Goal: Task Accomplishment & Management: Use online tool/utility

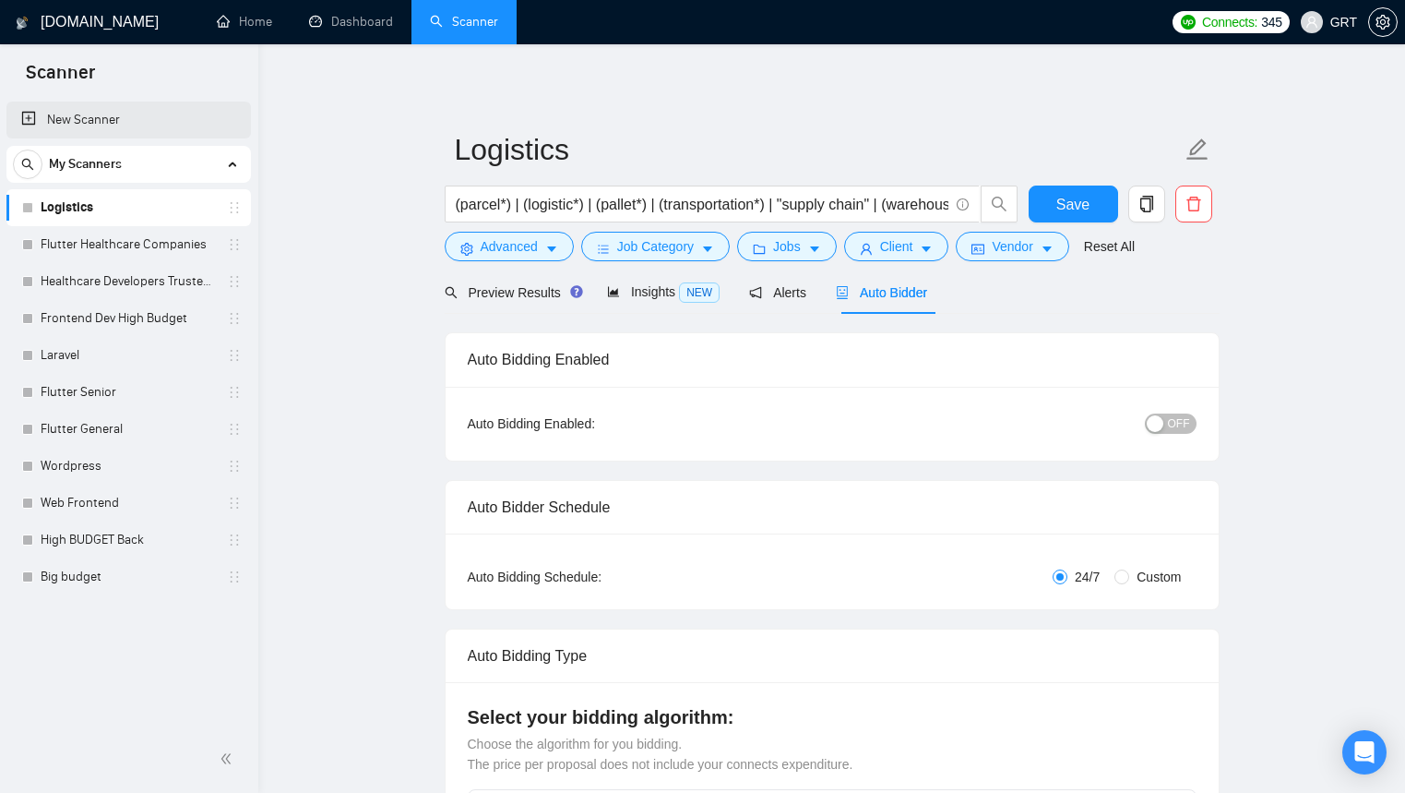
click at [96, 123] on link "New Scanner" at bounding box center [128, 120] width 215 height 37
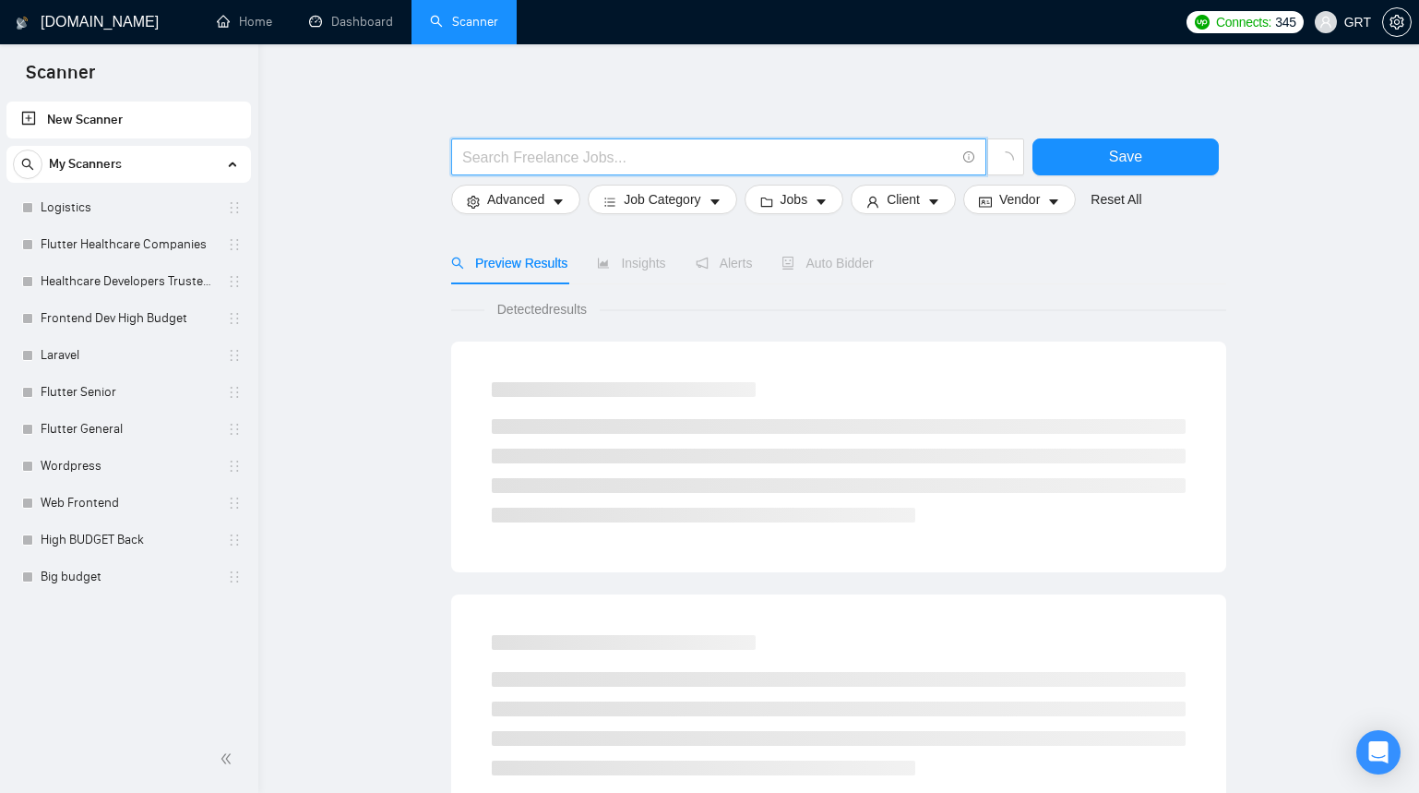
click at [568, 149] on input "text" at bounding box center [708, 157] width 493 height 23
type input "І"
type input "SaaS"
click at [560, 202] on button "Advanced" at bounding box center [509, 200] width 129 height 30
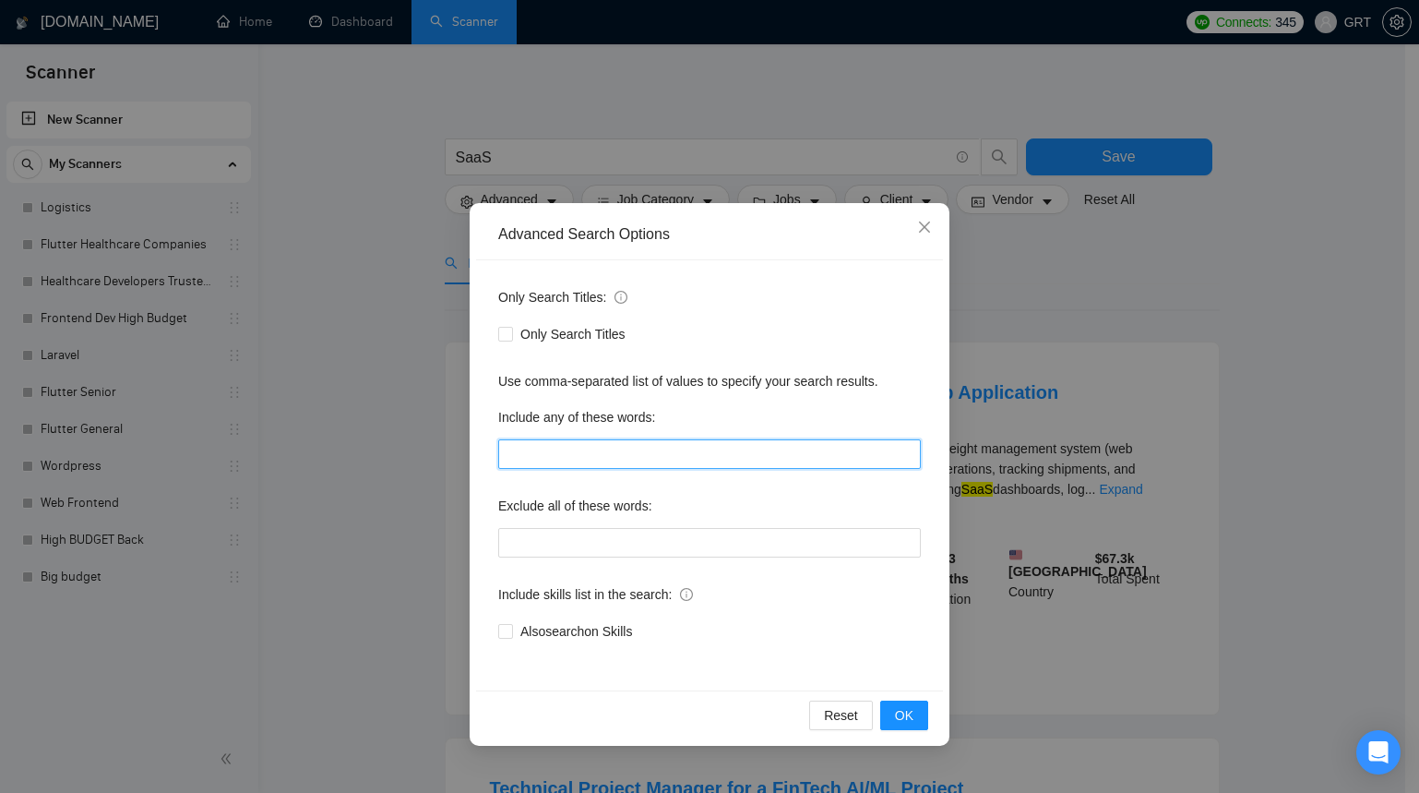
click at [543, 443] on input "text" at bounding box center [709, 454] width 423 height 30
click at [514, 629] on span "Also search on Skills" at bounding box center [576, 631] width 126 height 20
click at [511, 629] on input "Also search on Skills" at bounding box center [504, 630] width 13 height 13
click at [504, 628] on input "Also search on Skills" at bounding box center [504, 630] width 13 height 13
click at [507, 629] on input "Also search on Skills" at bounding box center [504, 630] width 13 height 13
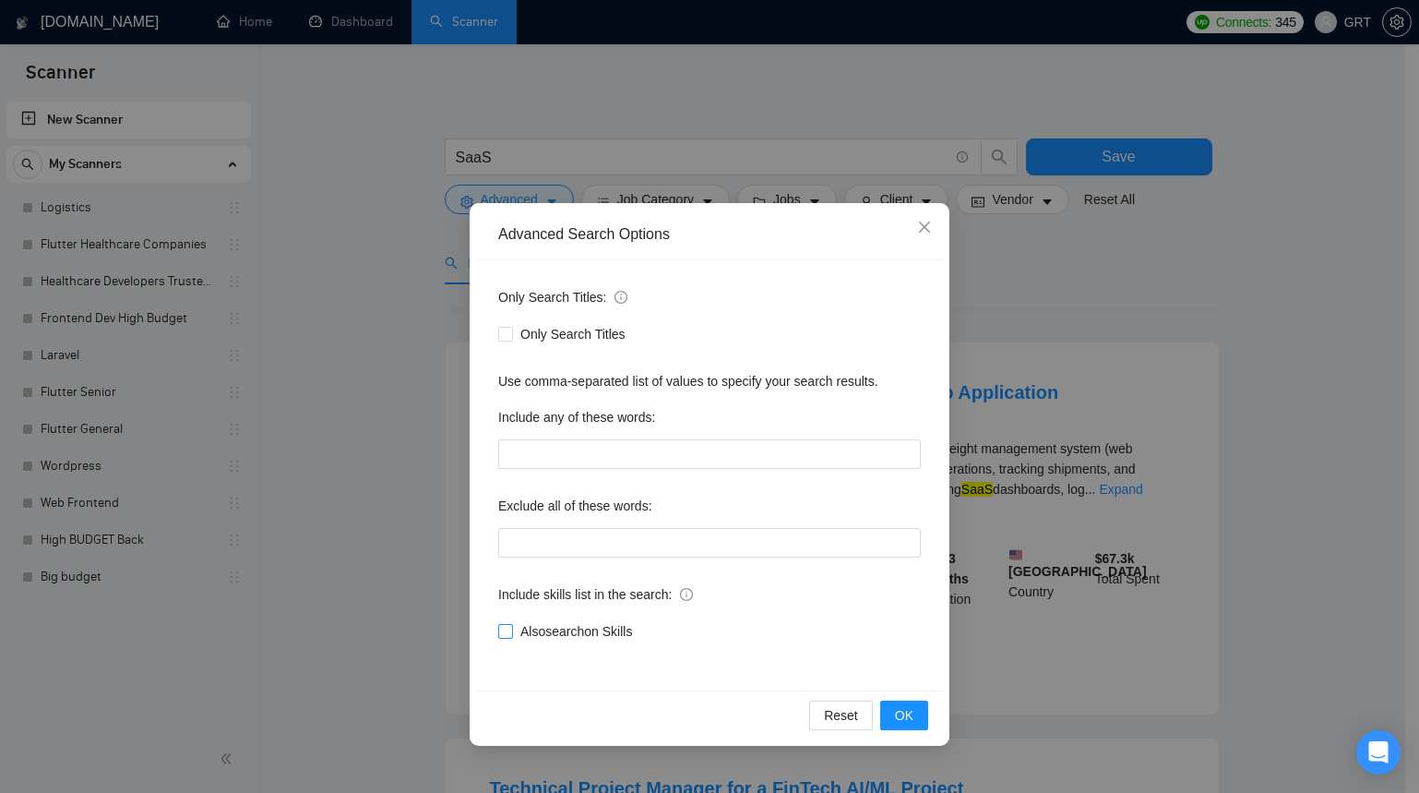
checkbox input "true"
click at [594, 448] on input "text" at bounding box center [709, 454] width 423 height 30
type input "L"
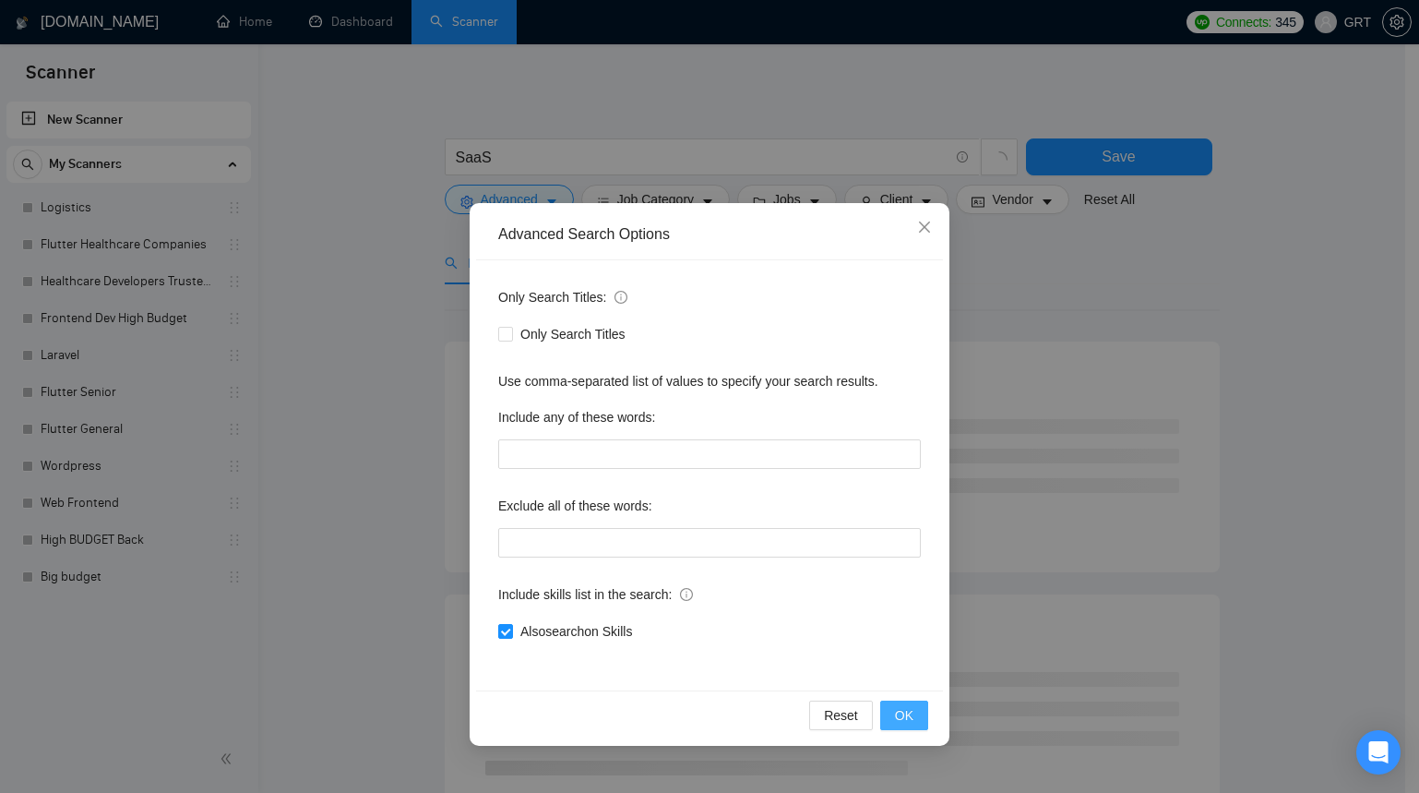
click at [914, 705] on button "OK" at bounding box center [904, 715] width 48 height 30
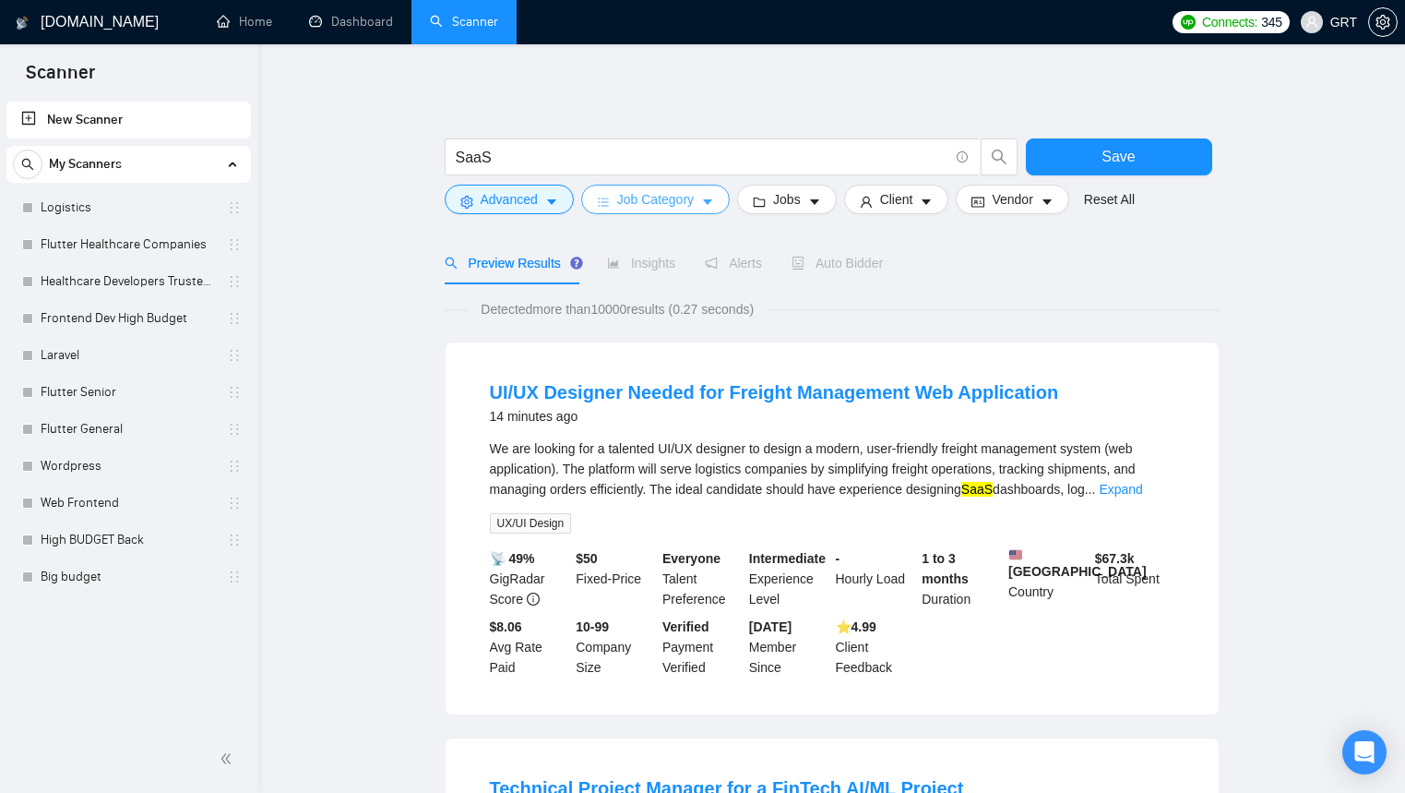
click at [710, 202] on icon "caret-down" at bounding box center [707, 202] width 13 height 13
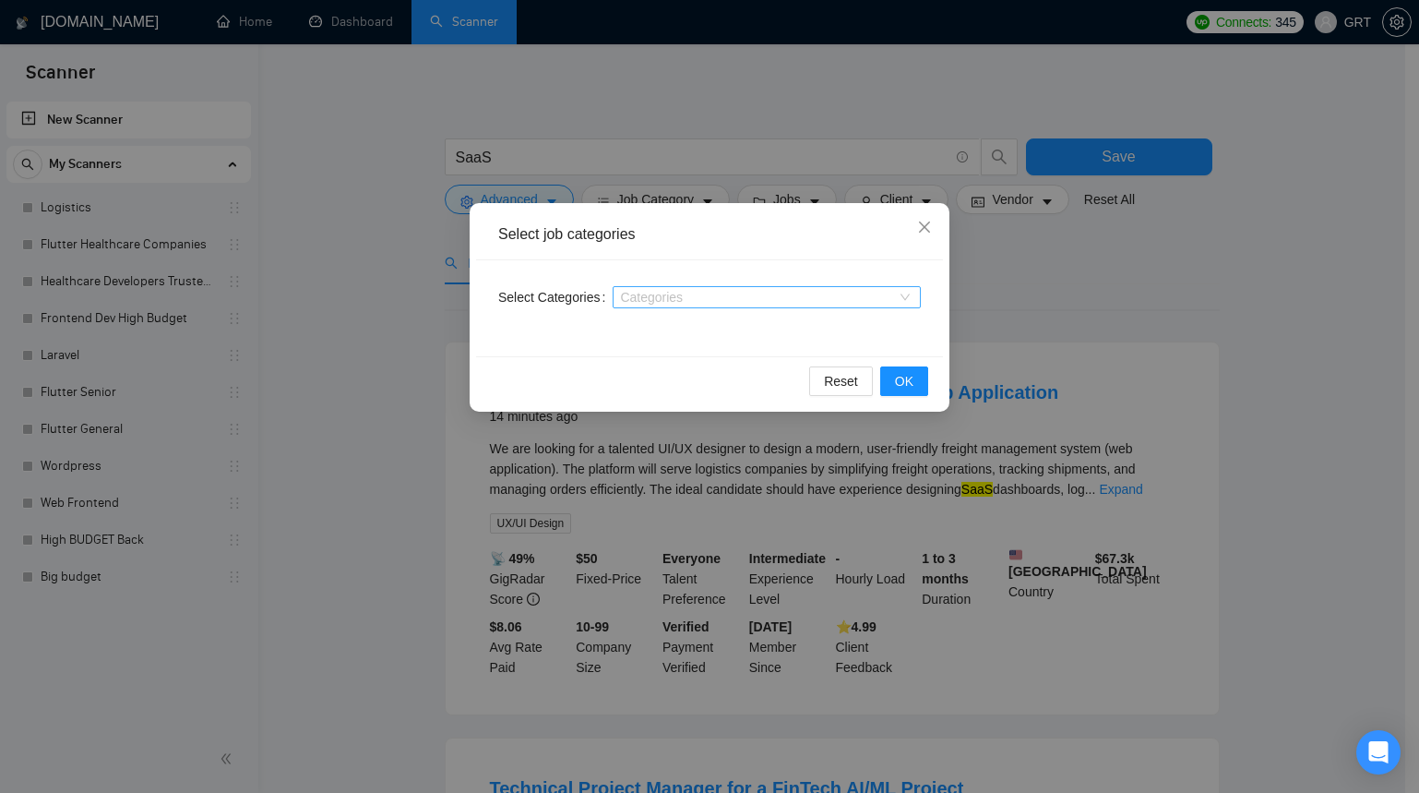
click at [665, 293] on div at bounding box center [757, 297] width 281 height 15
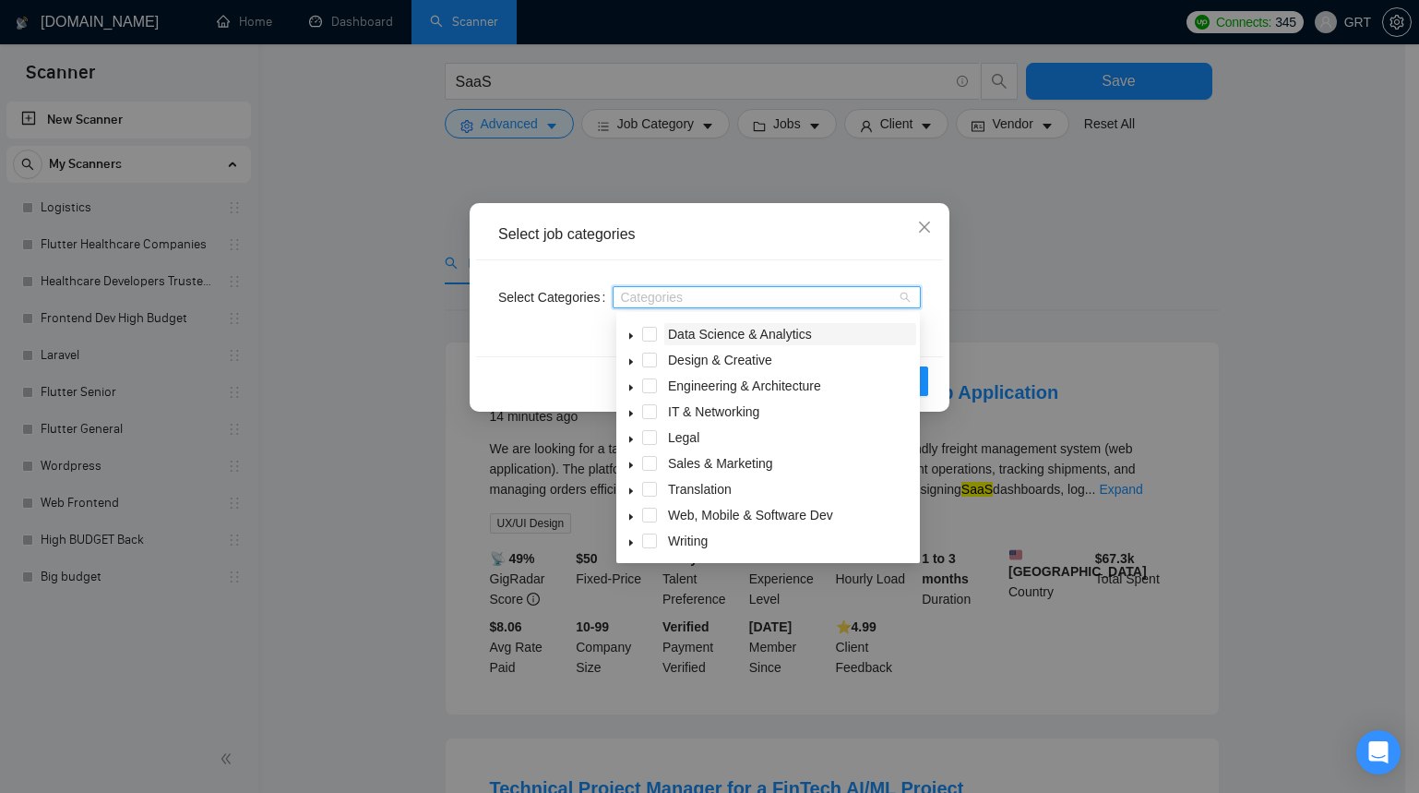
scroll to position [124, 0]
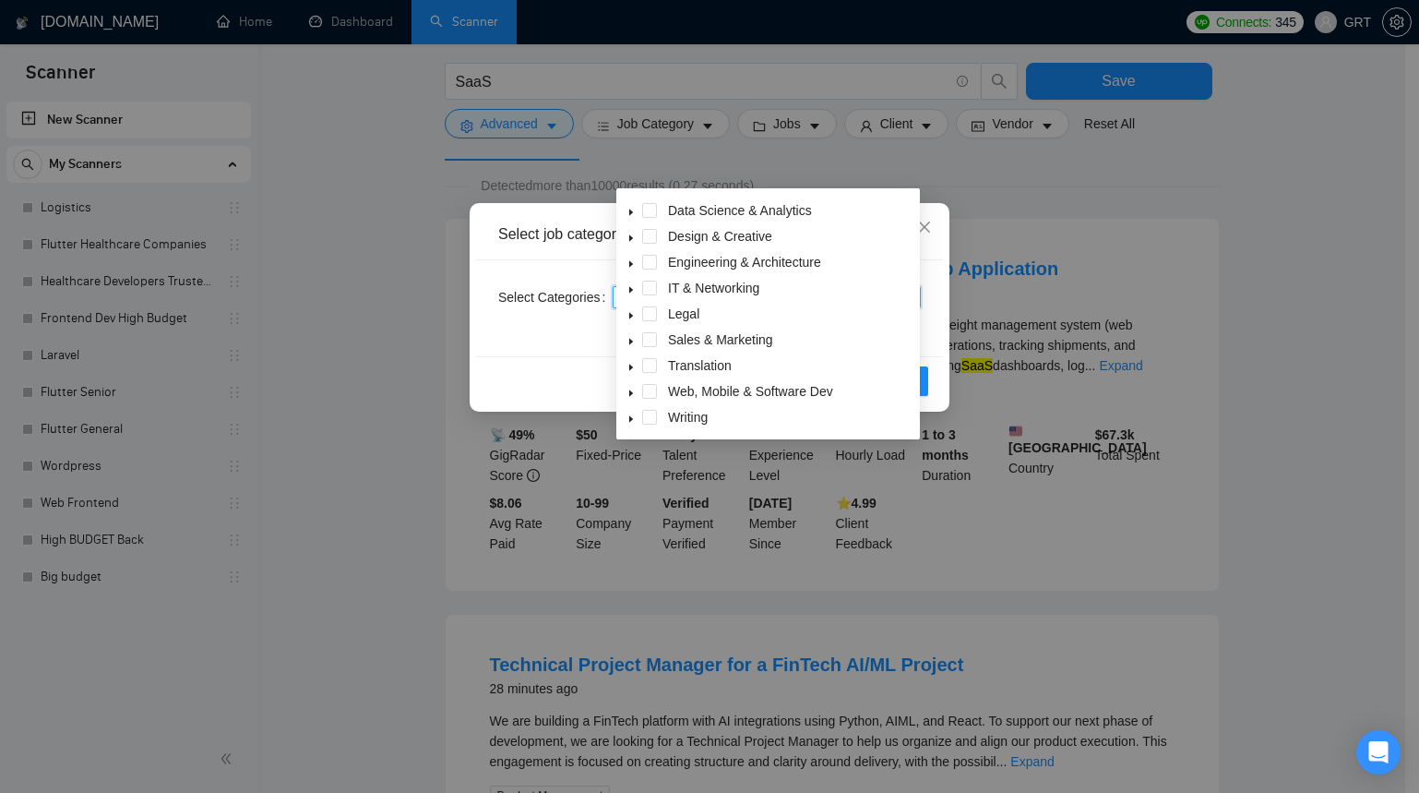
click at [631, 389] on icon "caret-down" at bounding box center [631, 392] width 9 height 9
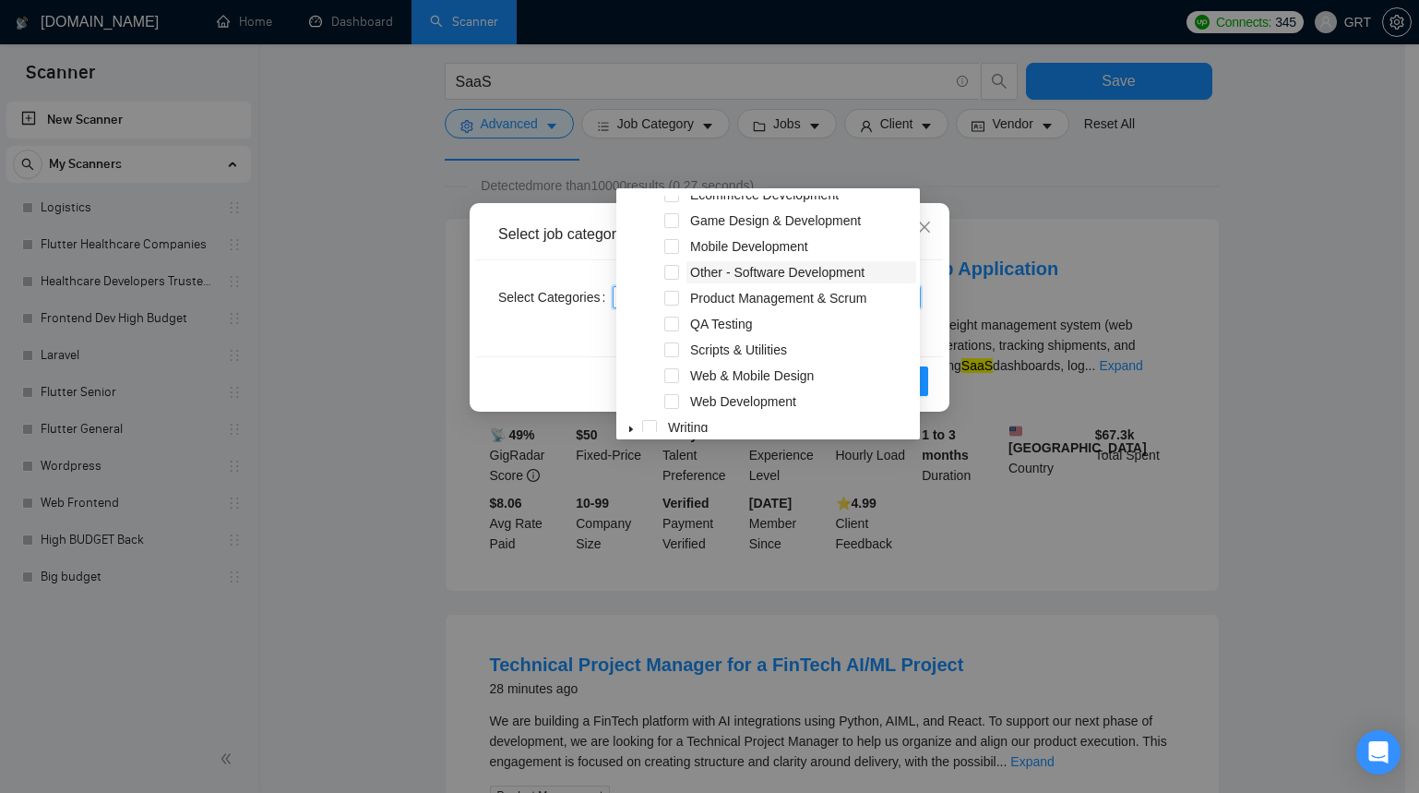
scroll to position [381, 0]
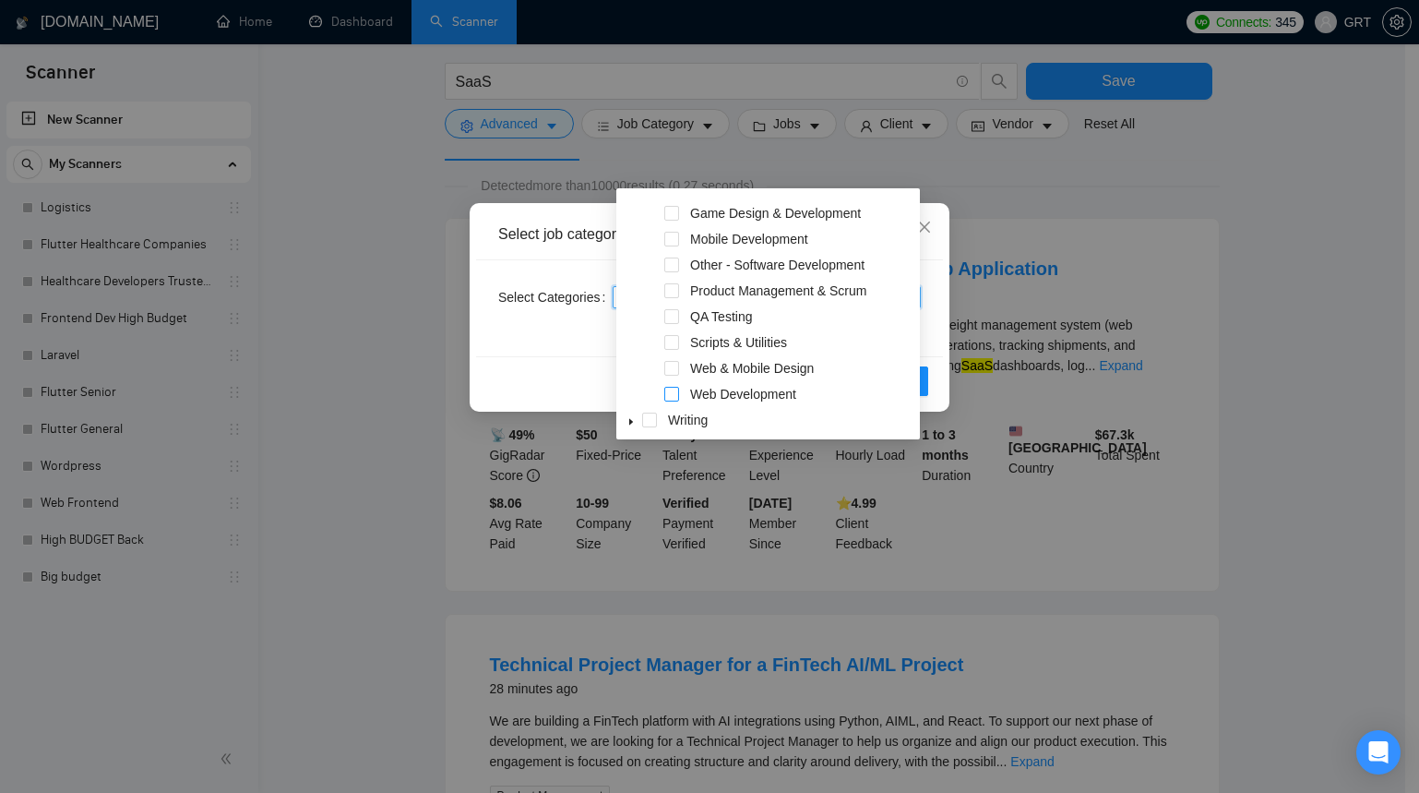
click at [675, 393] on span at bounding box center [671, 394] width 15 height 15
click at [675, 366] on span at bounding box center [671, 368] width 15 height 15
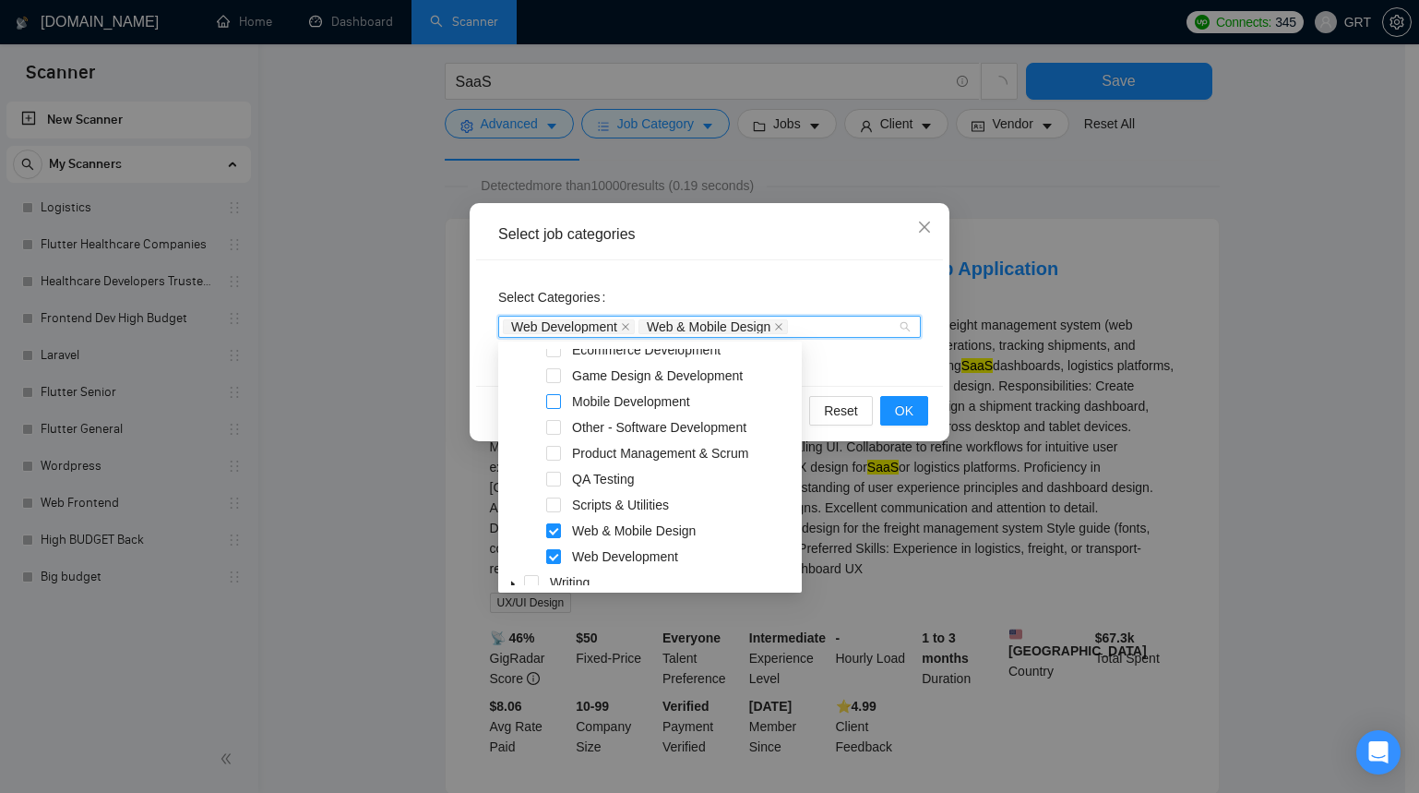
scroll to position [363, 0]
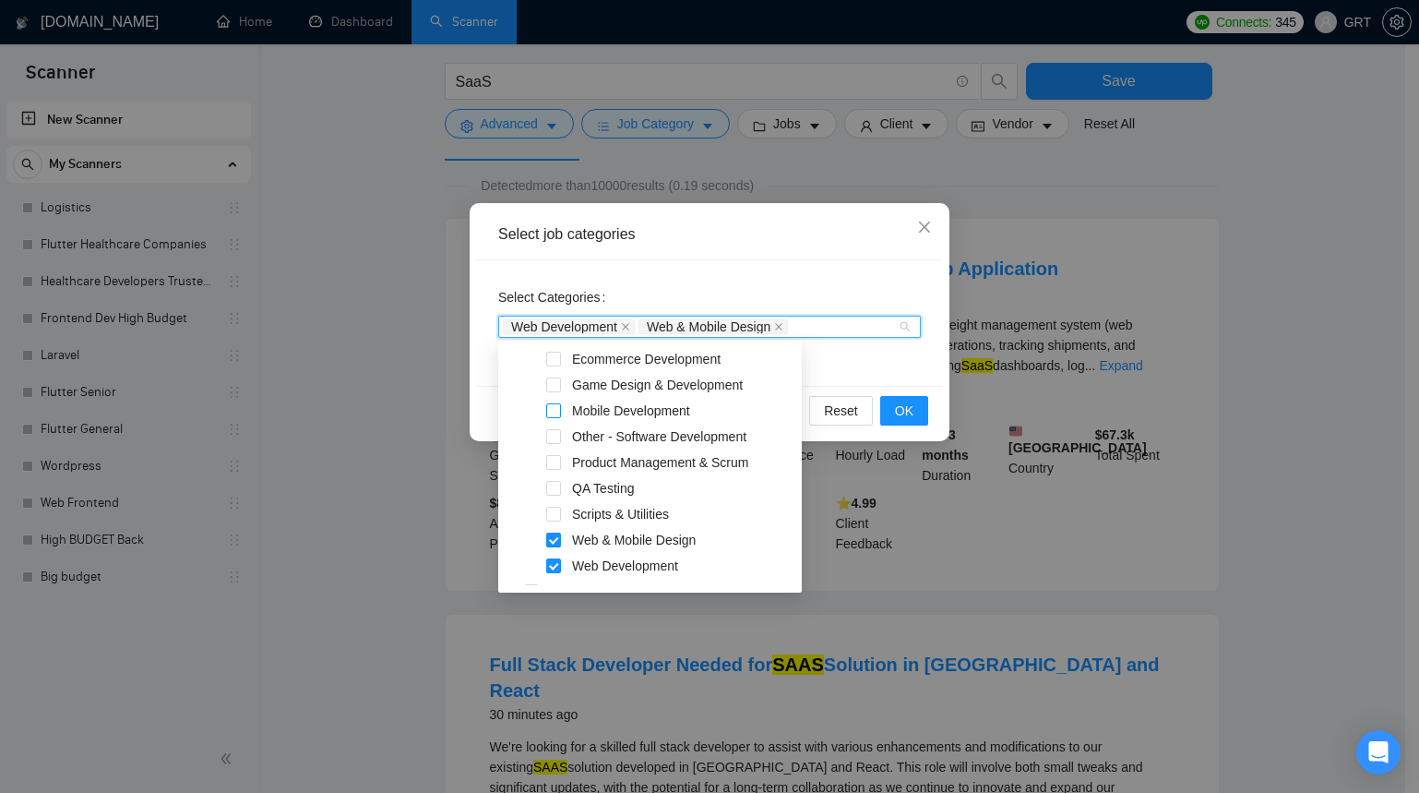
click at [555, 410] on span at bounding box center [553, 410] width 15 height 15
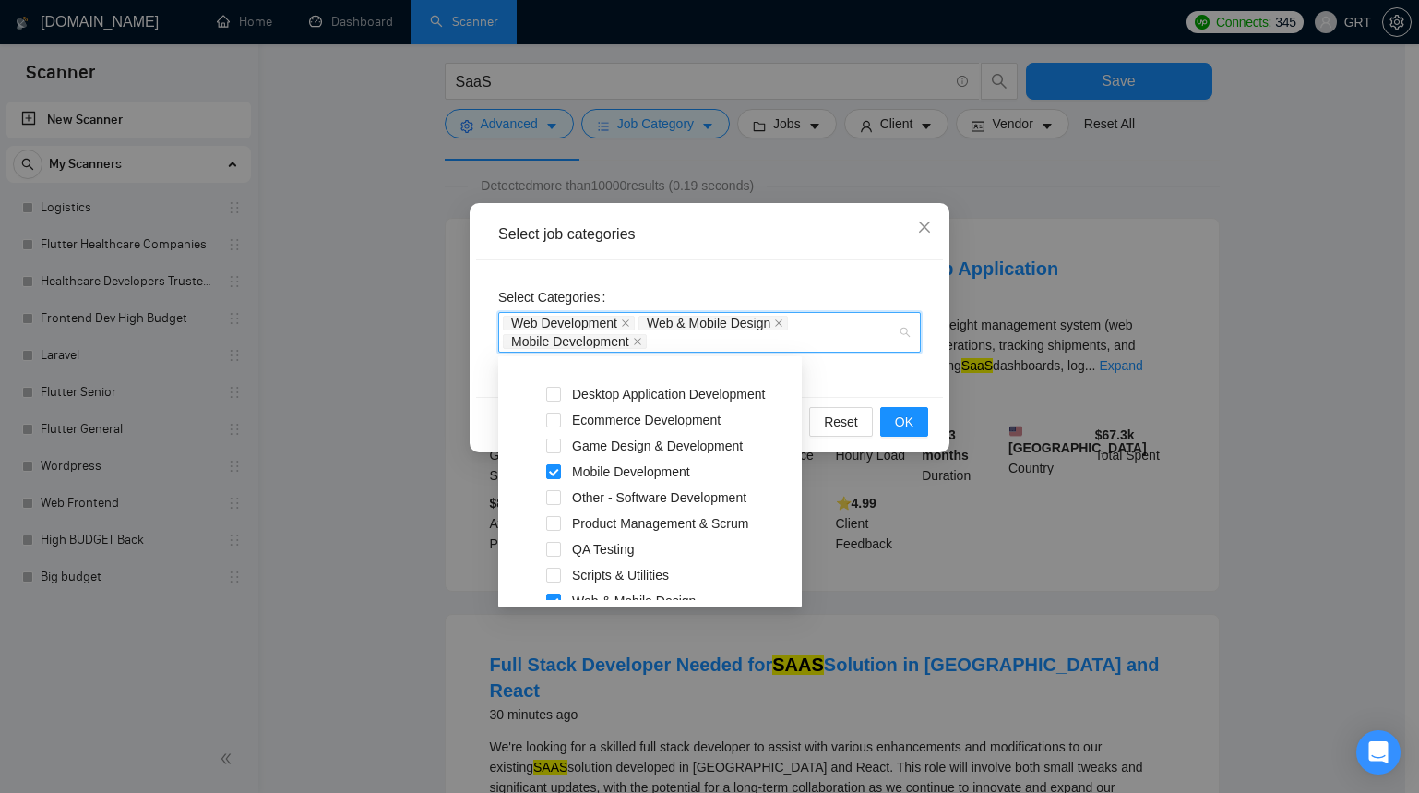
scroll to position [279, 0]
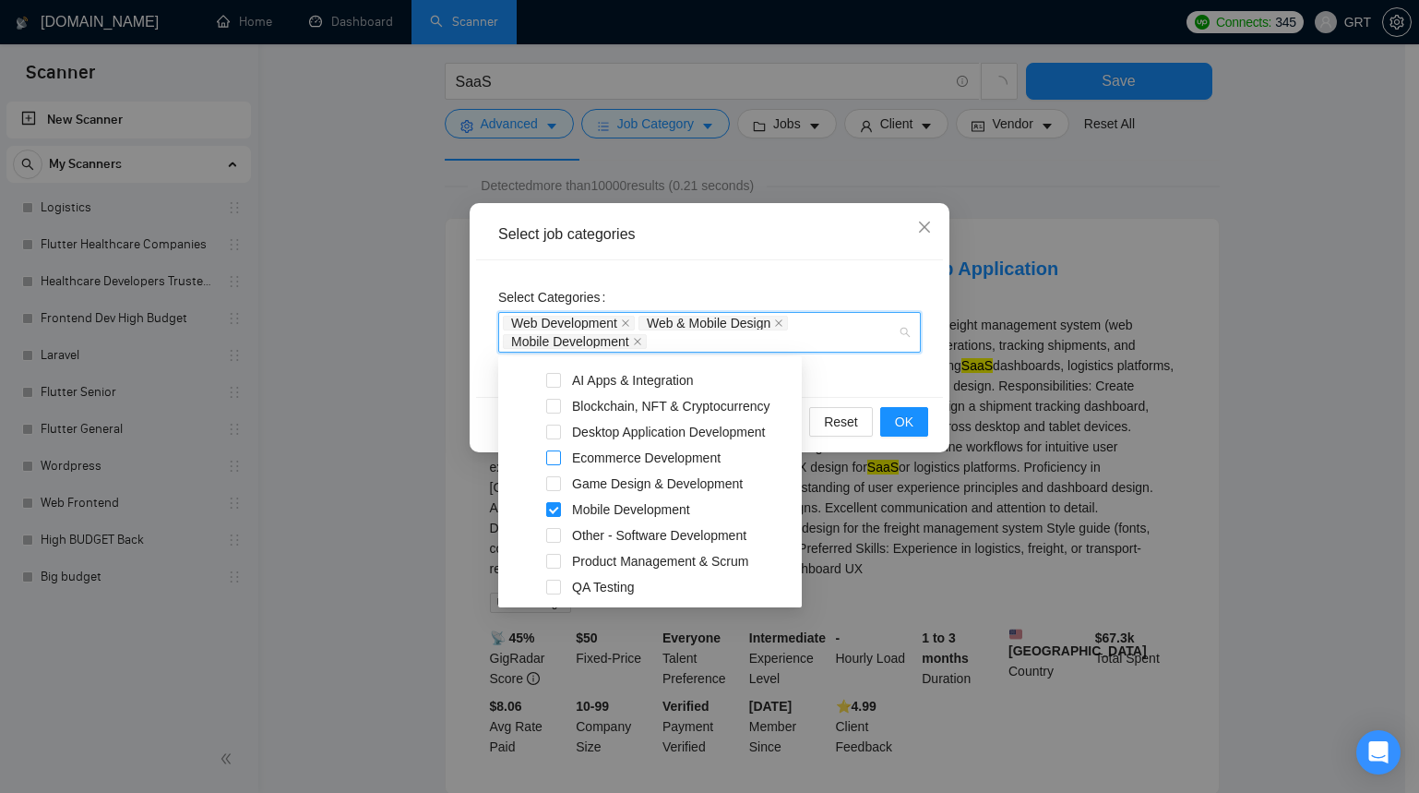
click at [556, 455] on span at bounding box center [553, 457] width 15 height 15
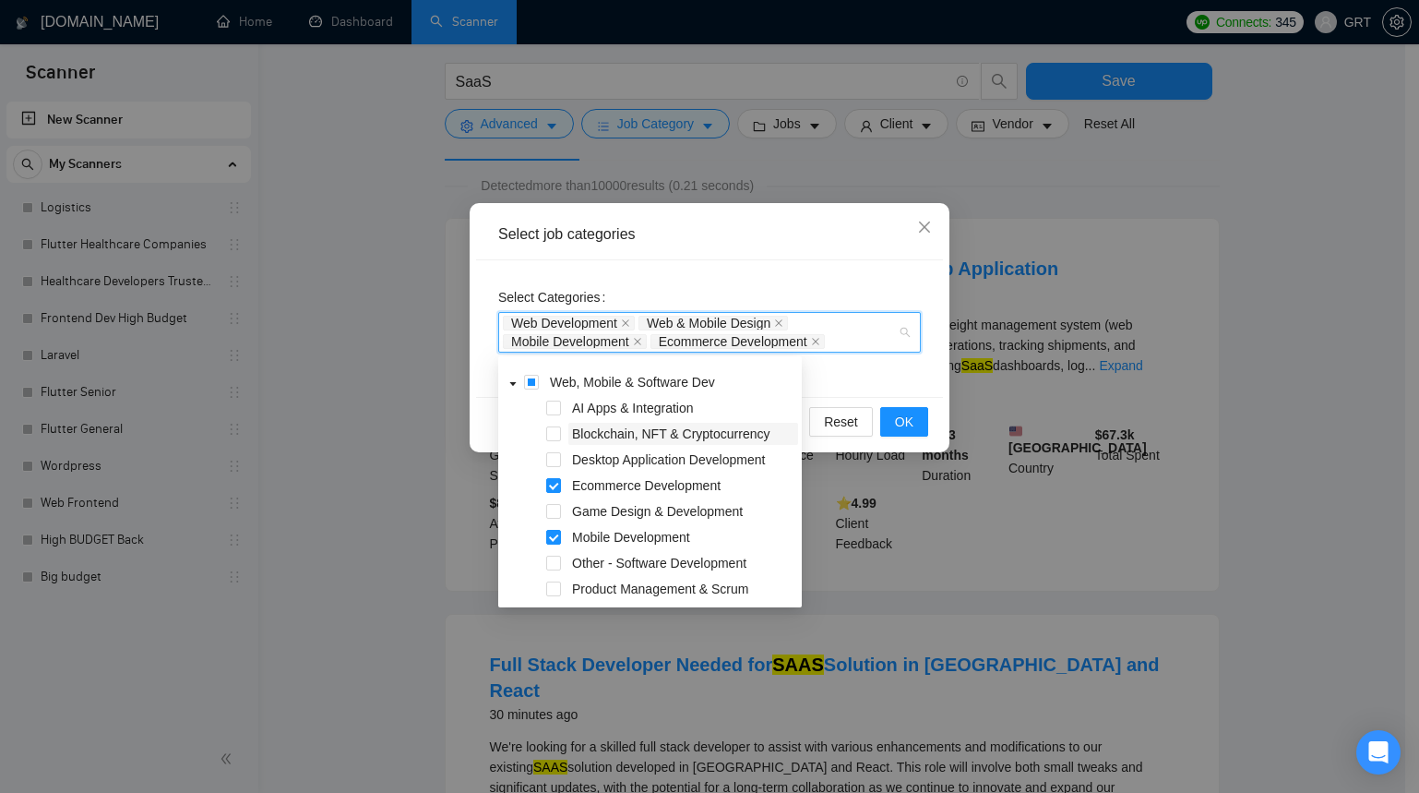
scroll to position [246, 0]
click at [553, 410] on span at bounding box center [553, 412] width 15 height 15
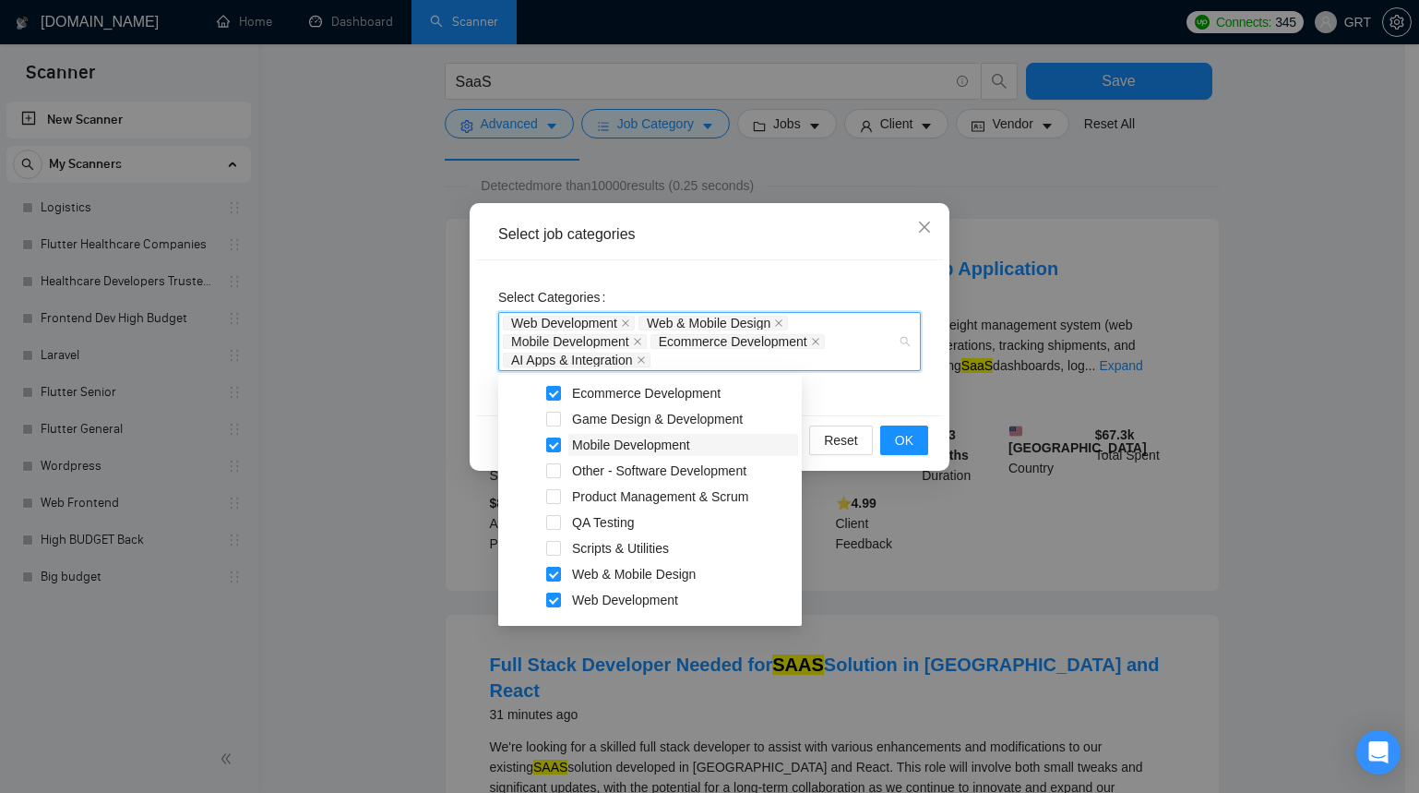
scroll to position [365, 0]
click at [557, 467] on span at bounding box center [553, 467] width 15 height 15
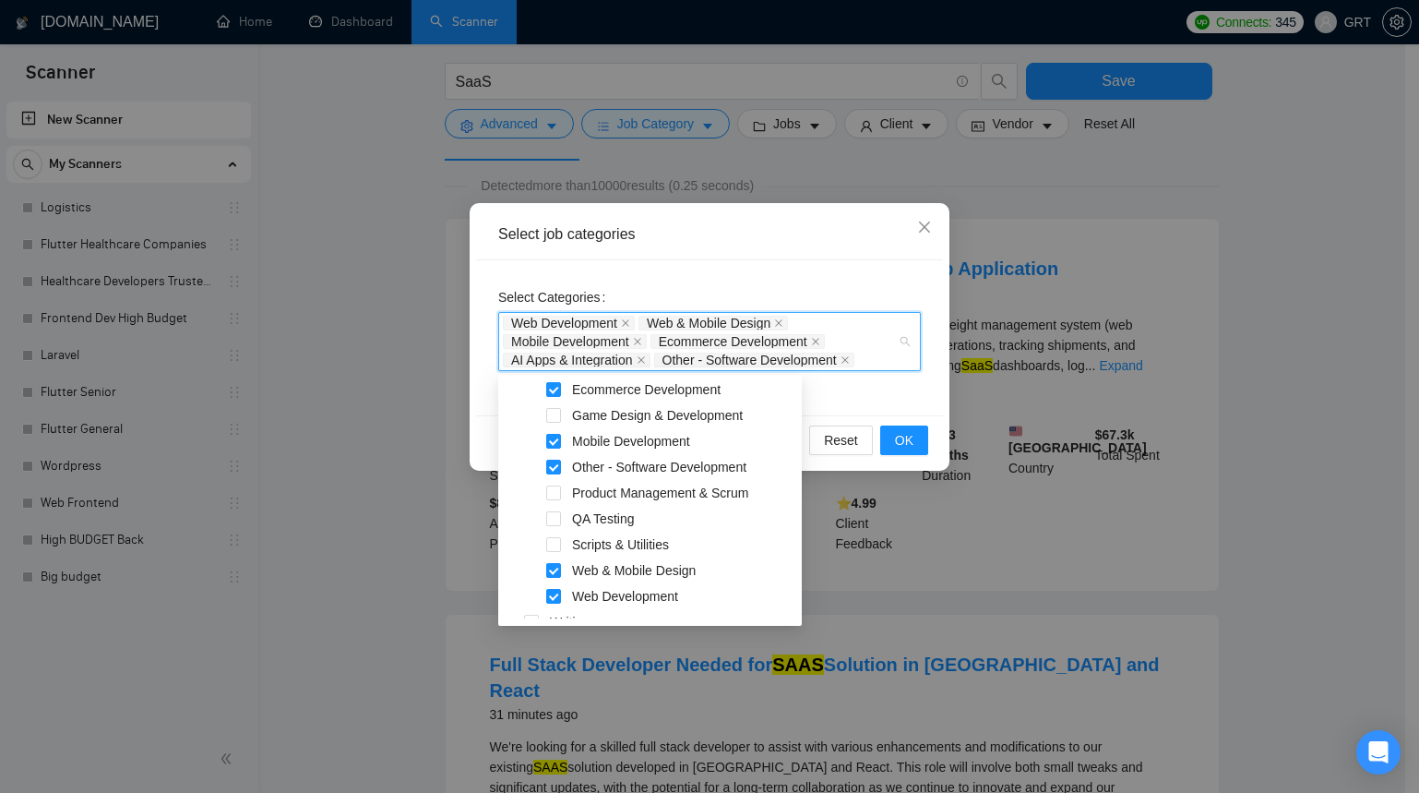
click at [868, 391] on div "Select Categories Web Development Web & Mobile Design Mobile Development Ecomme…" at bounding box center [709, 337] width 467 height 155
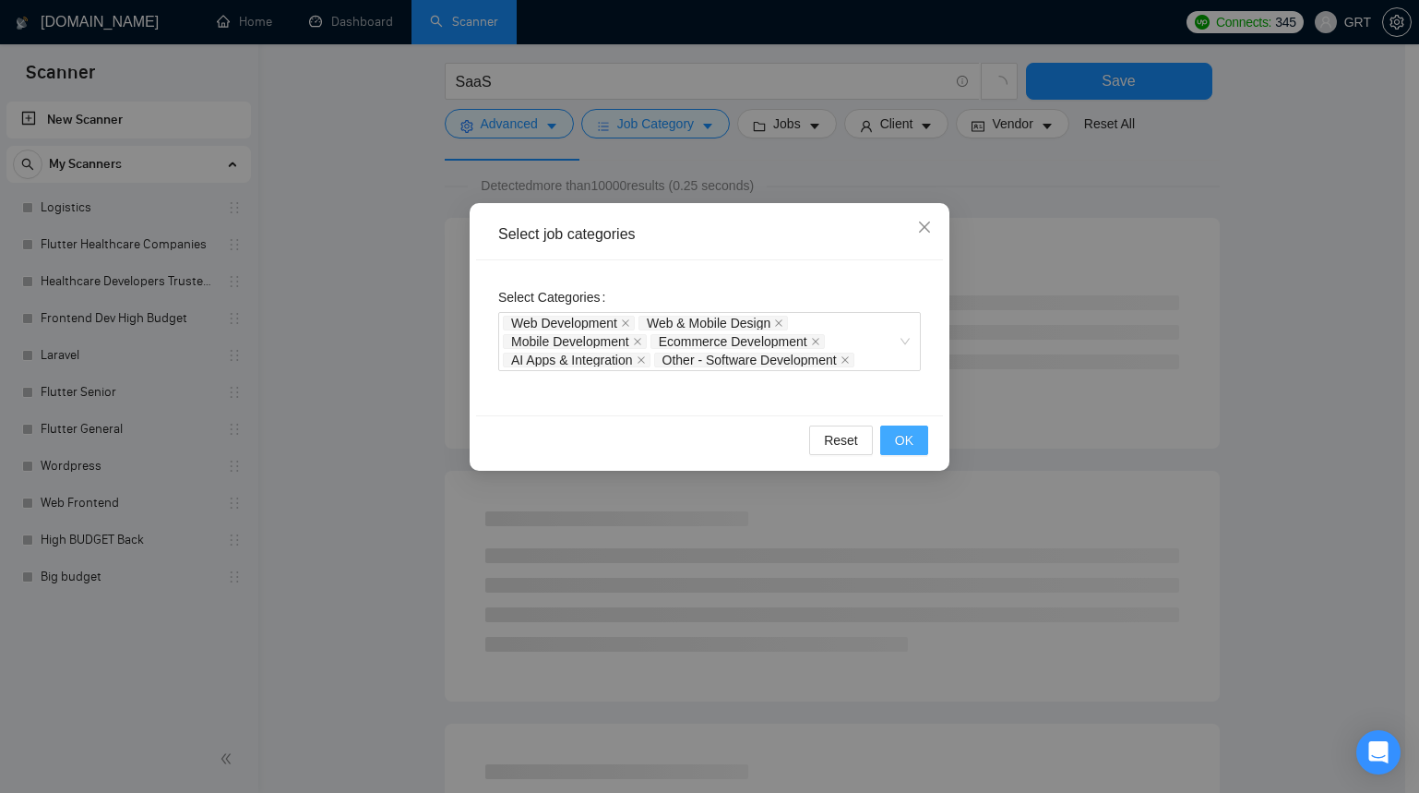
click at [913, 443] on span "OK" at bounding box center [904, 440] width 18 height 20
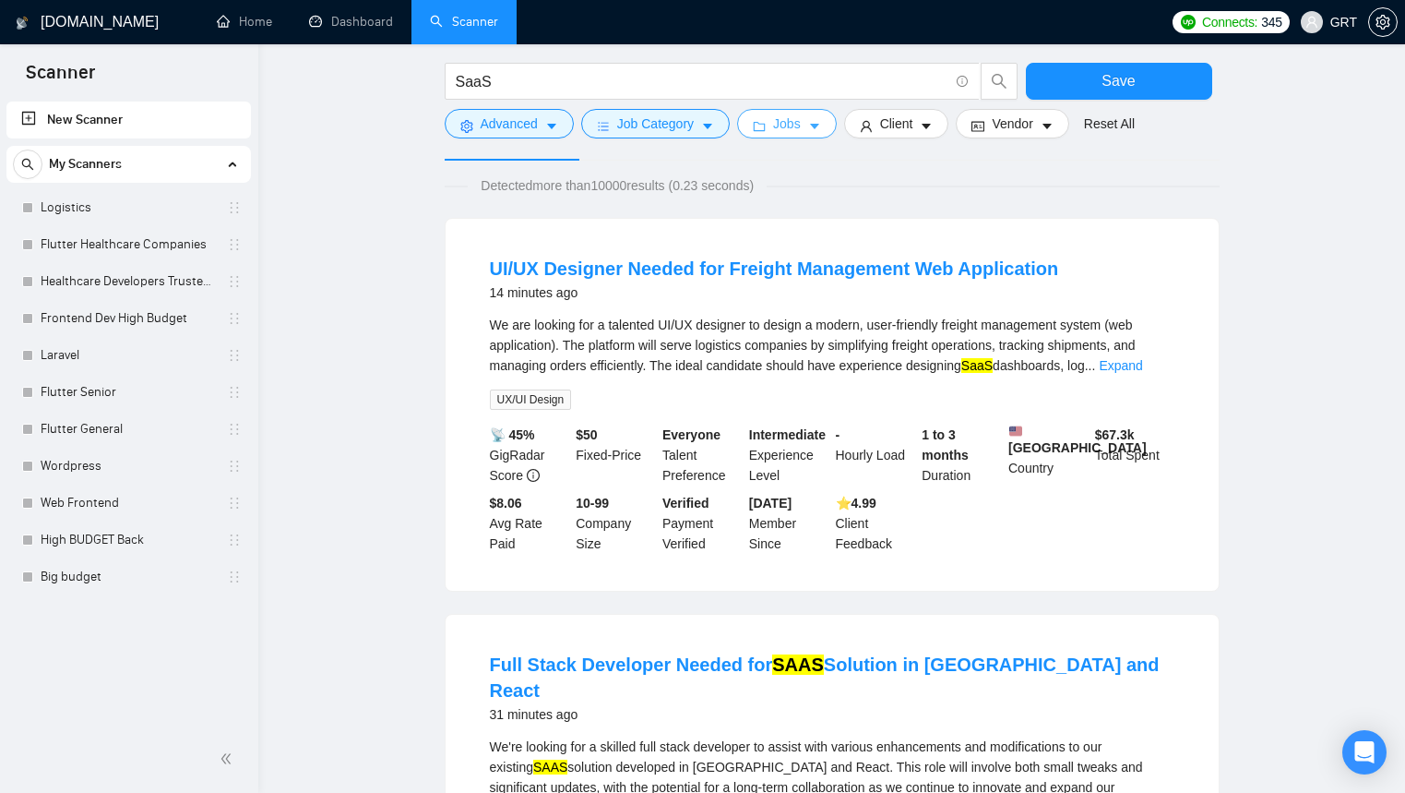
click at [819, 125] on icon "caret-down" at bounding box center [814, 127] width 9 height 6
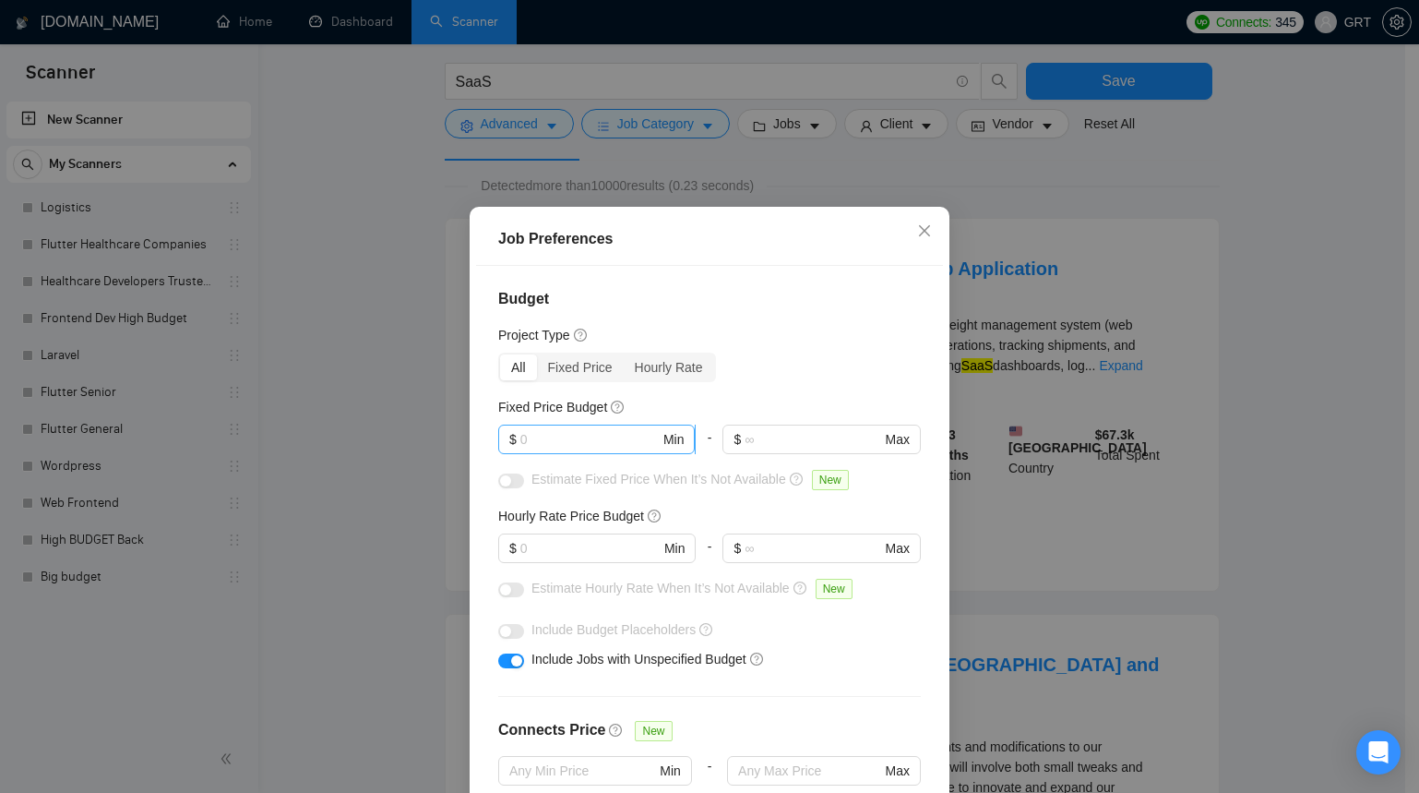
click at [542, 435] on input "text" at bounding box center [589, 439] width 139 height 20
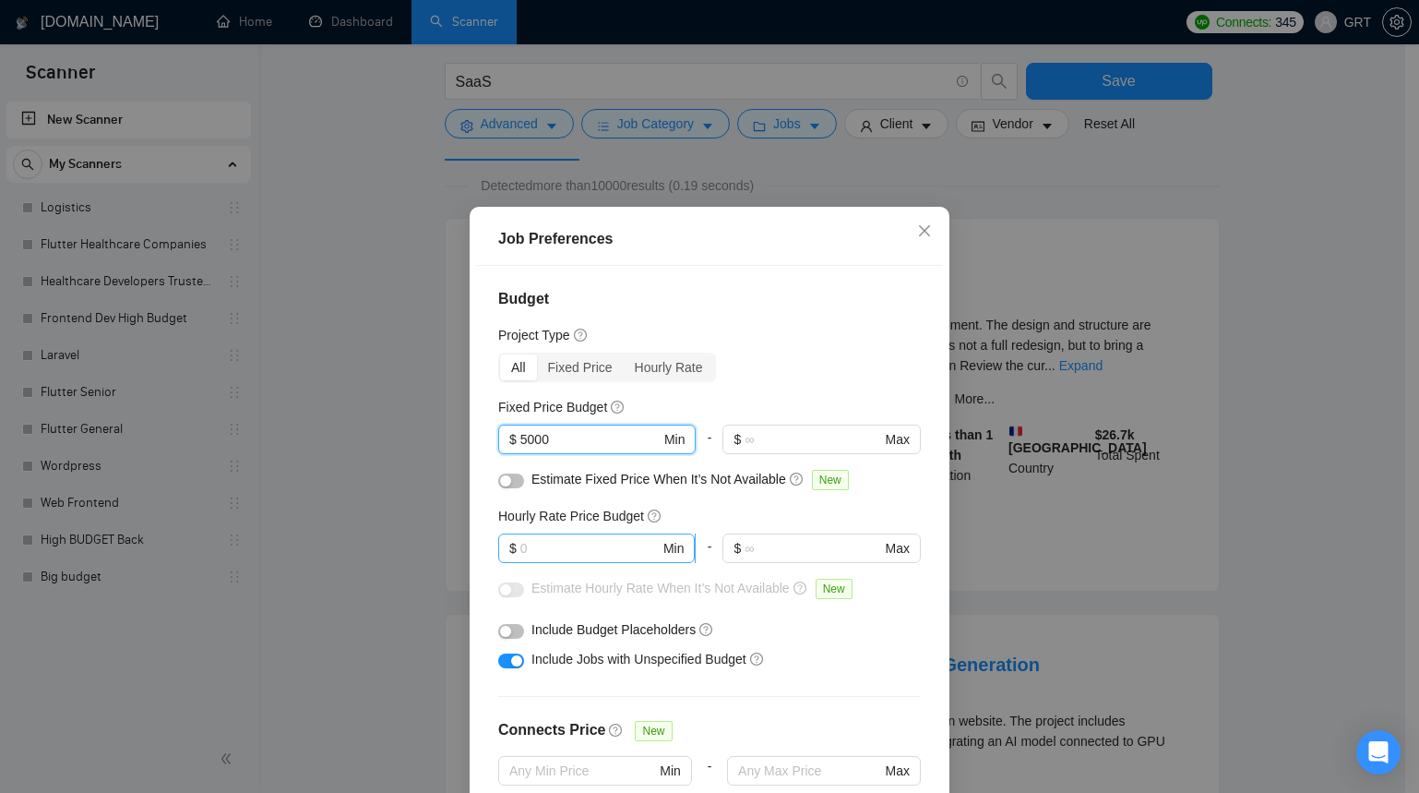
type input "5000"
click at [568, 547] on input "text" at bounding box center [589, 548] width 139 height 20
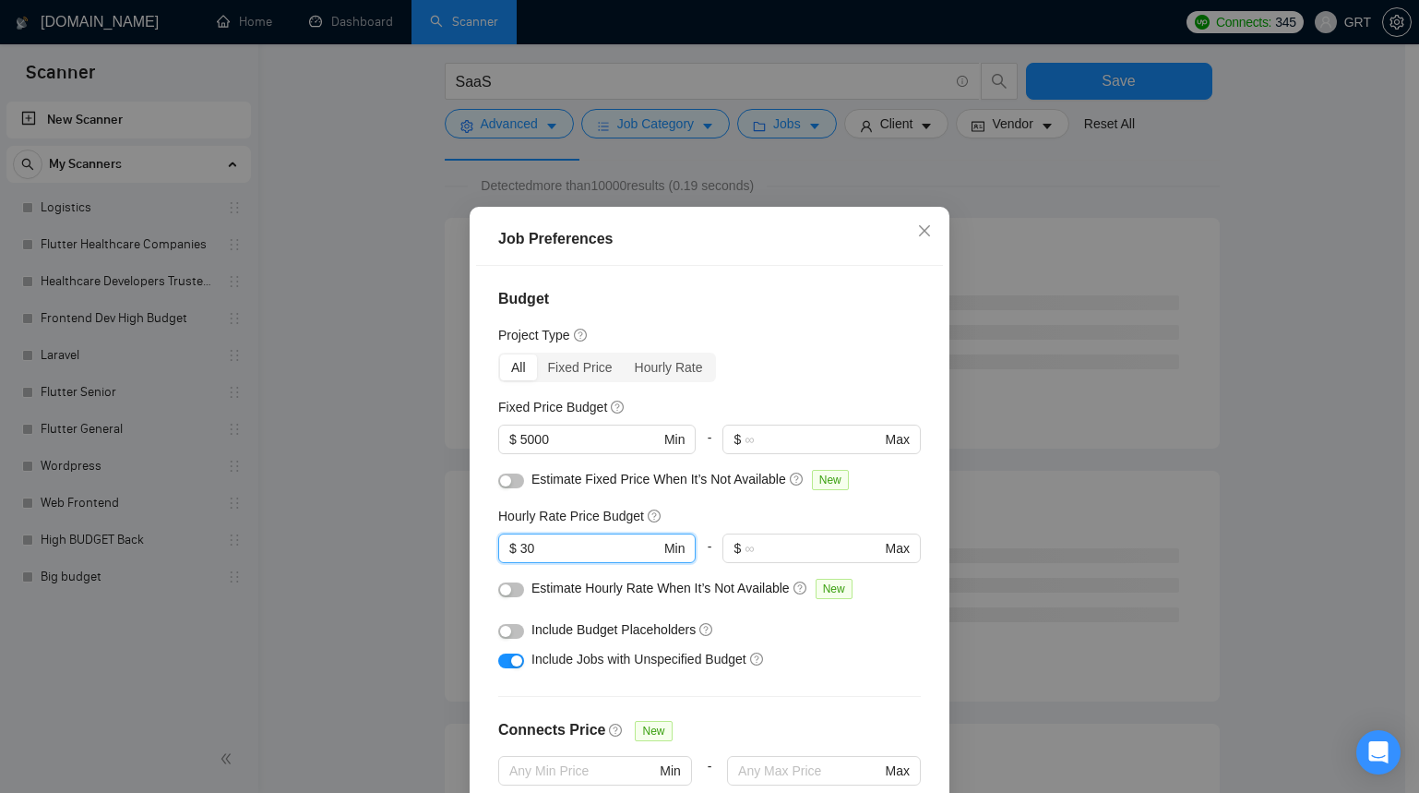
type input "30"
click at [755, 509] on div "Hourly Rate Price Budget" at bounding box center [709, 516] width 423 height 20
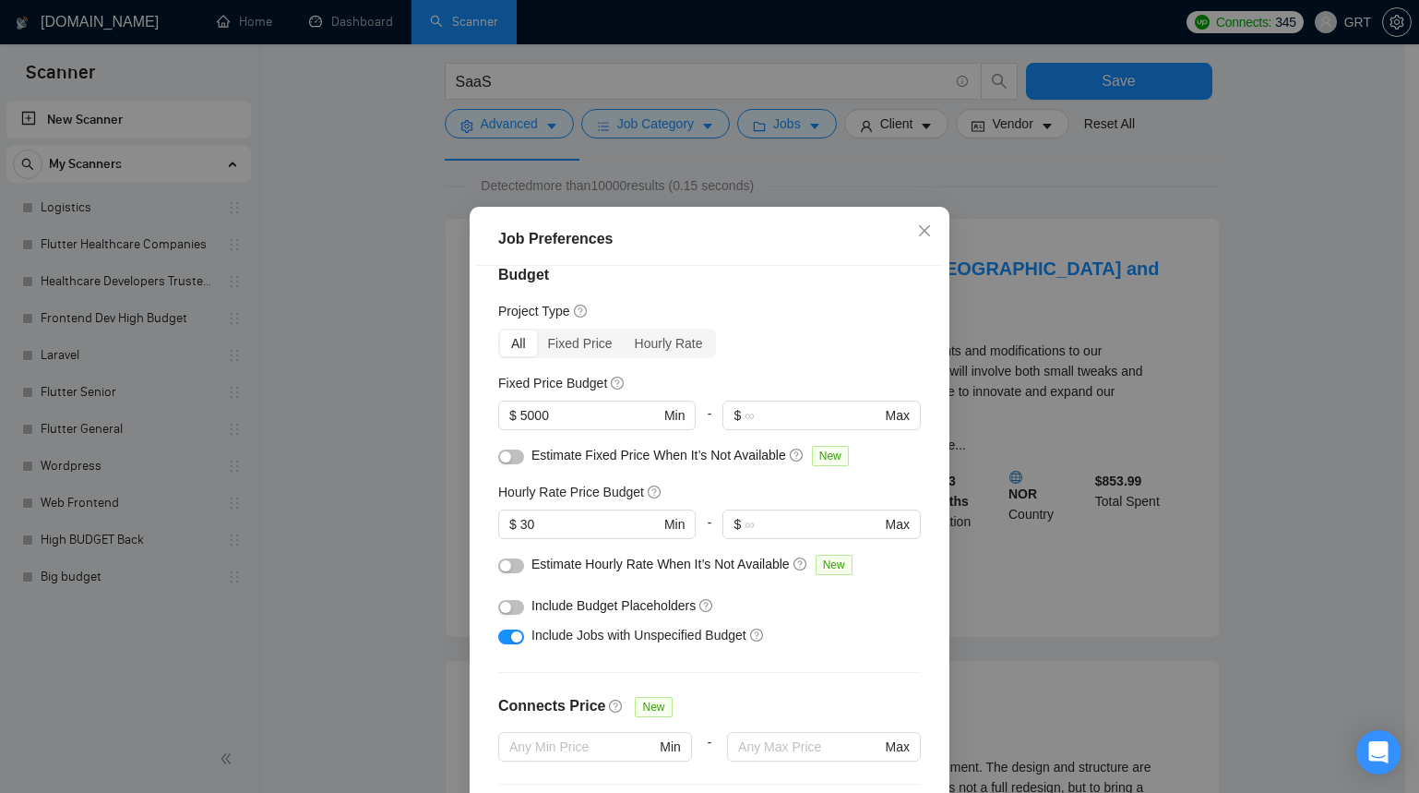
scroll to position [28, 0]
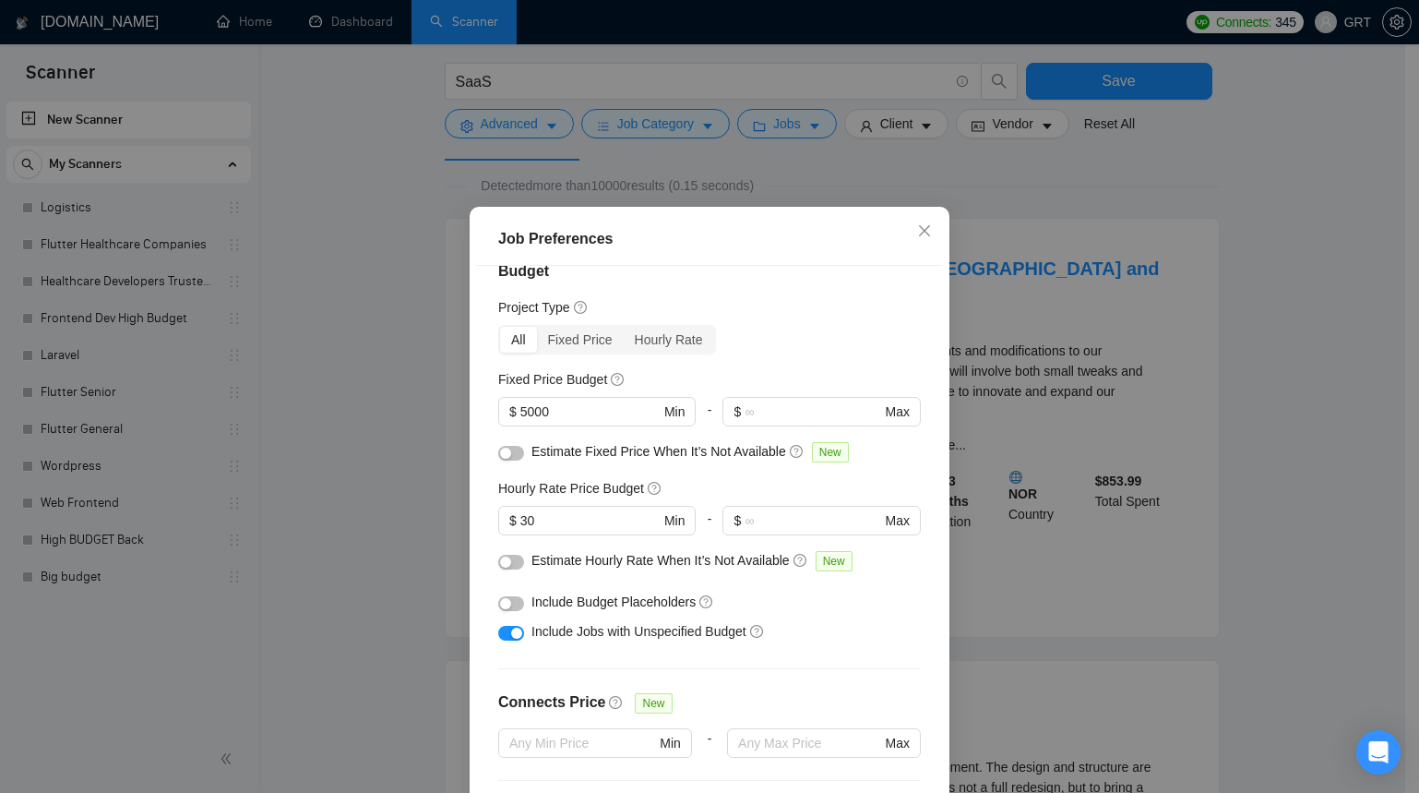
click at [504, 599] on div "button" at bounding box center [505, 603] width 11 height 11
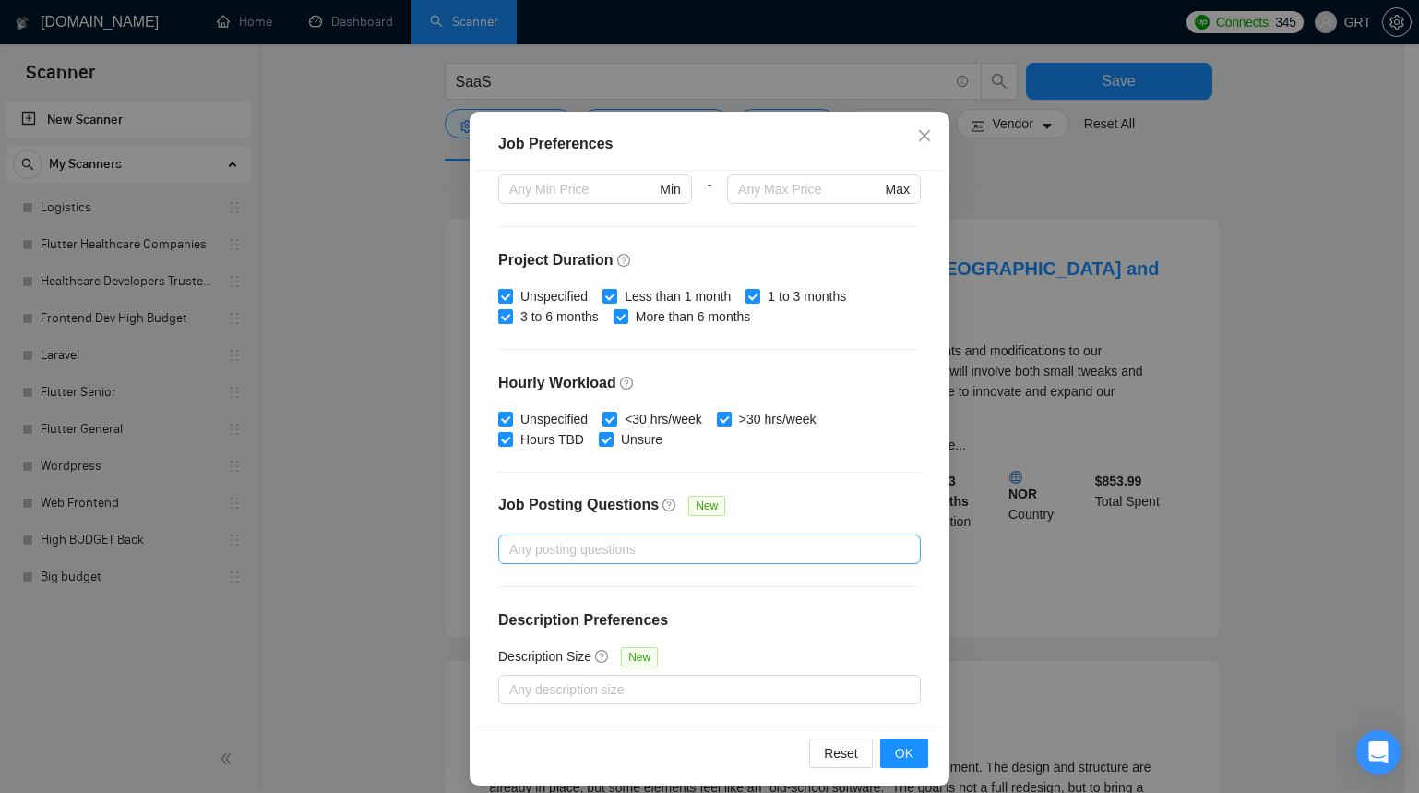
scroll to position [110, 0]
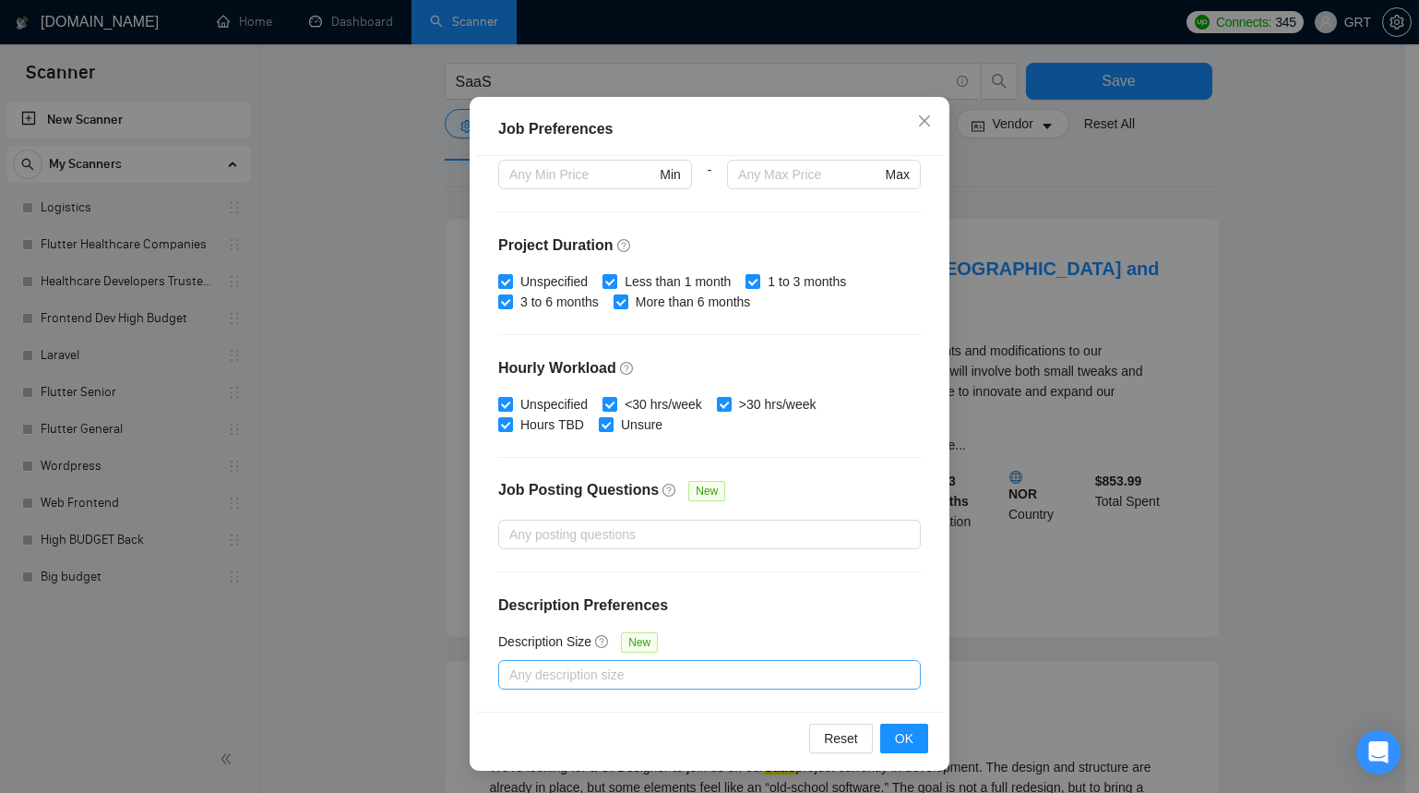
click at [690, 680] on div at bounding box center [700, 674] width 395 height 22
click at [859, 575] on div "Budget Project Type All Fixed Price Hourly Rate Fixed Price Budget $ 5000 Min -…" at bounding box center [709, 433] width 467 height 555
click at [914, 737] on button "OK" at bounding box center [904, 738] width 48 height 30
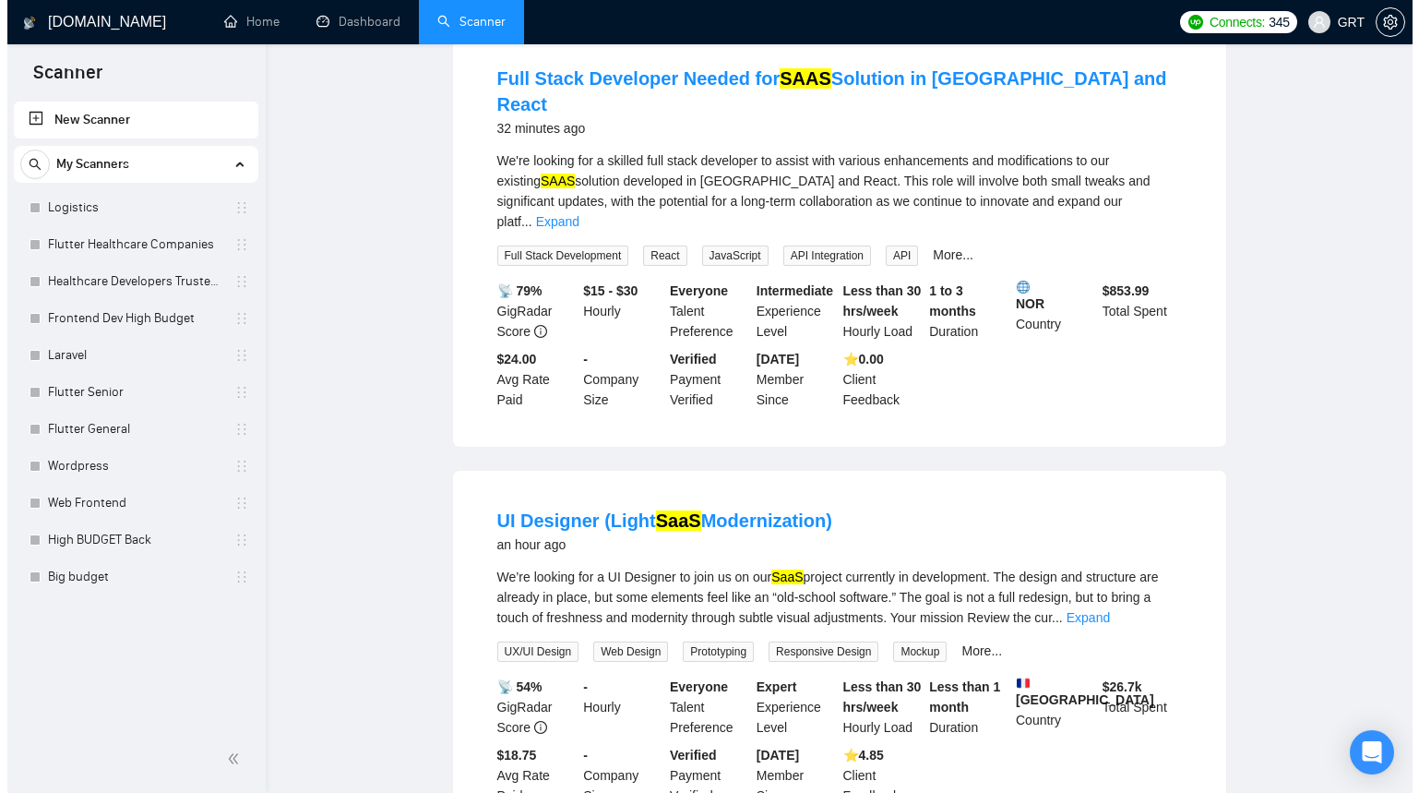
scroll to position [0, 0]
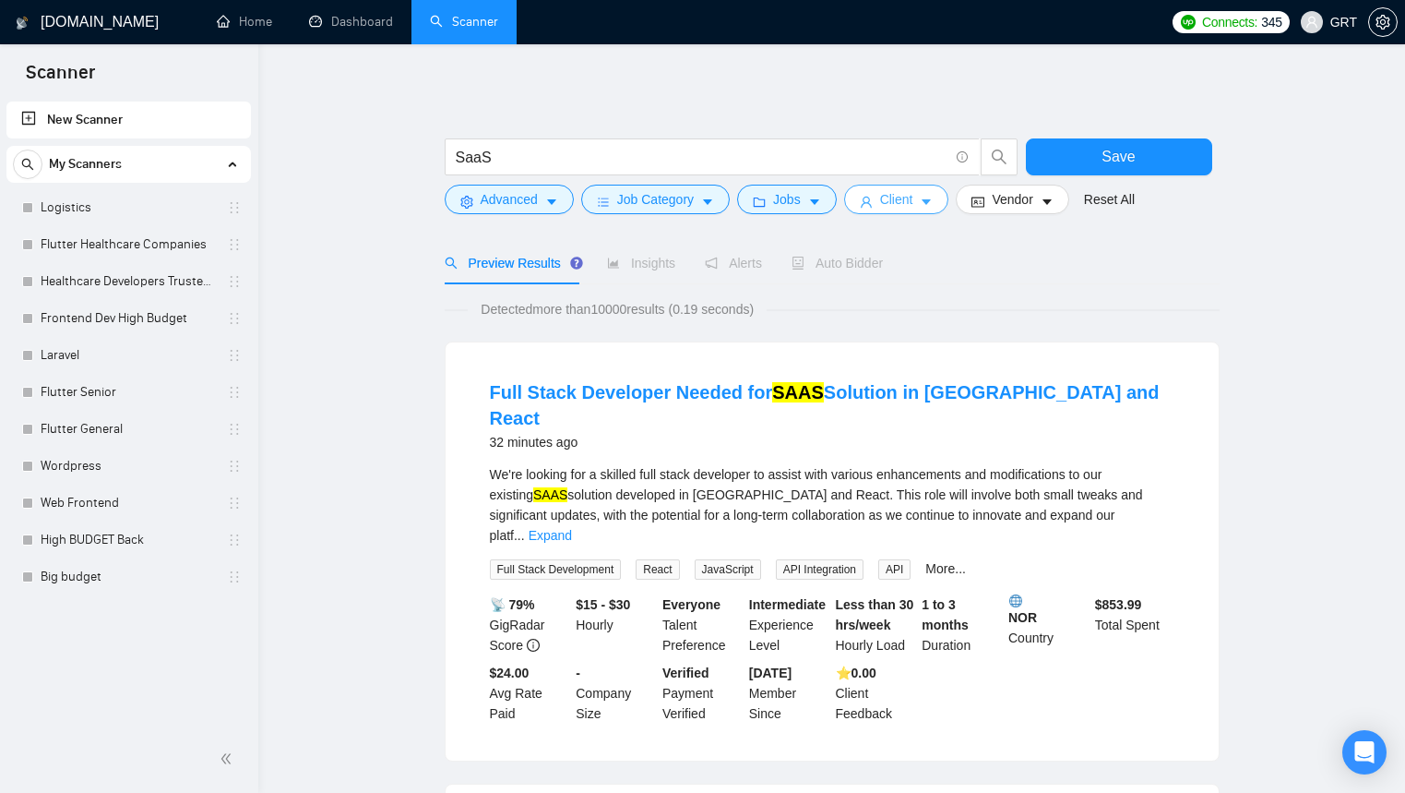
click at [932, 204] on icon "caret-down" at bounding box center [926, 202] width 13 height 13
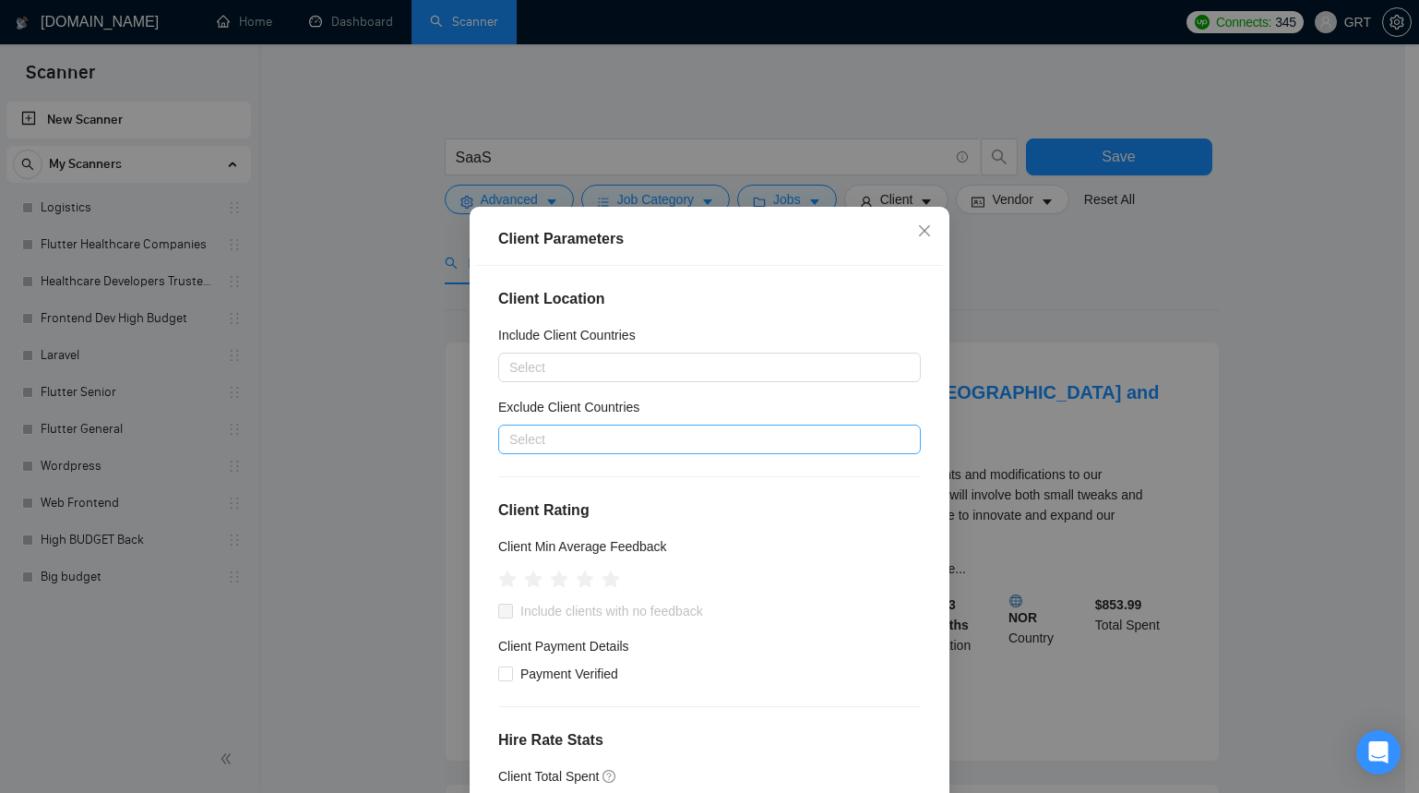
click at [573, 434] on div at bounding box center [700, 439] width 395 height 22
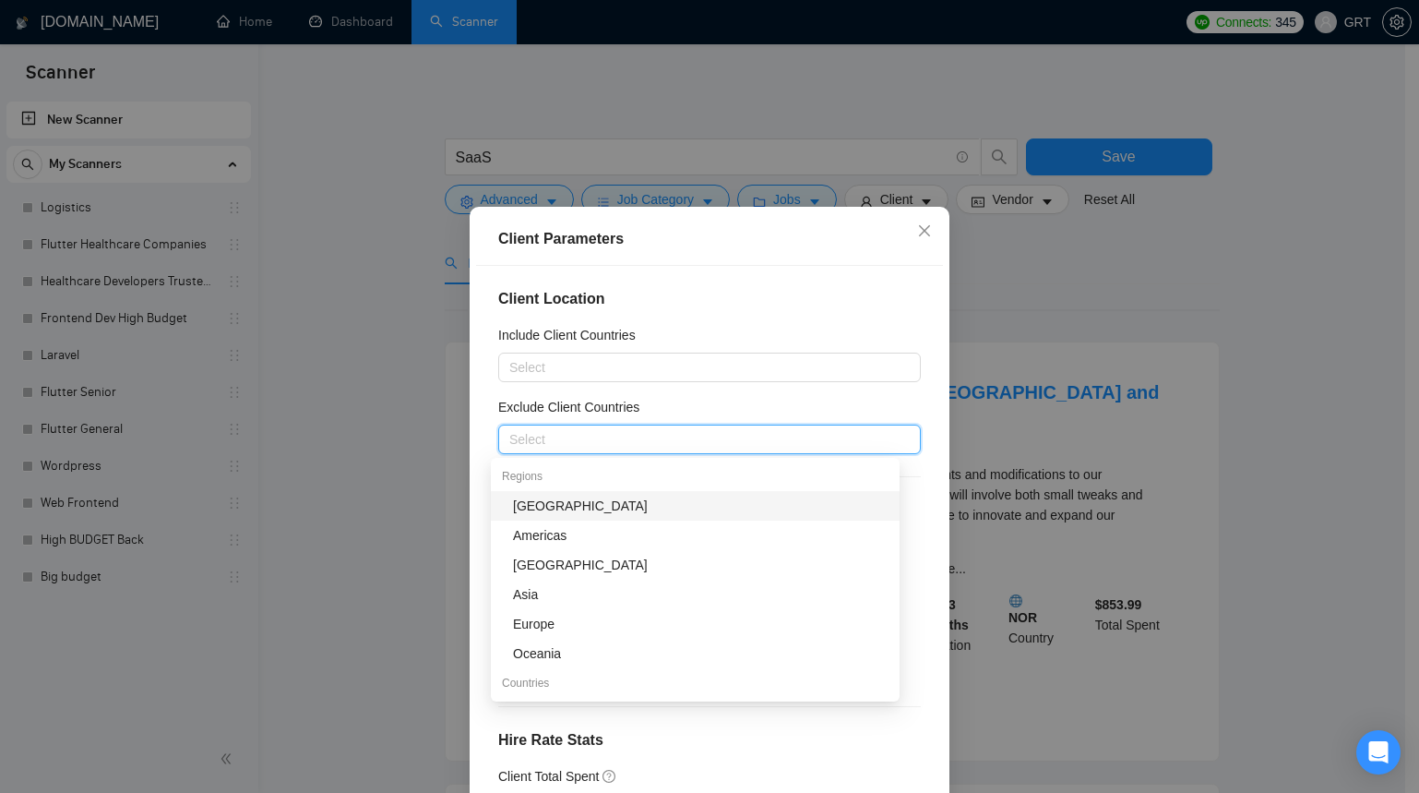
click at [548, 509] on div "[GEOGRAPHIC_DATA]" at bounding box center [701, 506] width 376 height 20
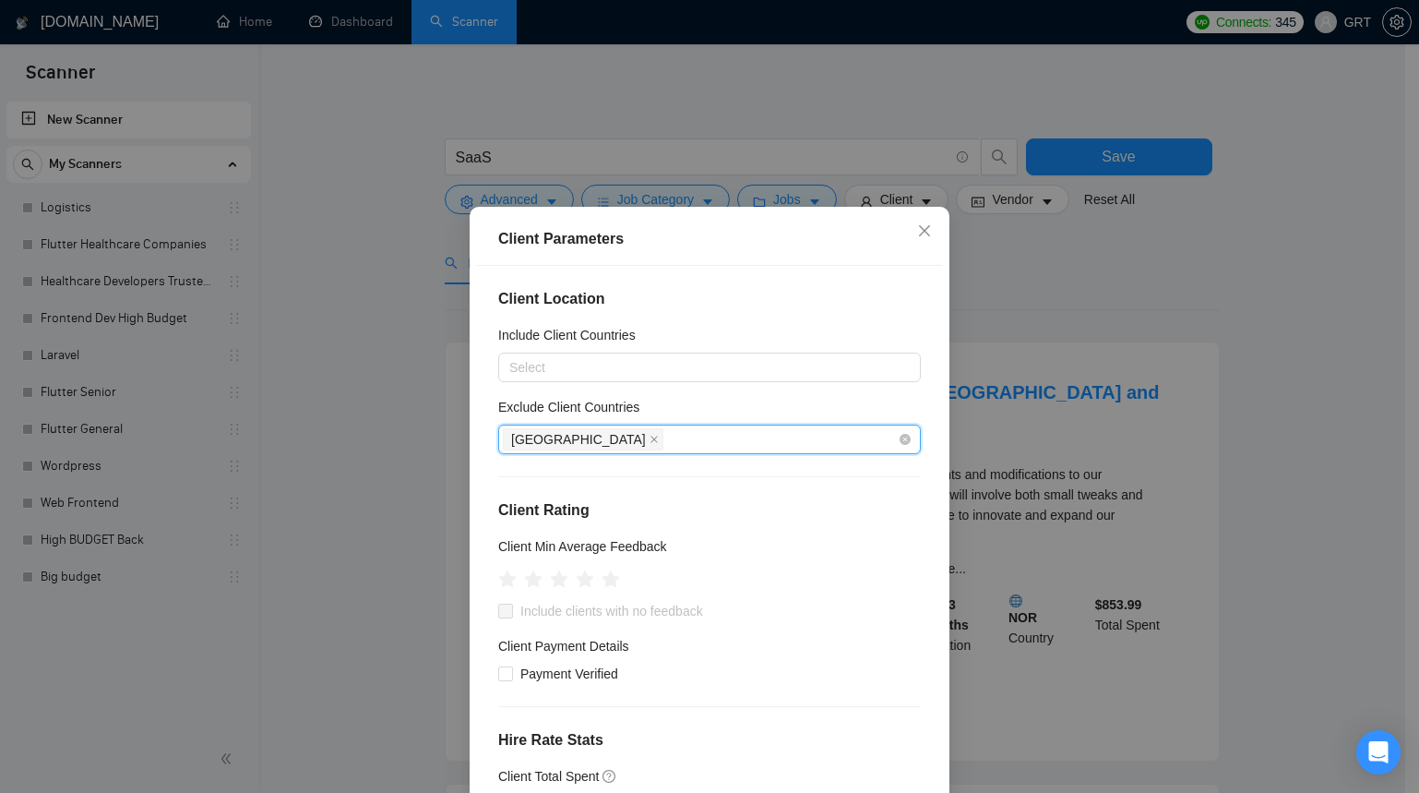
click at [581, 444] on div "[GEOGRAPHIC_DATA]" at bounding box center [700, 439] width 395 height 26
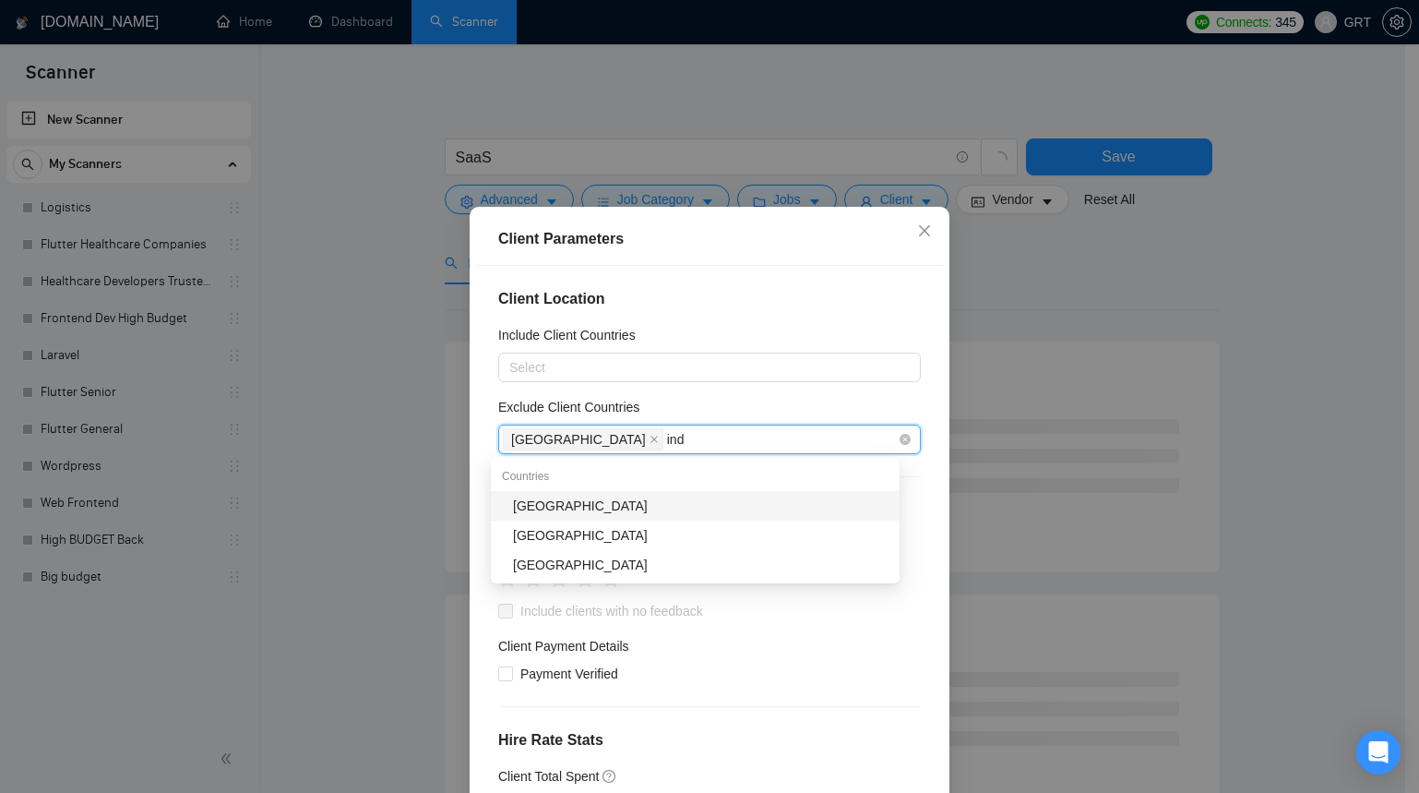
type input "indi"
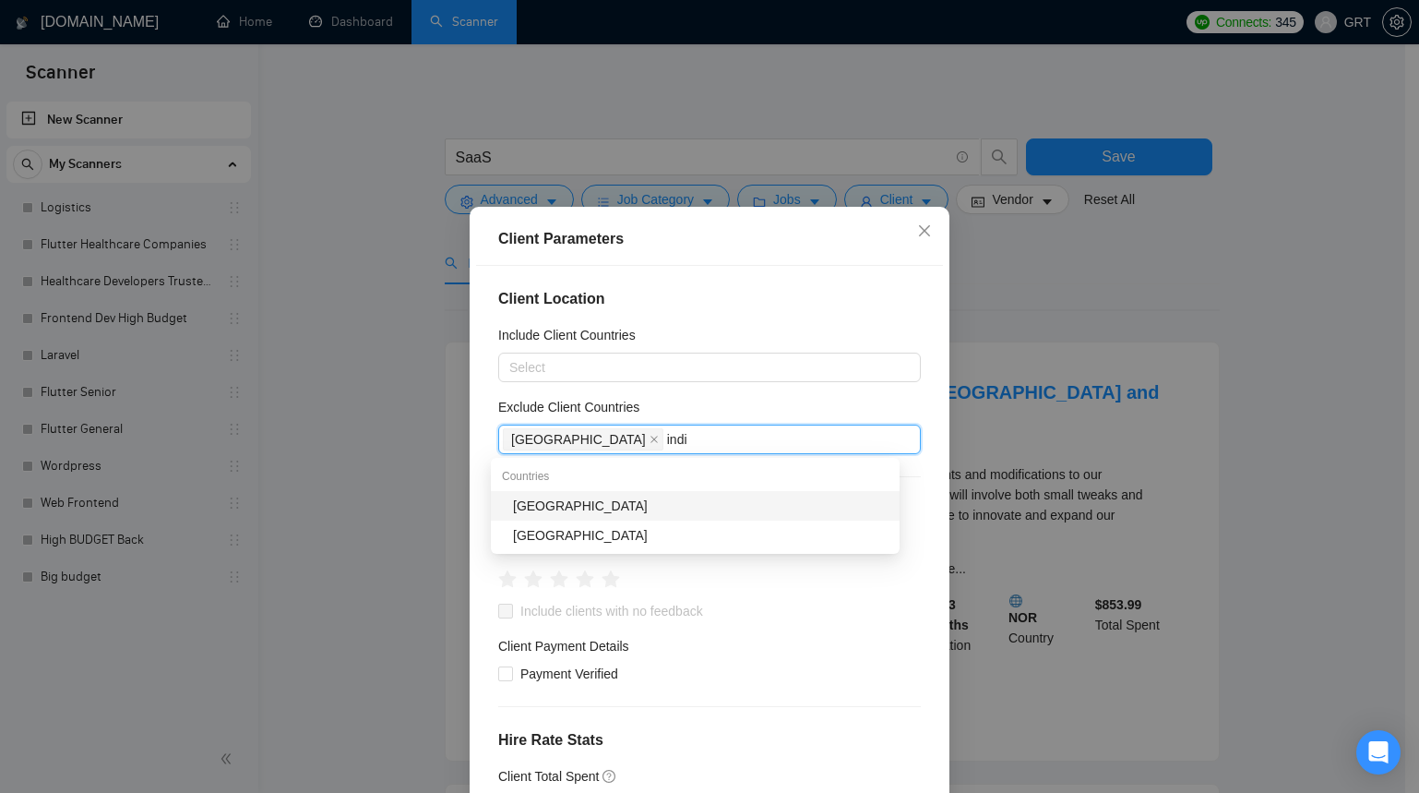
click at [602, 499] on div "[GEOGRAPHIC_DATA]" at bounding box center [701, 506] width 376 height 20
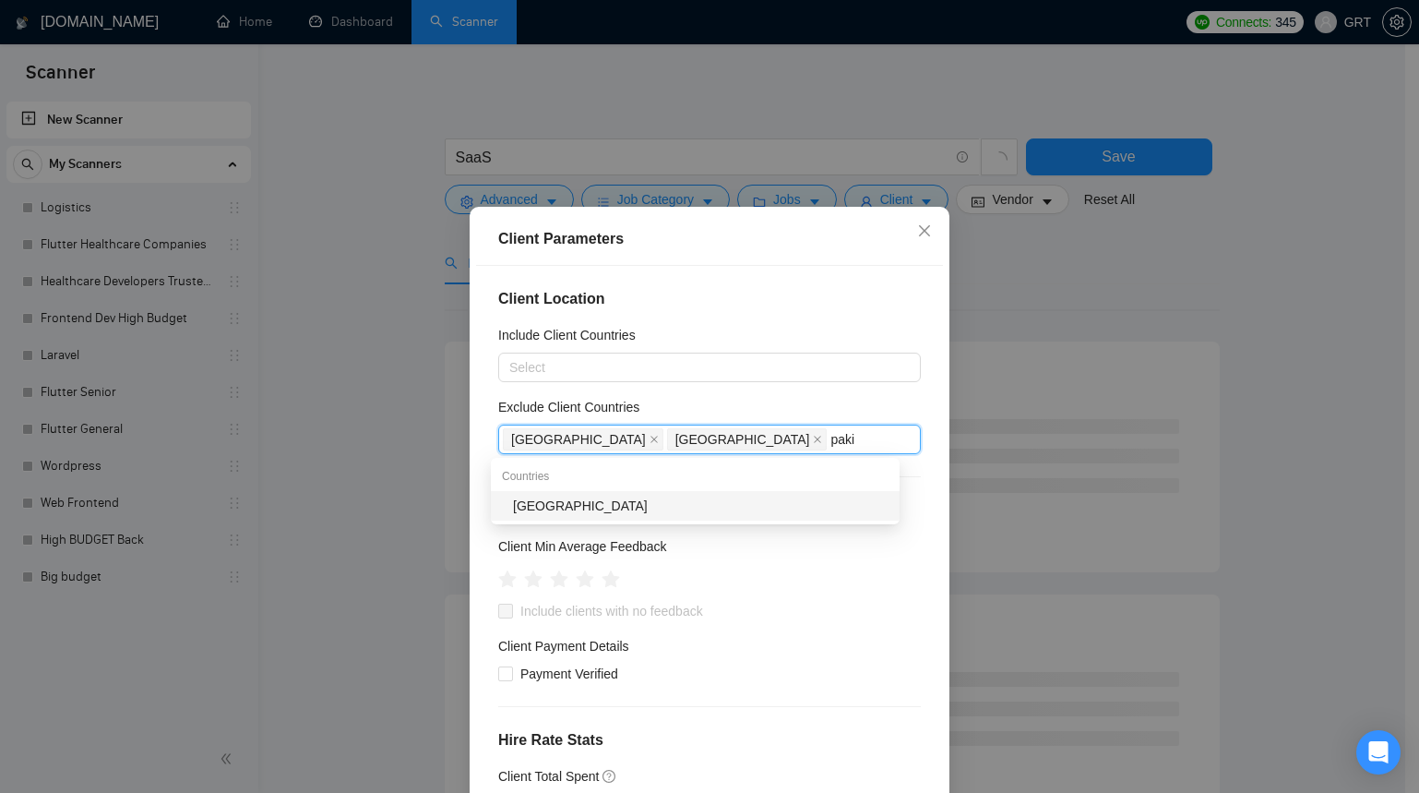
type input "pakis"
click at [651, 503] on div "[GEOGRAPHIC_DATA]" at bounding box center [701, 506] width 376 height 20
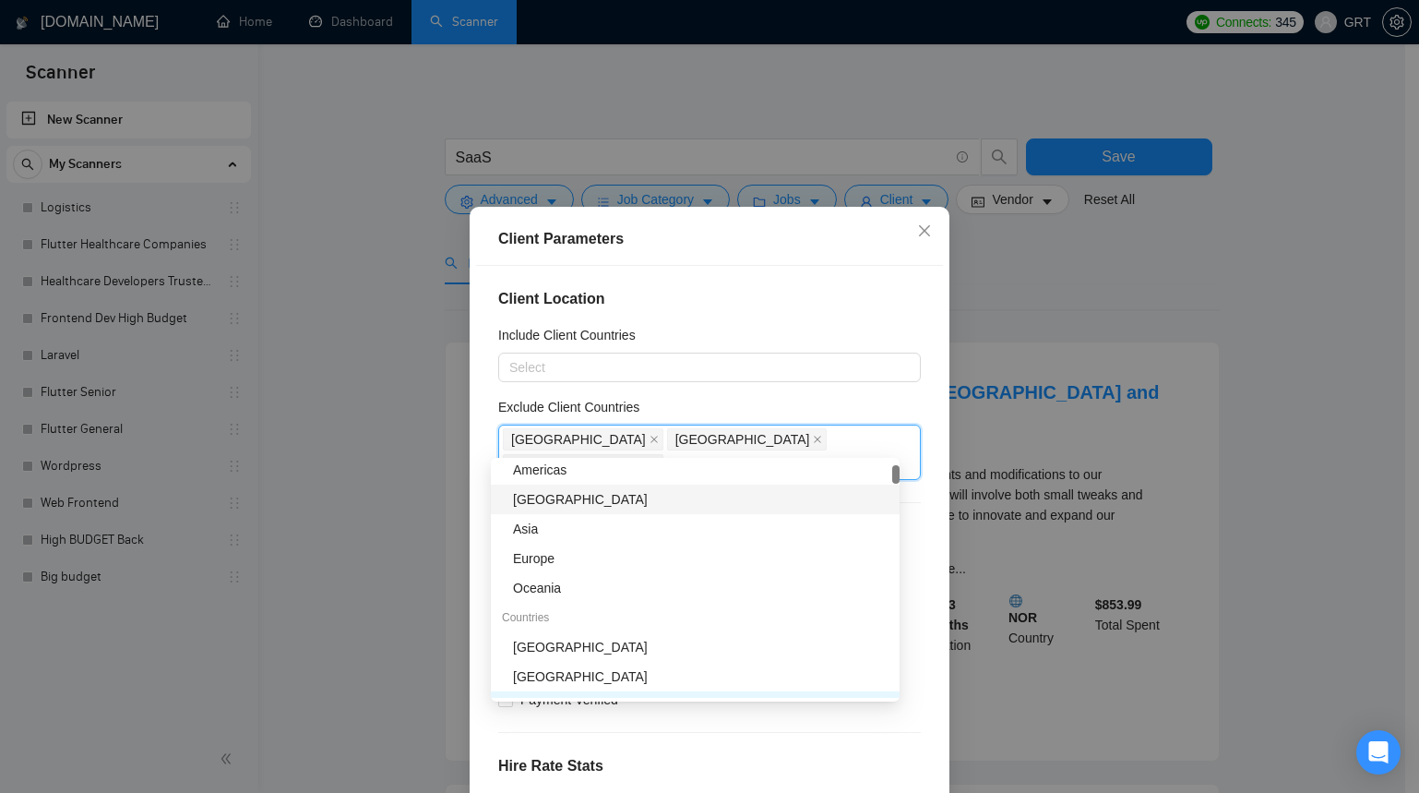
scroll to position [295, 0]
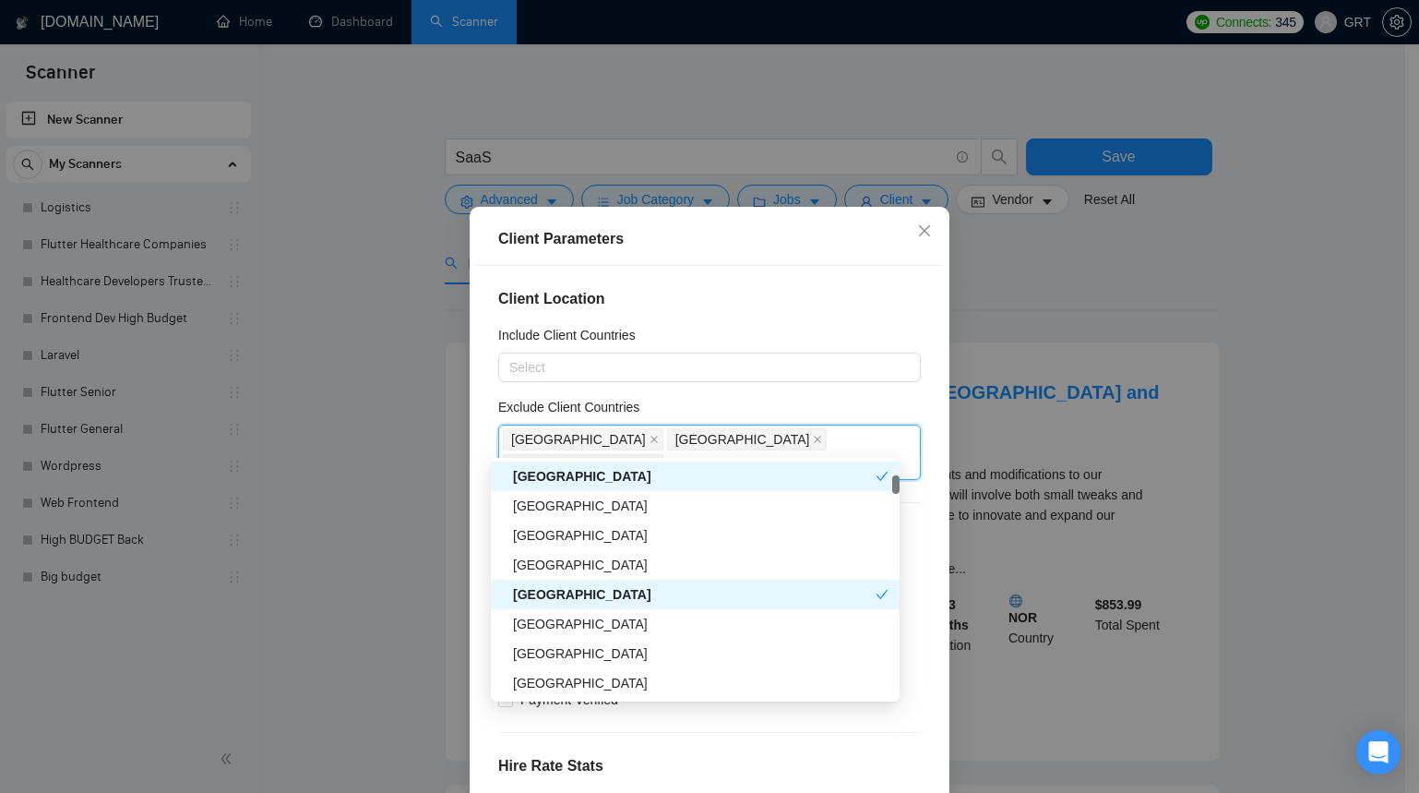
click at [783, 327] on div "Include Client Countries" at bounding box center [709, 339] width 423 height 28
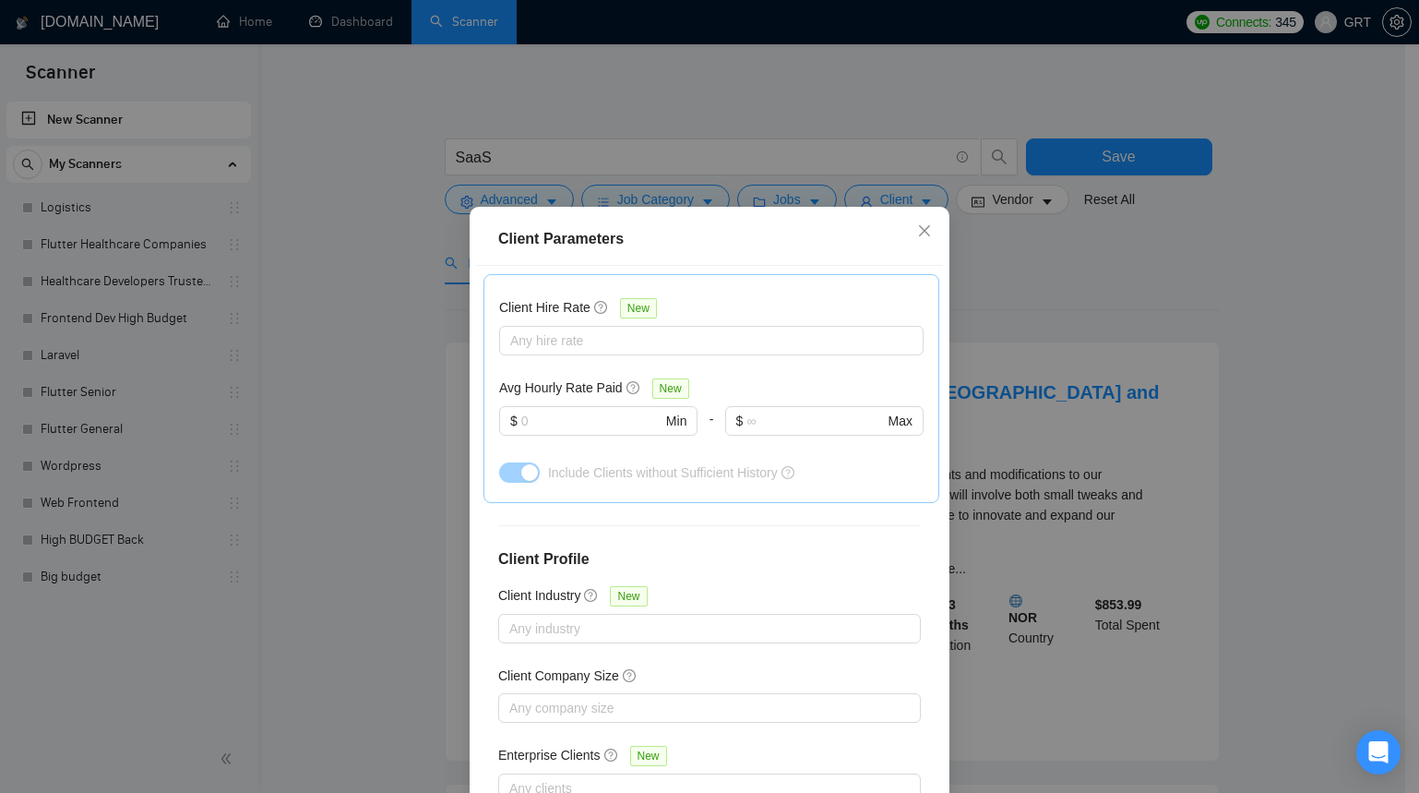
scroll to position [110, 0]
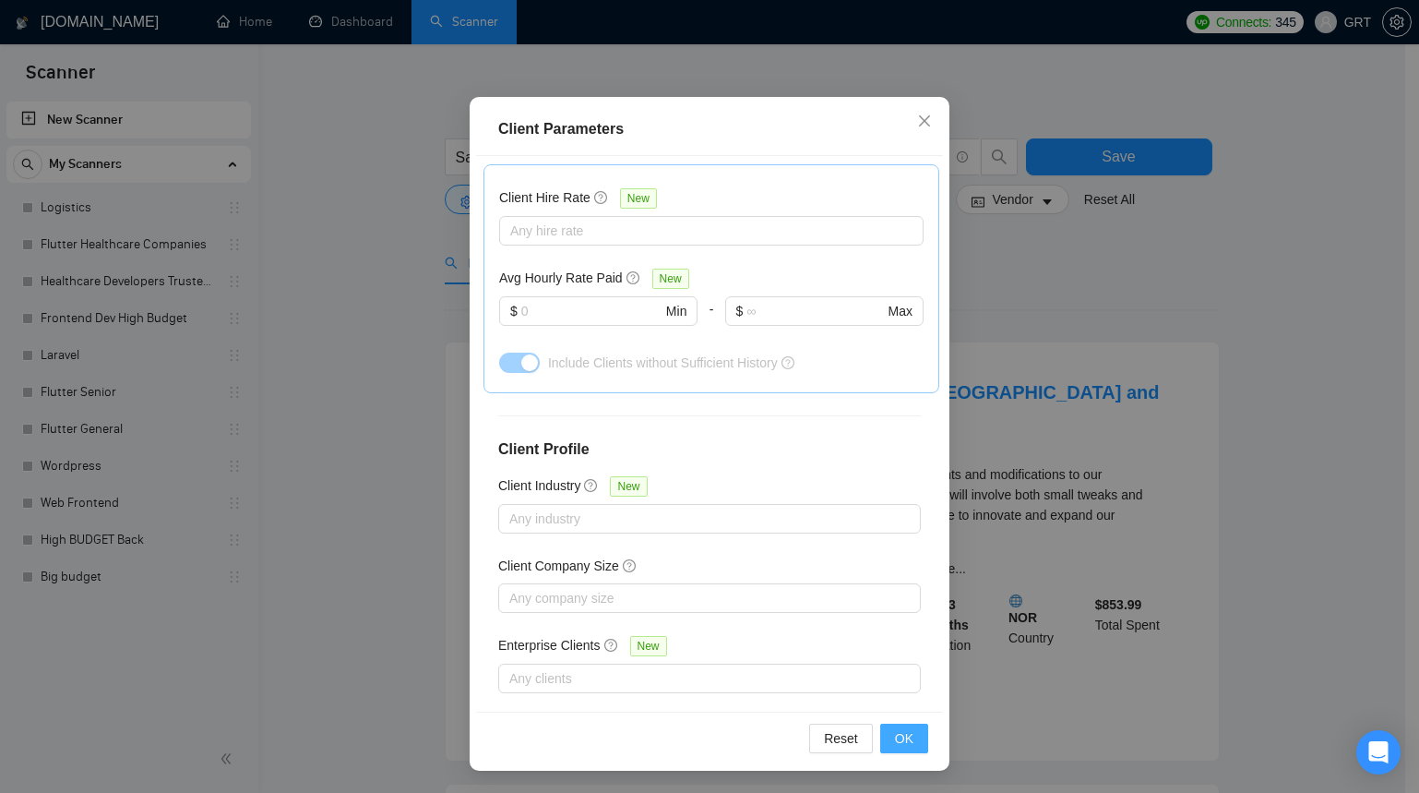
click at [904, 736] on span "OK" at bounding box center [904, 738] width 18 height 20
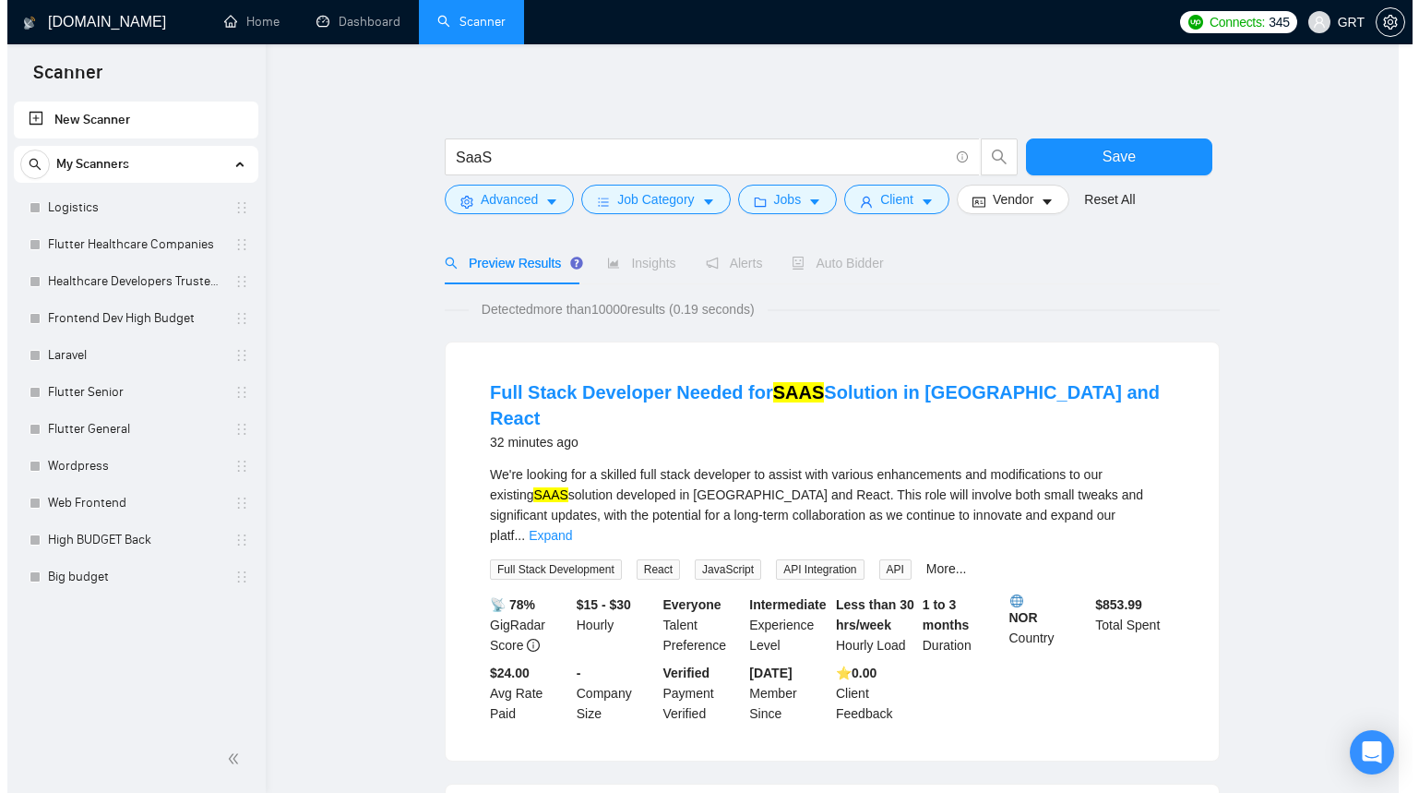
scroll to position [0, 0]
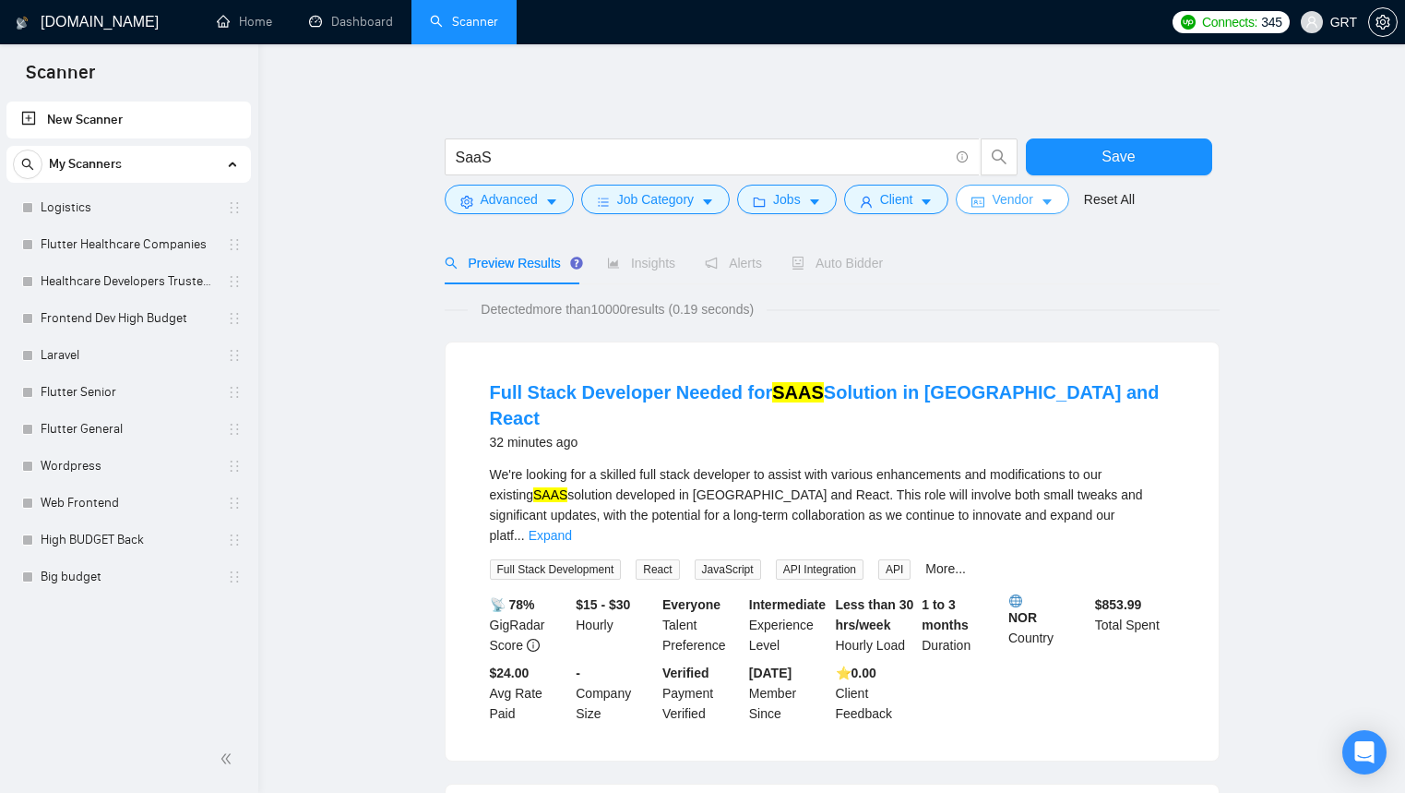
click at [1054, 205] on icon "caret-down" at bounding box center [1047, 202] width 13 height 13
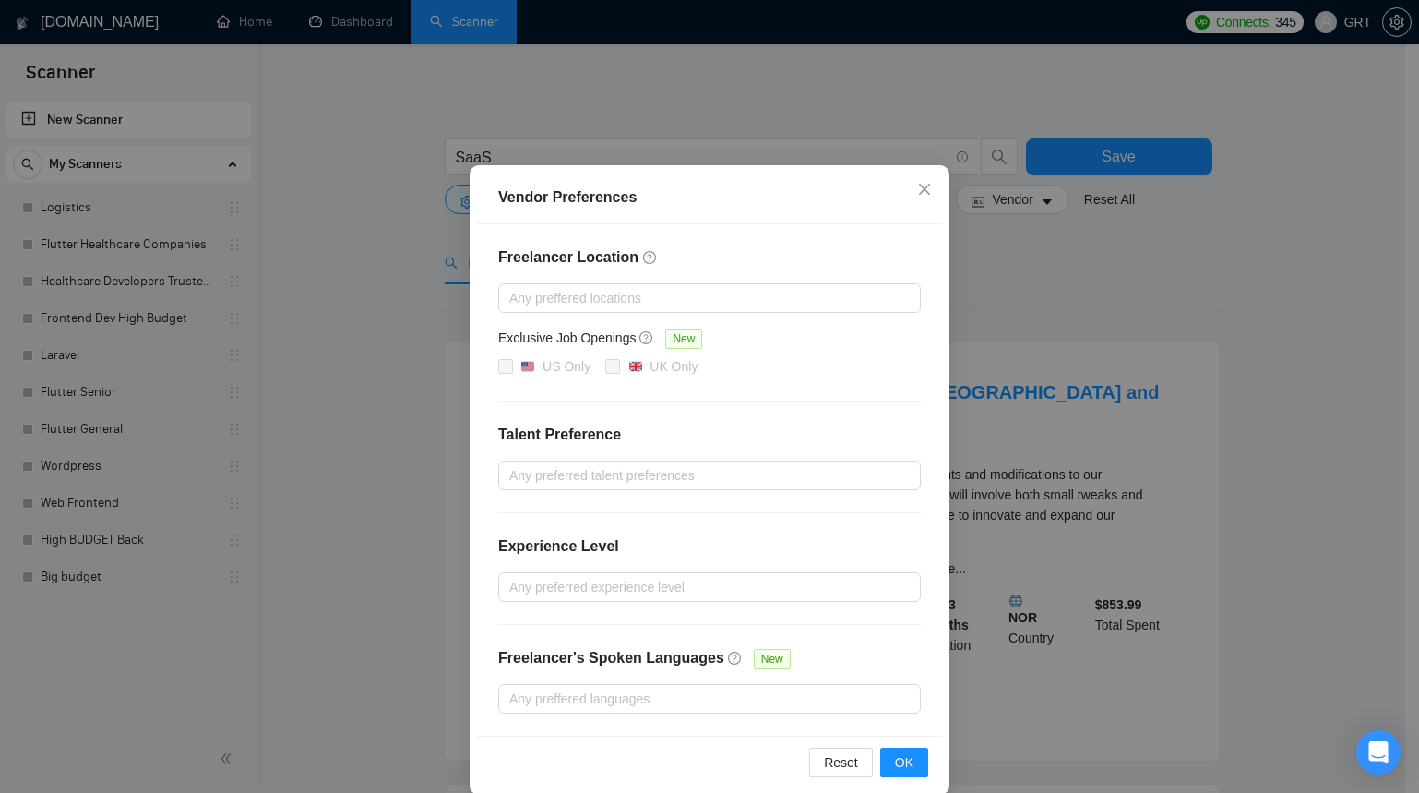
scroll to position [62, 0]
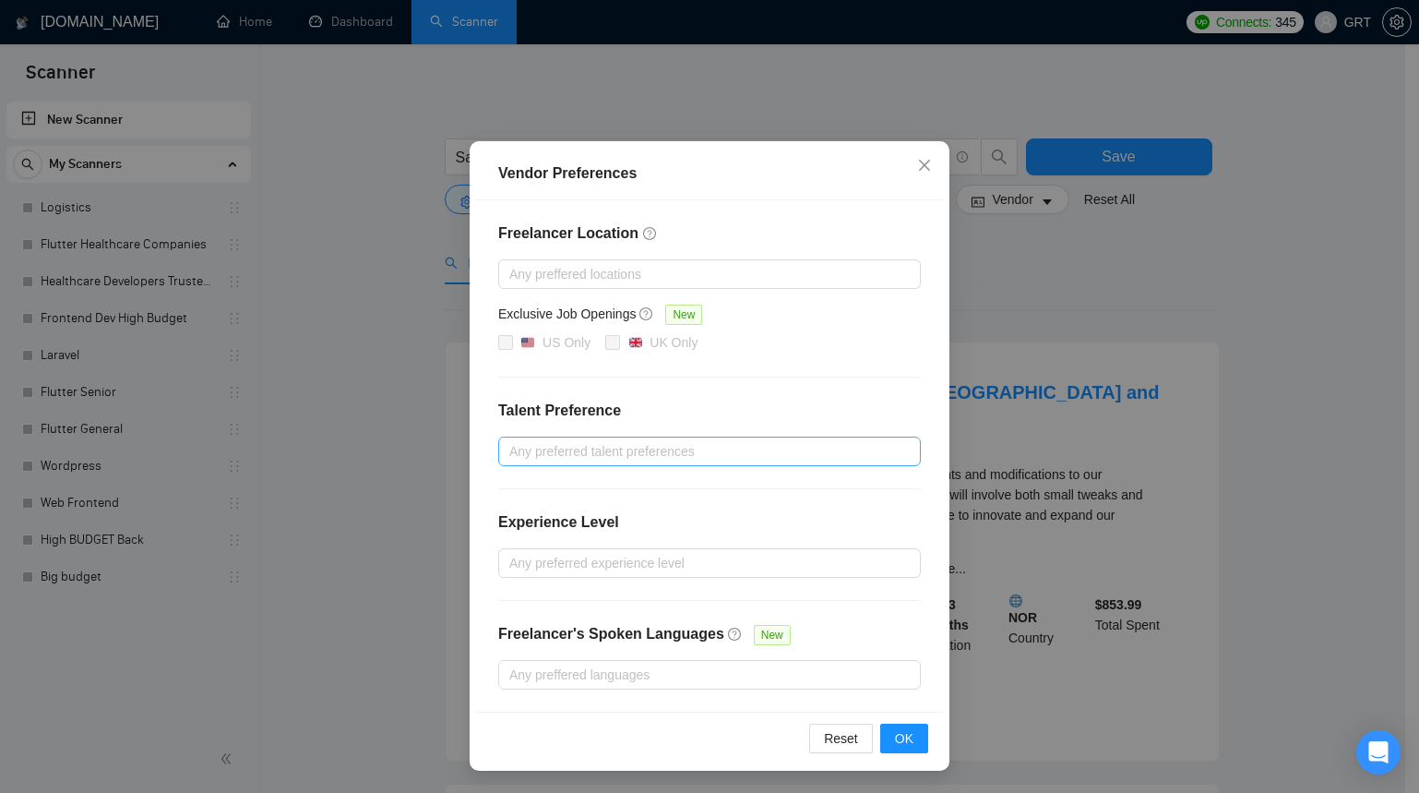
click at [678, 447] on div at bounding box center [700, 451] width 395 height 22
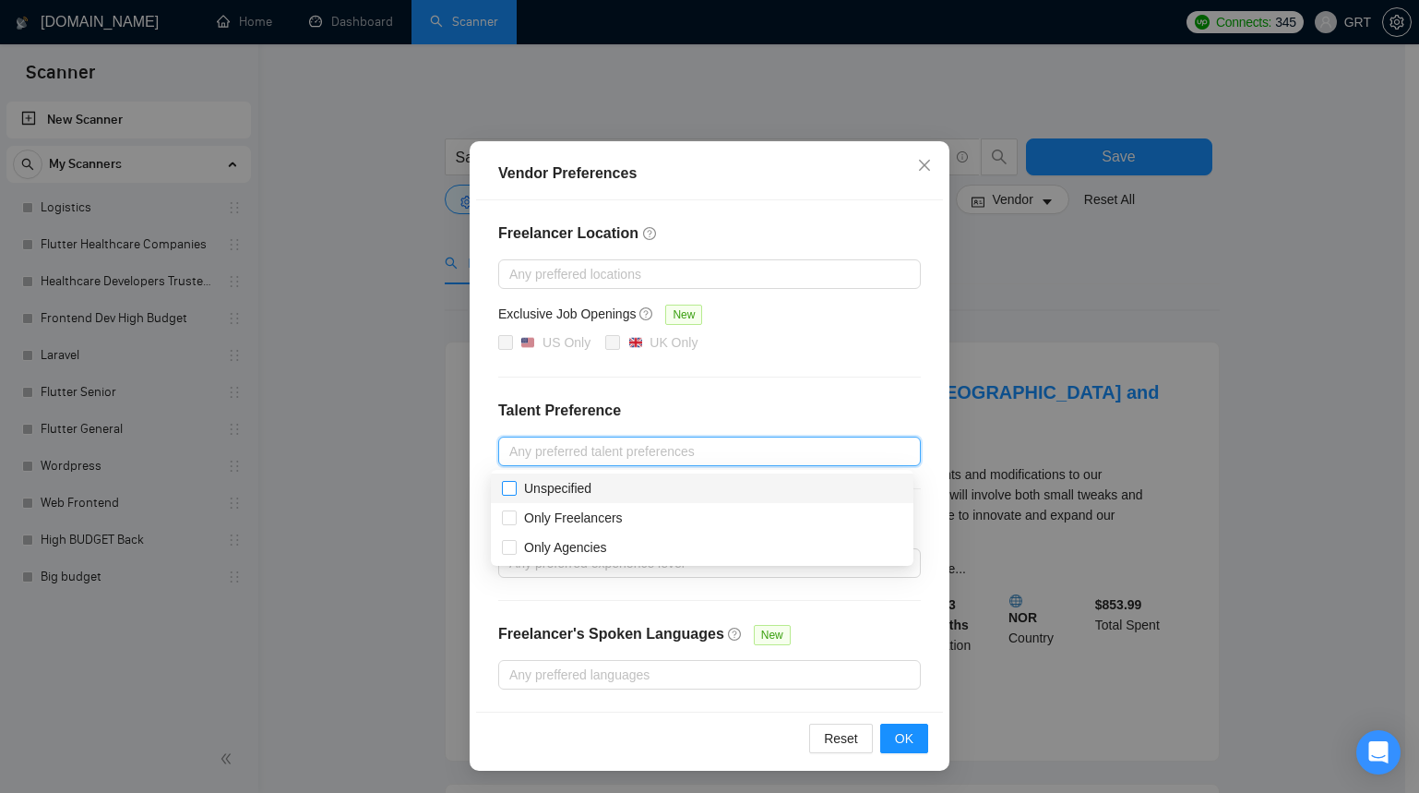
click at [516, 488] on span at bounding box center [509, 488] width 15 height 15
click at [515, 488] on input "Unspecified" at bounding box center [508, 487] width 13 height 13
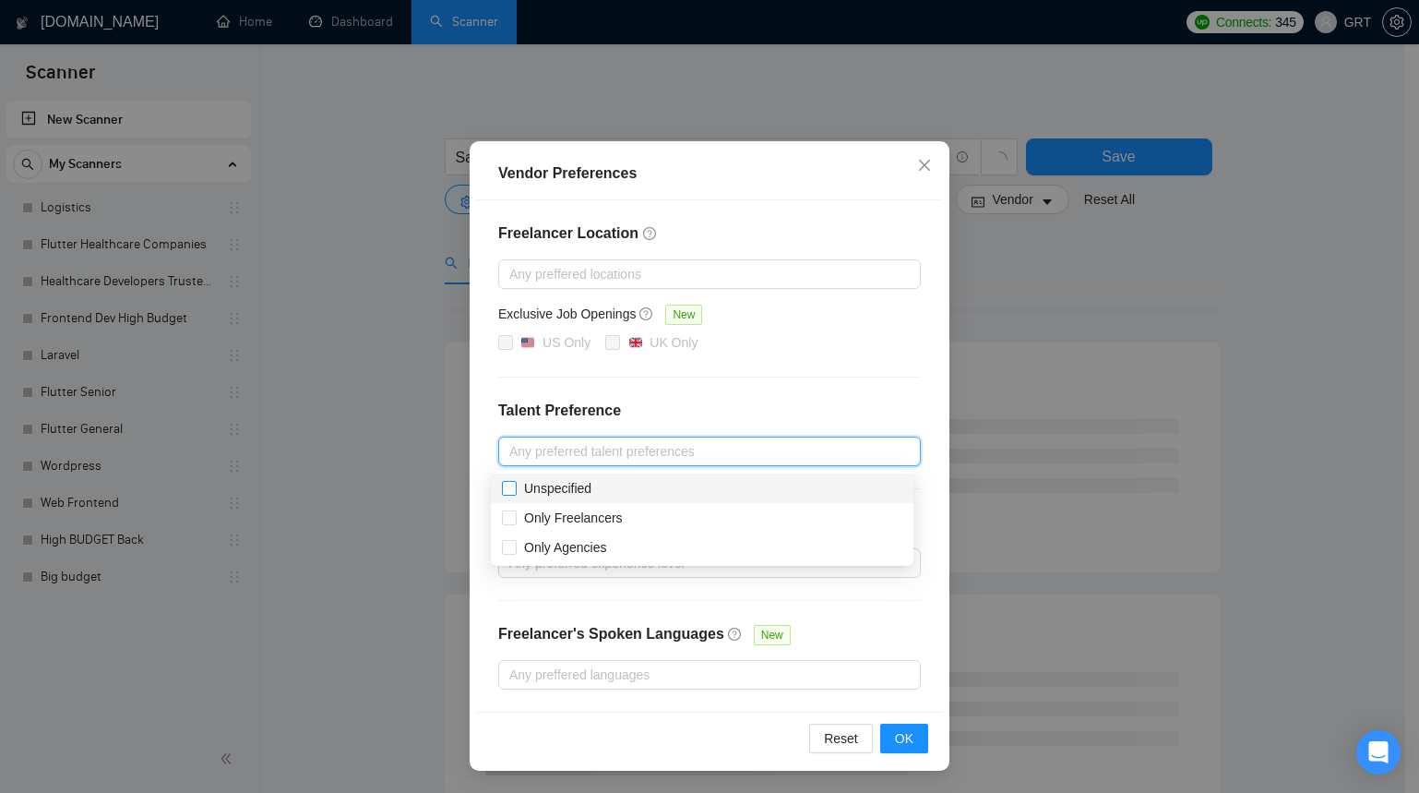
click at [510, 484] on input "Unspecified" at bounding box center [508, 487] width 13 height 13
checkbox input "true"
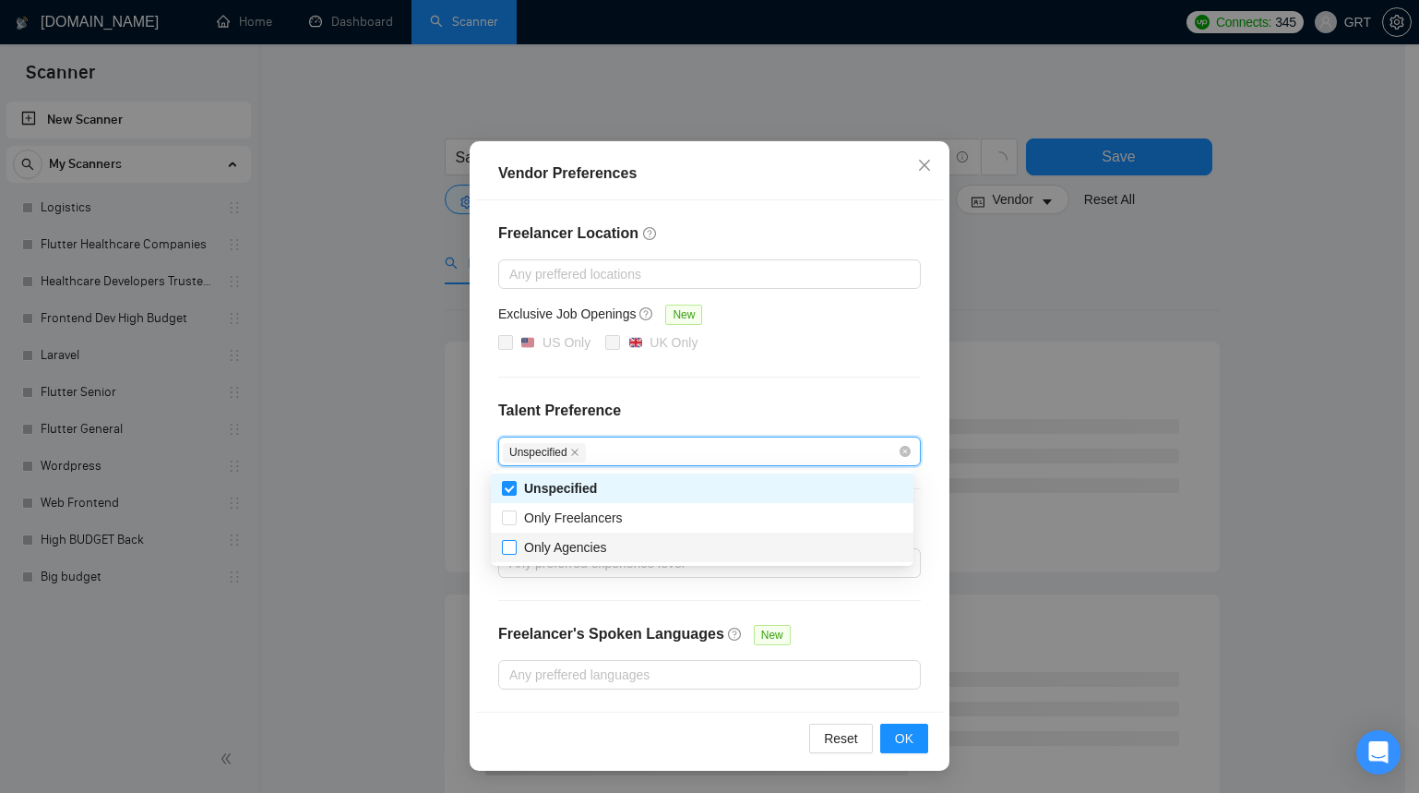
click at [512, 547] on input "Only Agencies" at bounding box center [508, 546] width 13 height 13
checkbox input "true"
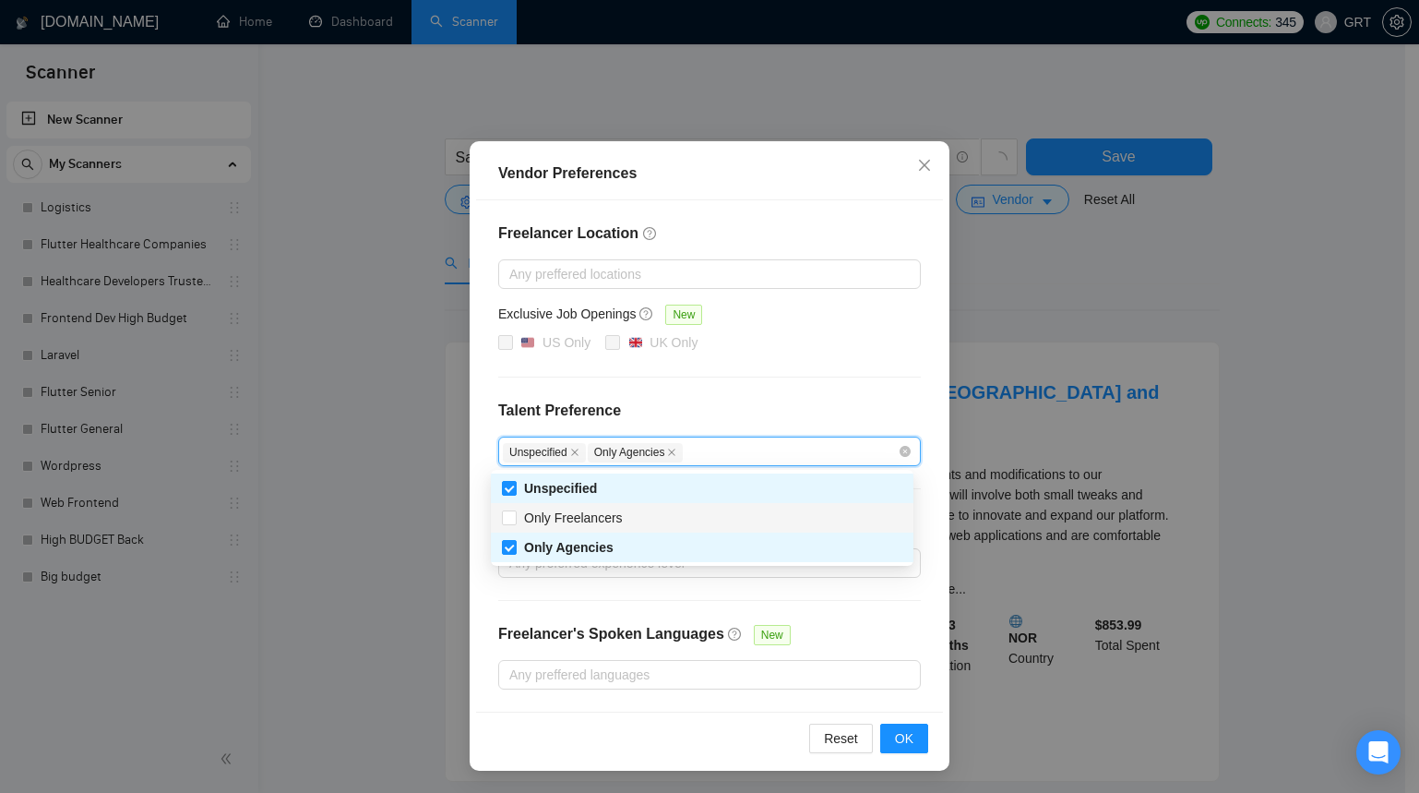
click at [786, 395] on div "Freelancer Location Any preffered locations Exclusive Job Openings New US Only …" at bounding box center [709, 455] width 467 height 511
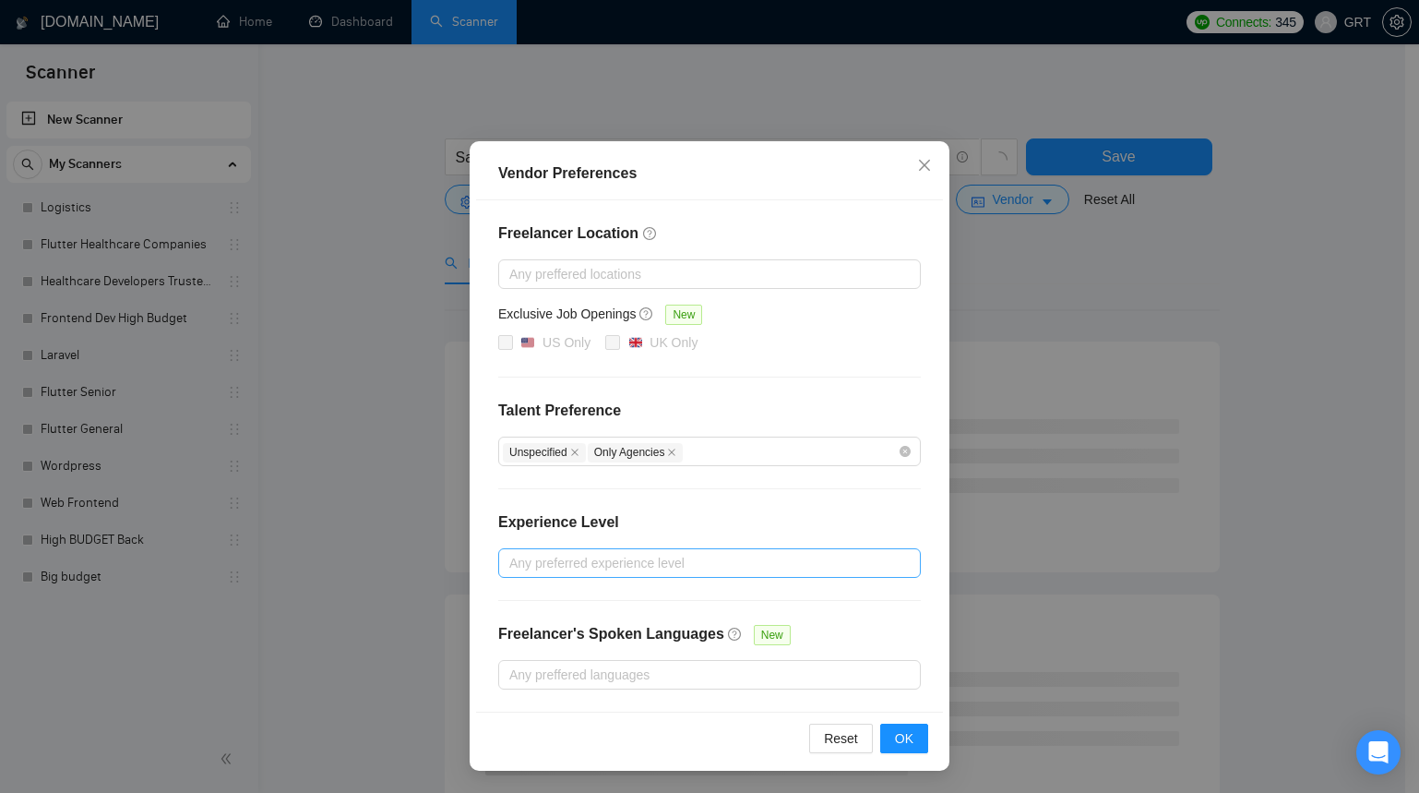
click at [637, 558] on div at bounding box center [700, 563] width 395 height 22
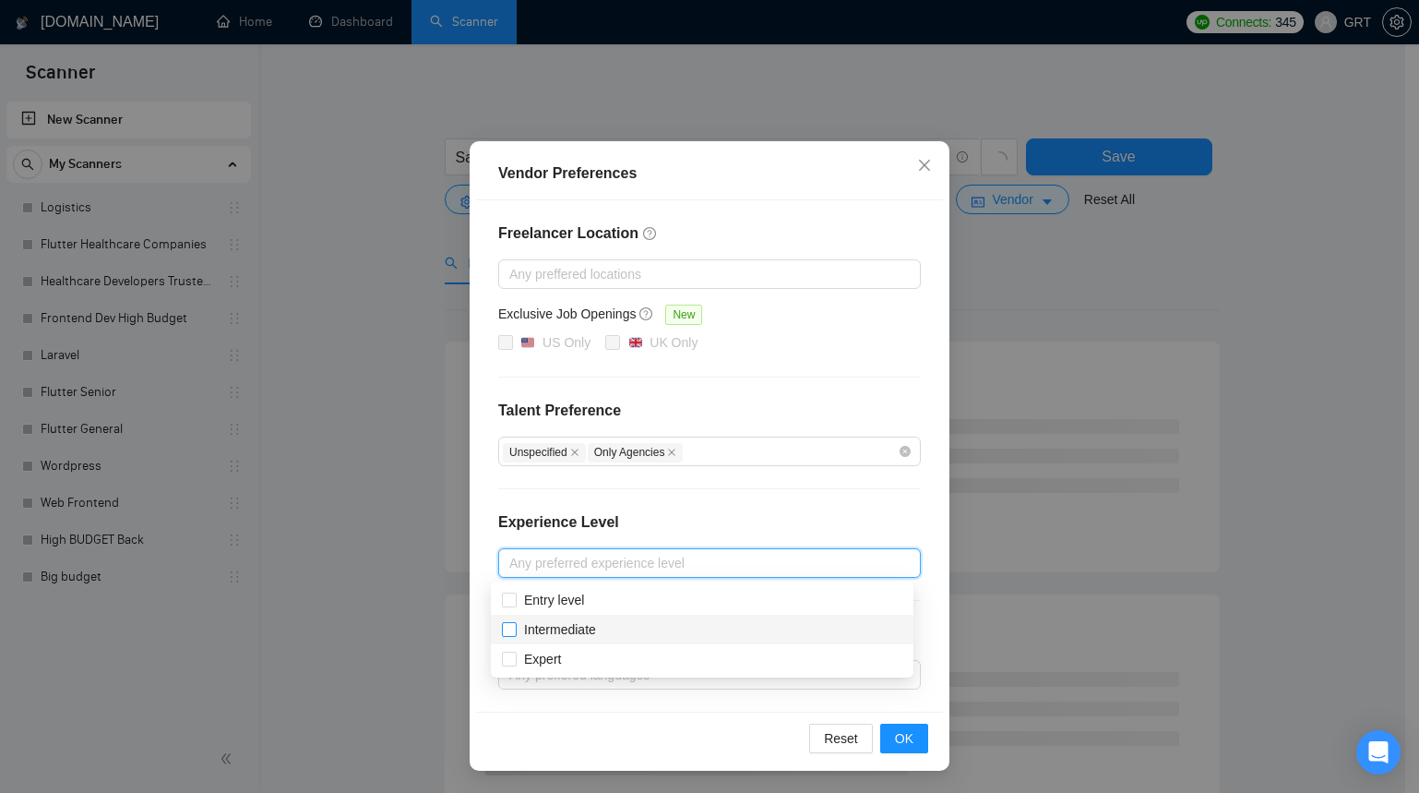
click at [514, 631] on input "Intermediate" at bounding box center [508, 628] width 13 height 13
checkbox input "true"
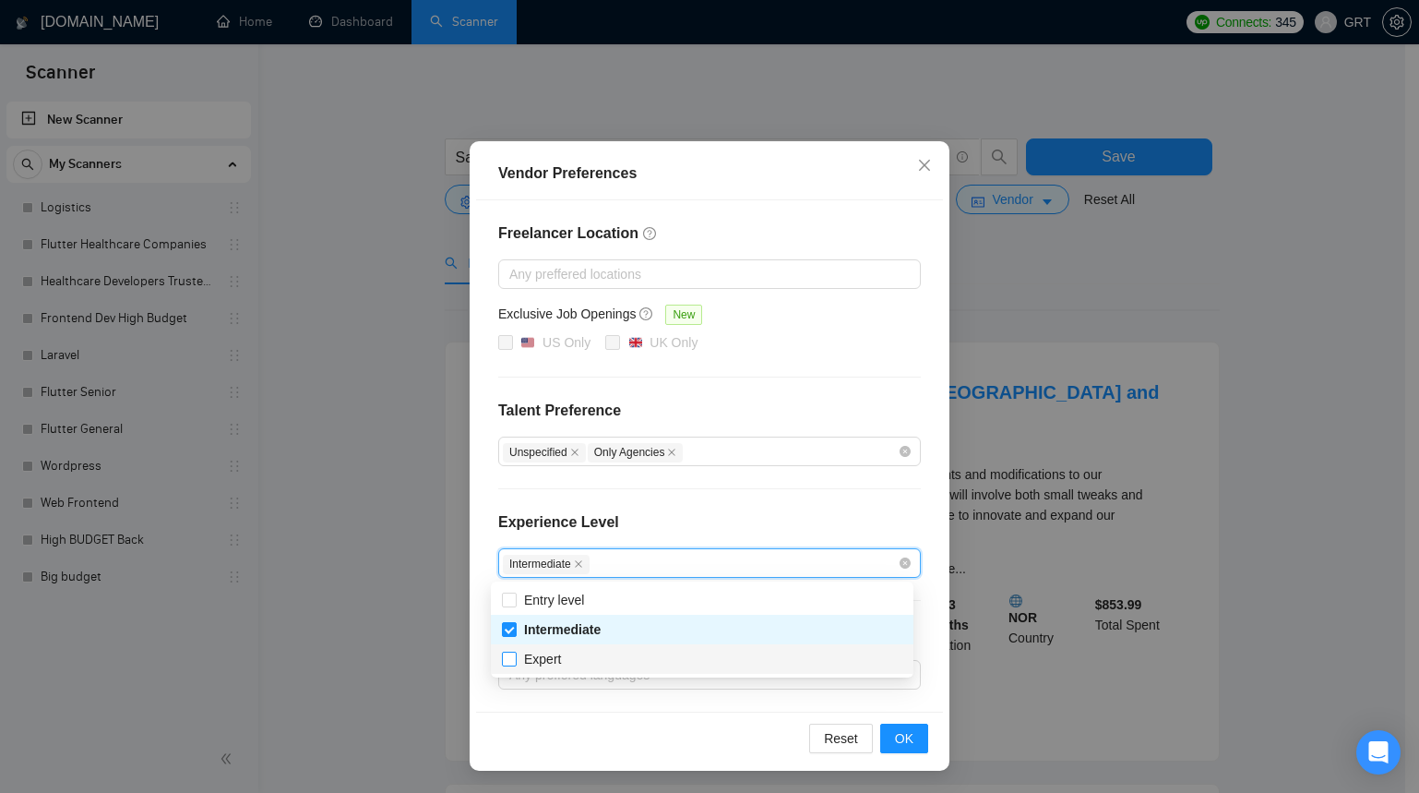
click at [513, 659] on input "Expert" at bounding box center [508, 657] width 13 height 13
checkbox input "true"
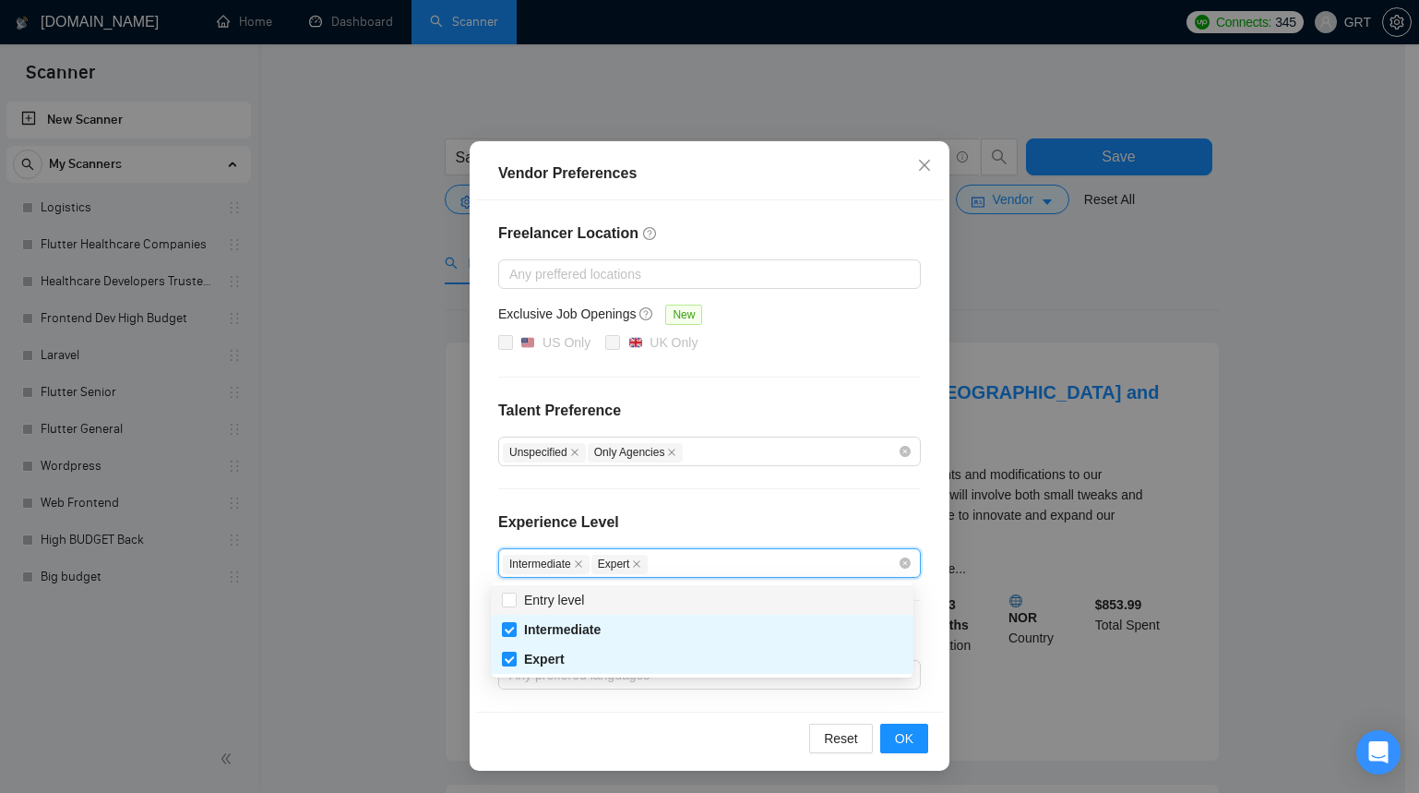
click at [806, 391] on div "Freelancer Location Any preffered locations Exclusive Job Openings New US Only …" at bounding box center [709, 455] width 467 height 511
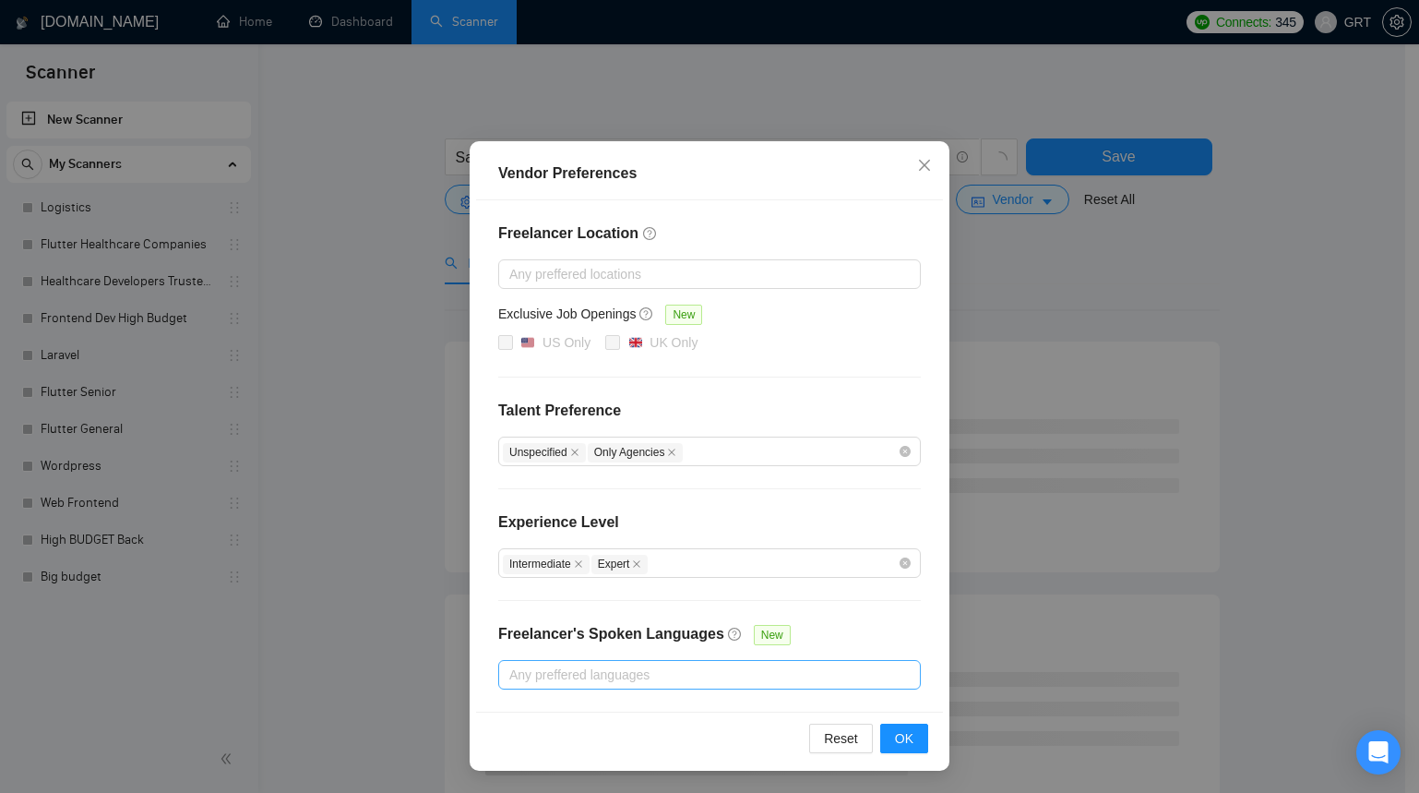
click at [749, 679] on div at bounding box center [700, 674] width 395 height 22
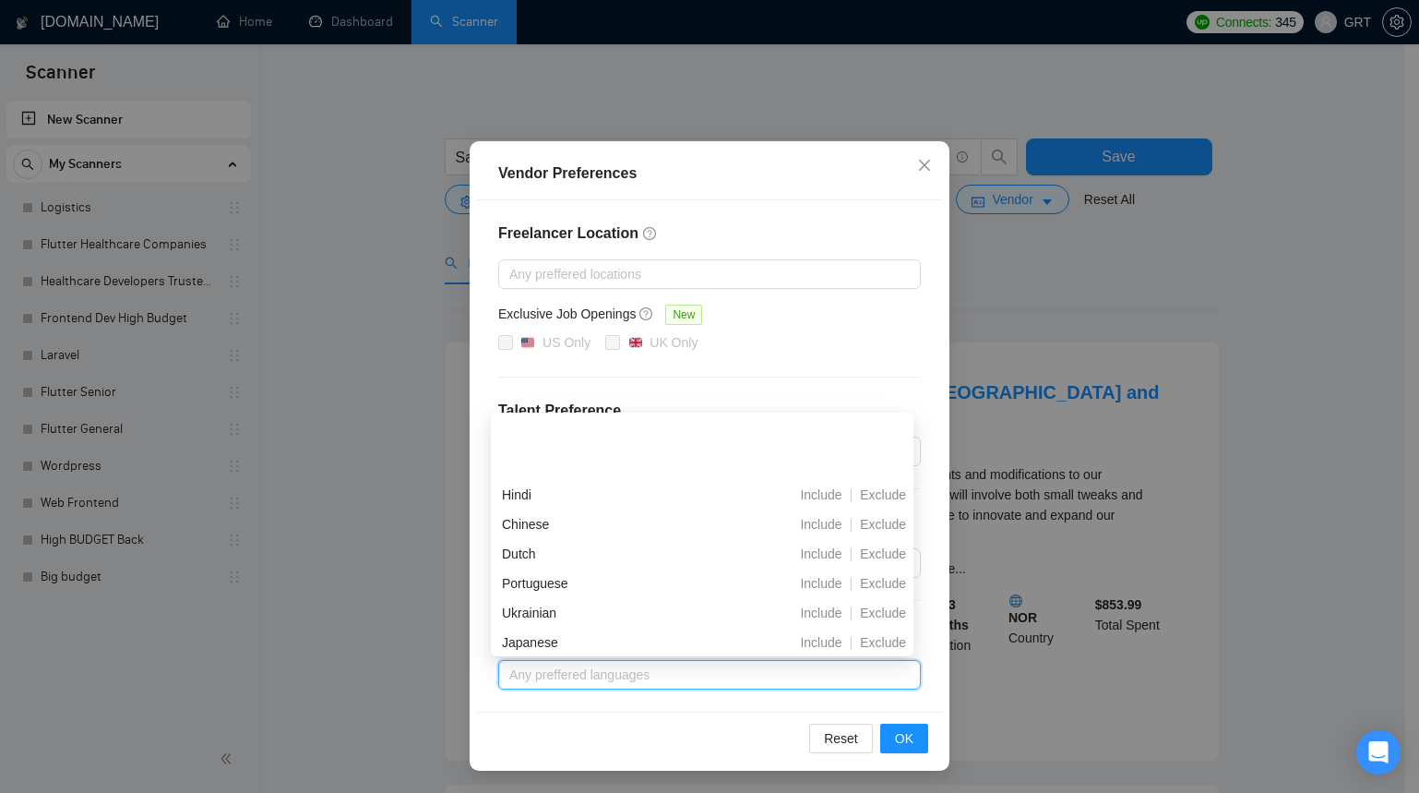
scroll to position [304, 0]
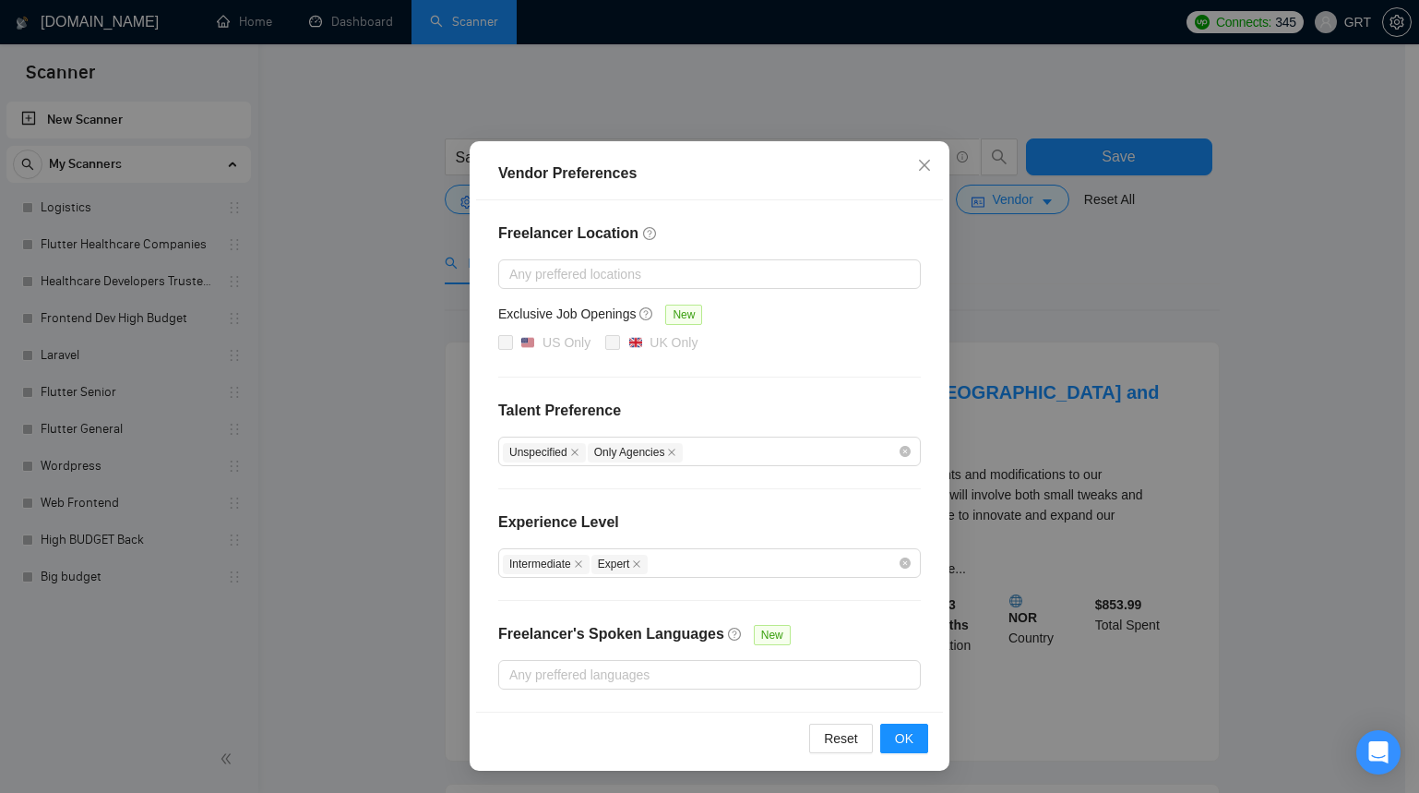
click at [847, 341] on div "US Only [GEOGRAPHIC_DATA] Only" at bounding box center [709, 343] width 423 height 22
click at [895, 738] on span "OK" at bounding box center [904, 738] width 18 height 20
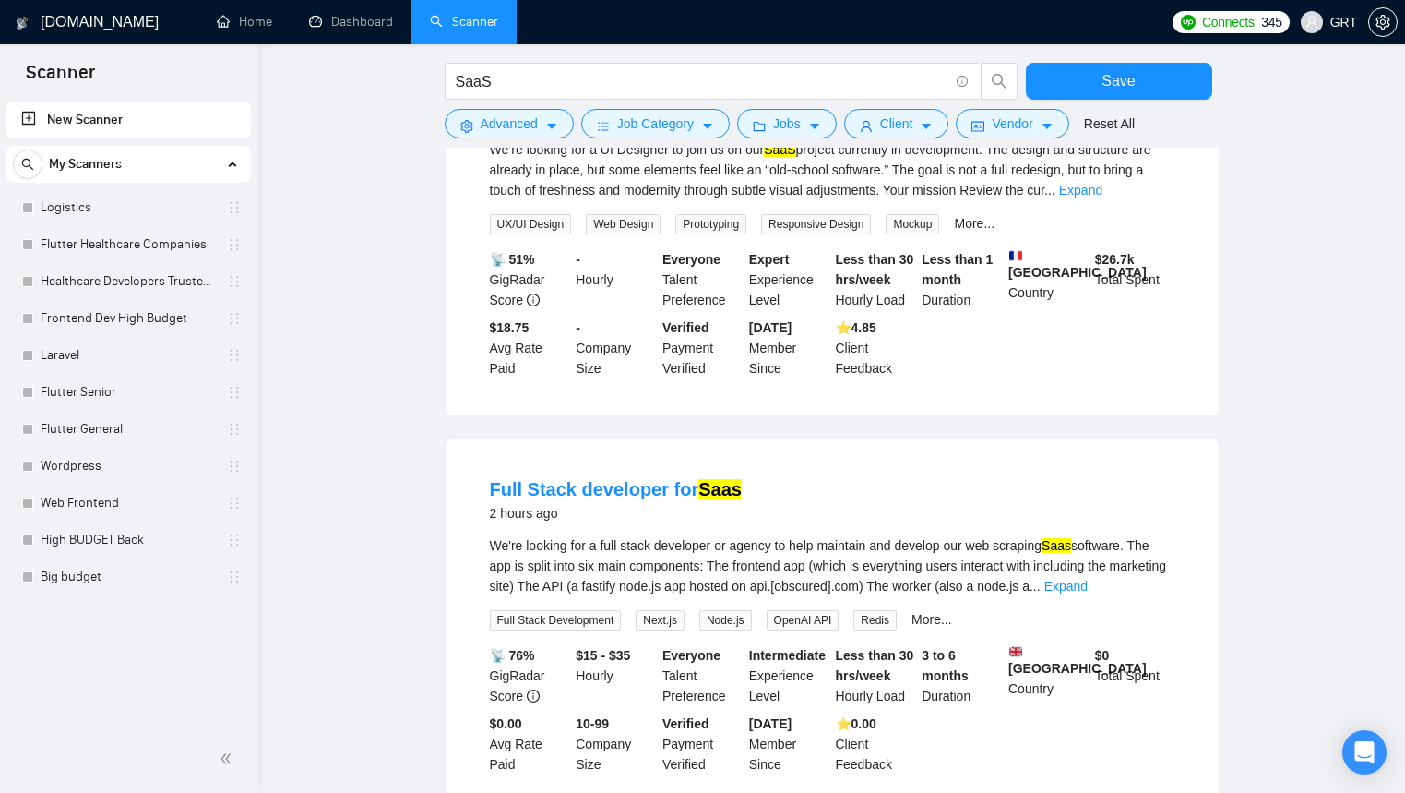
scroll to position [765, 0]
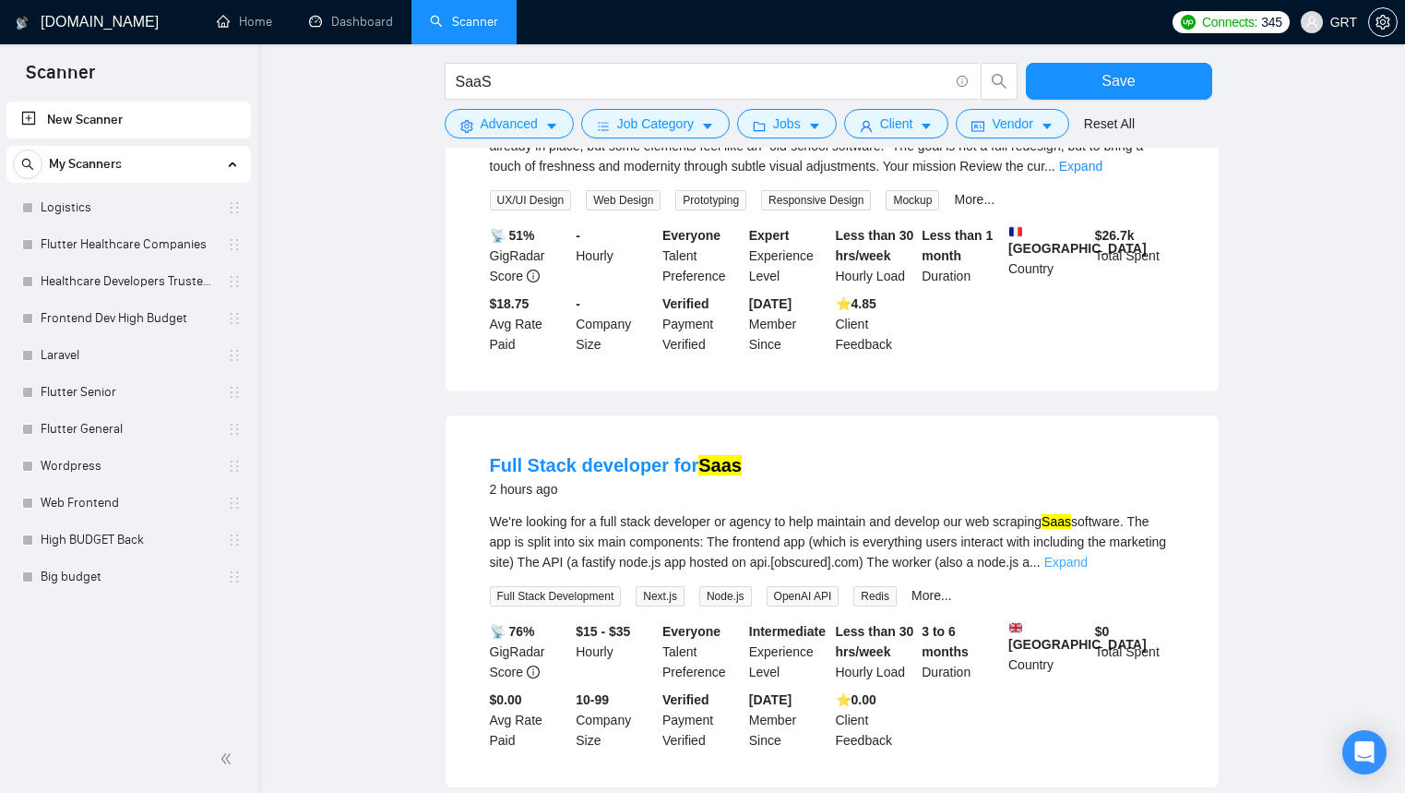
click at [1088, 555] on link "Expand" at bounding box center [1066, 562] width 43 height 15
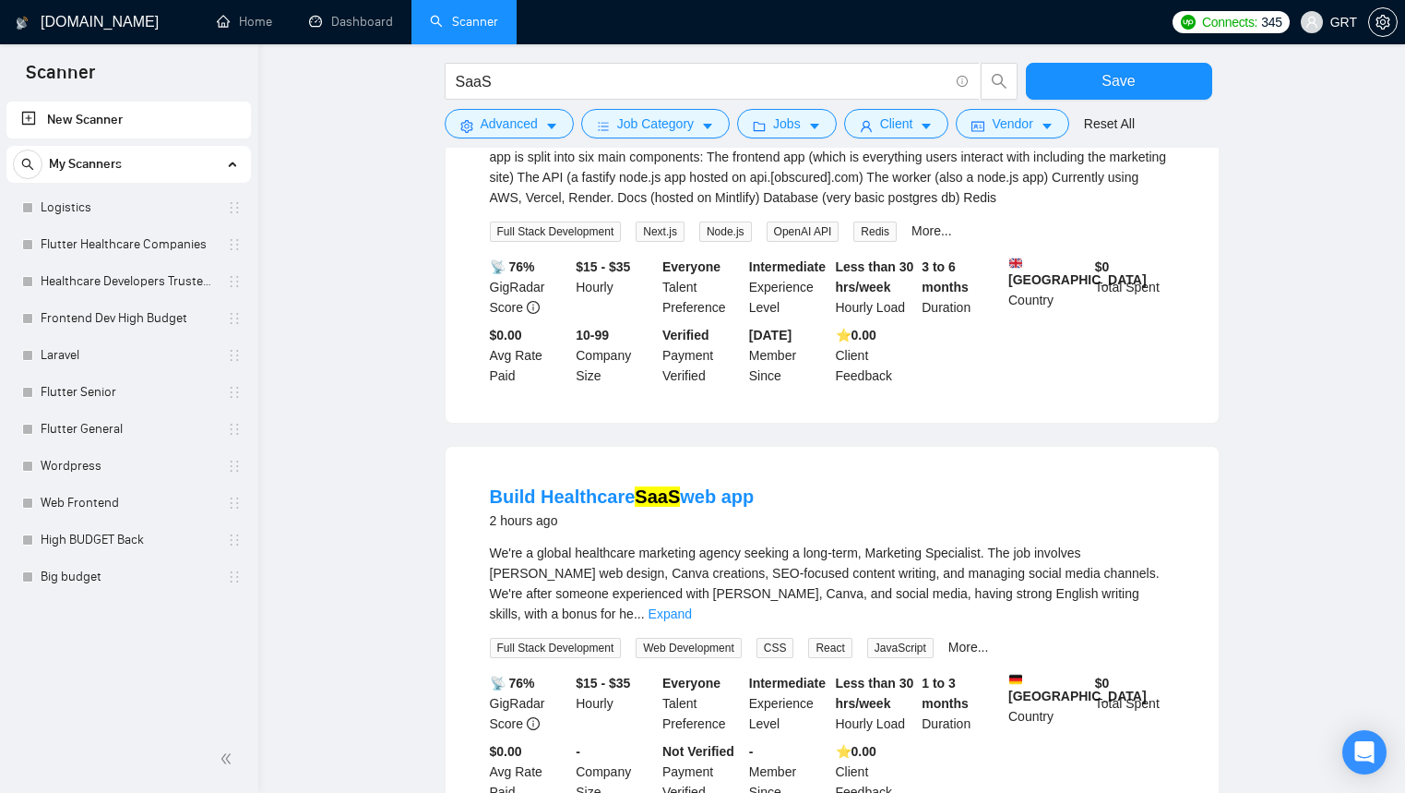
scroll to position [1174, 0]
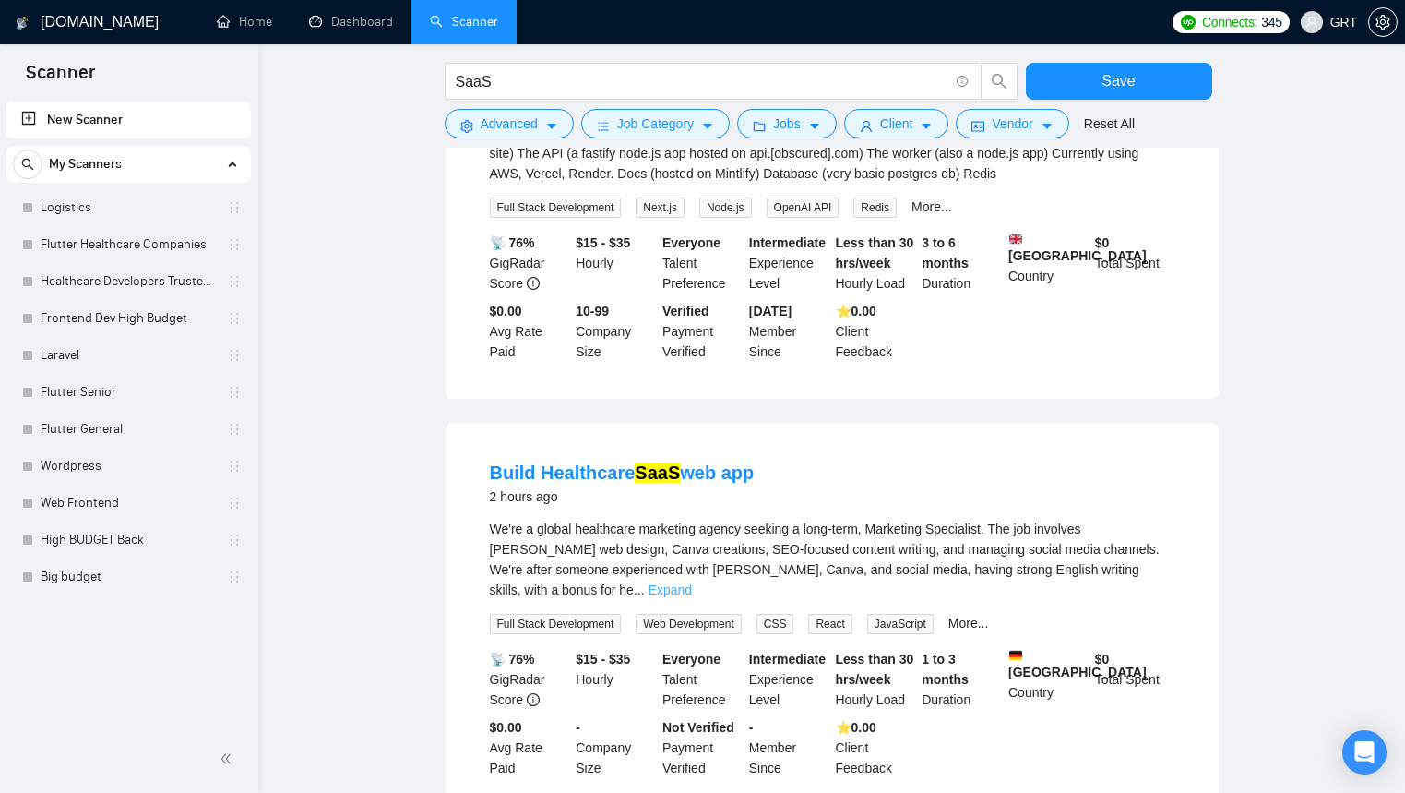
click at [692, 582] on link "Expand" at bounding box center [670, 589] width 43 height 15
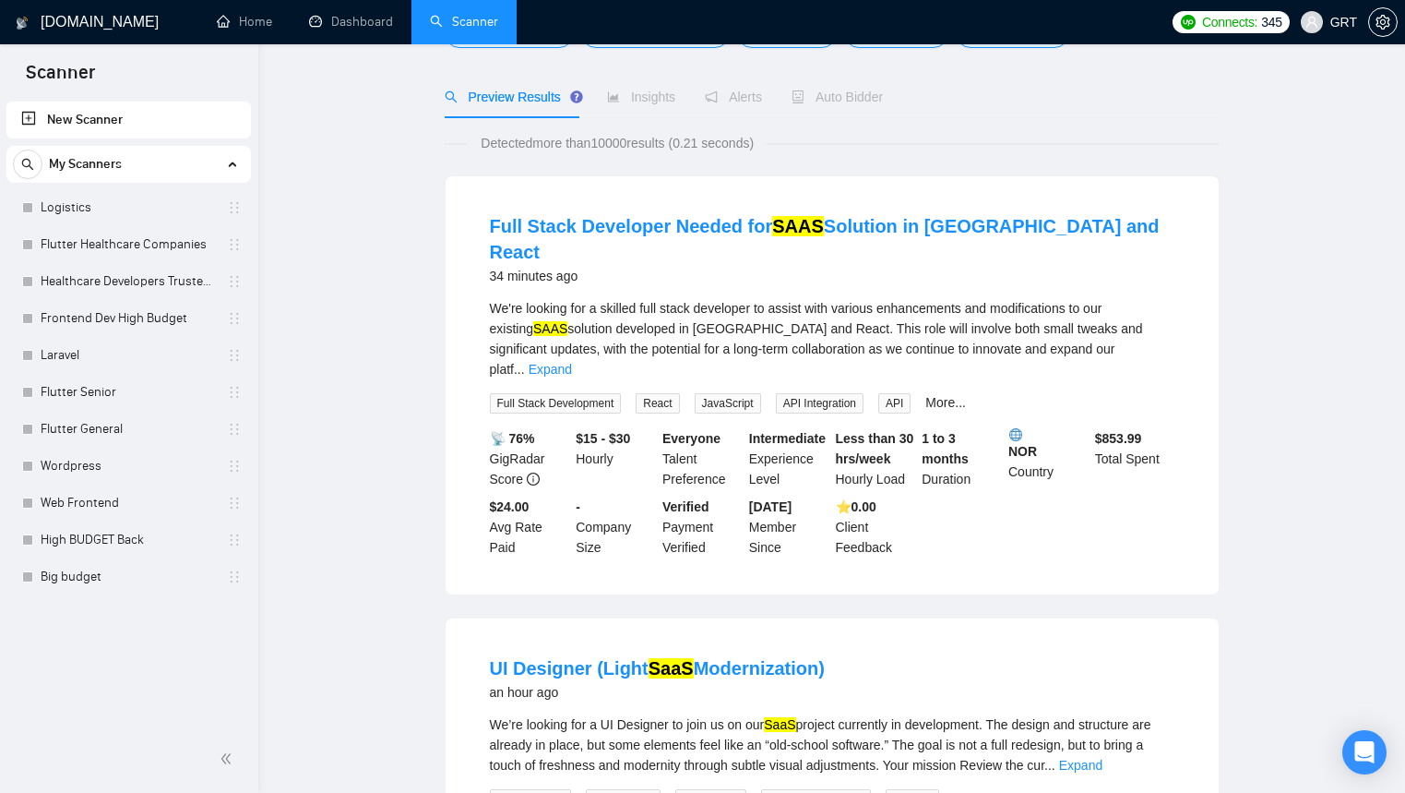
scroll to position [0, 0]
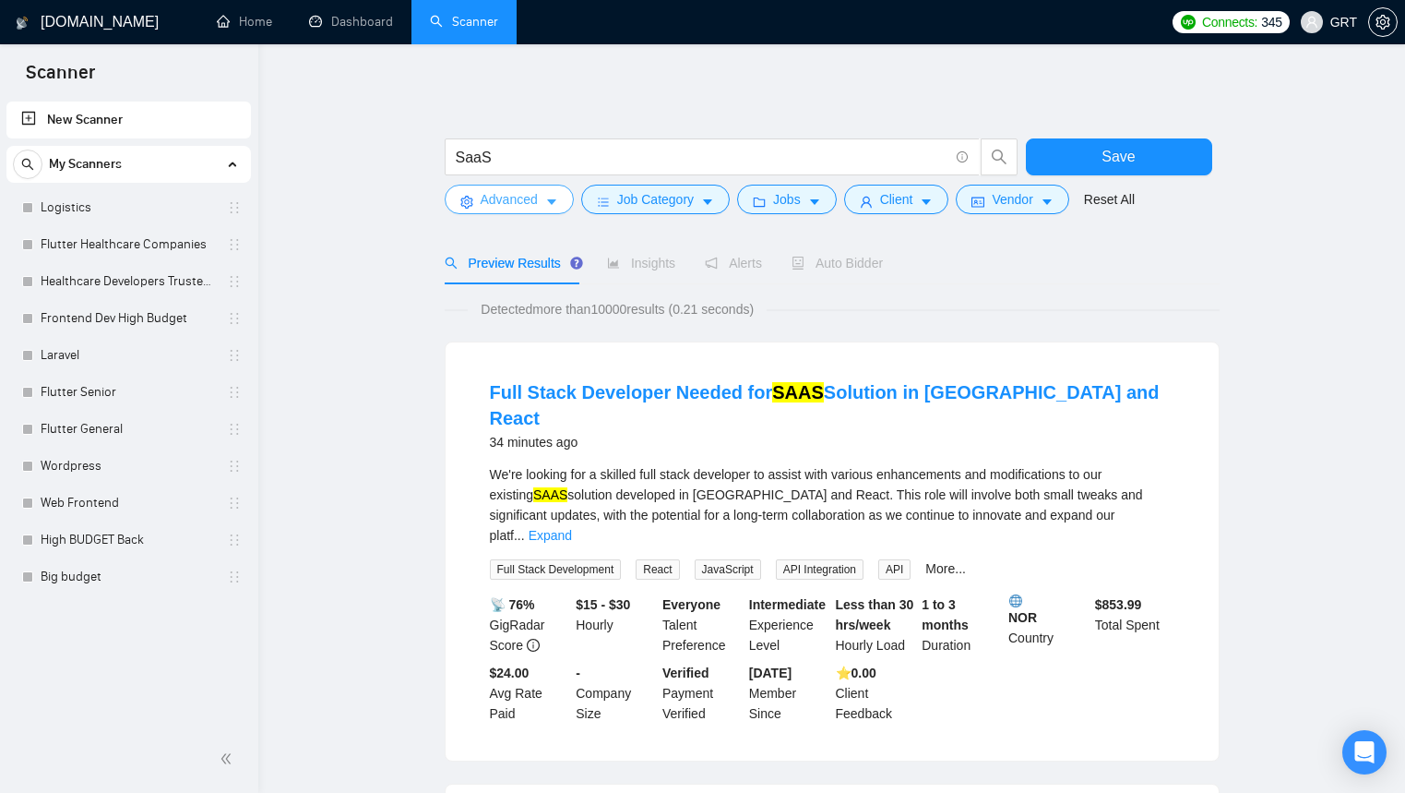
click at [549, 204] on icon "caret-down" at bounding box center [551, 202] width 13 height 13
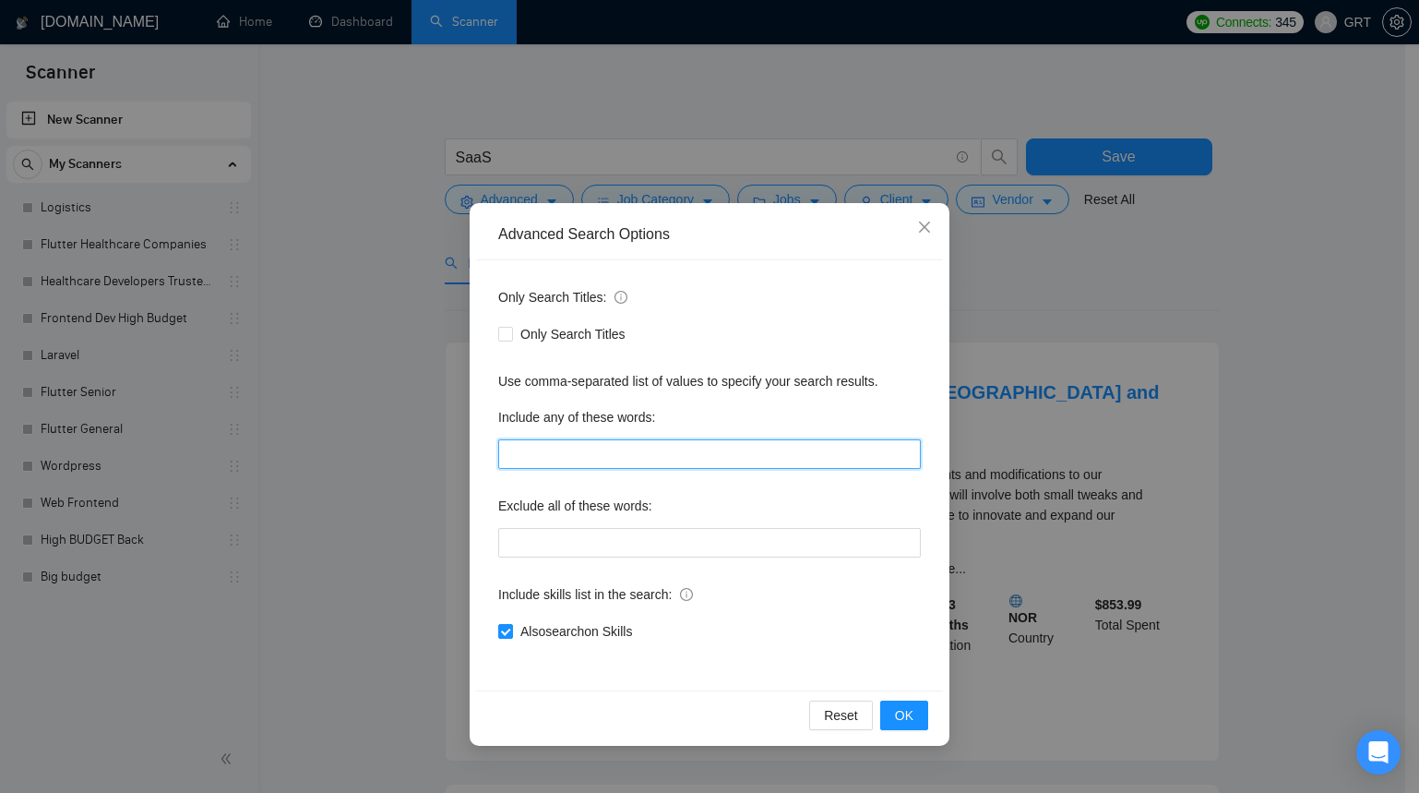
click at [595, 452] on input "text" at bounding box center [709, 454] width 423 height 30
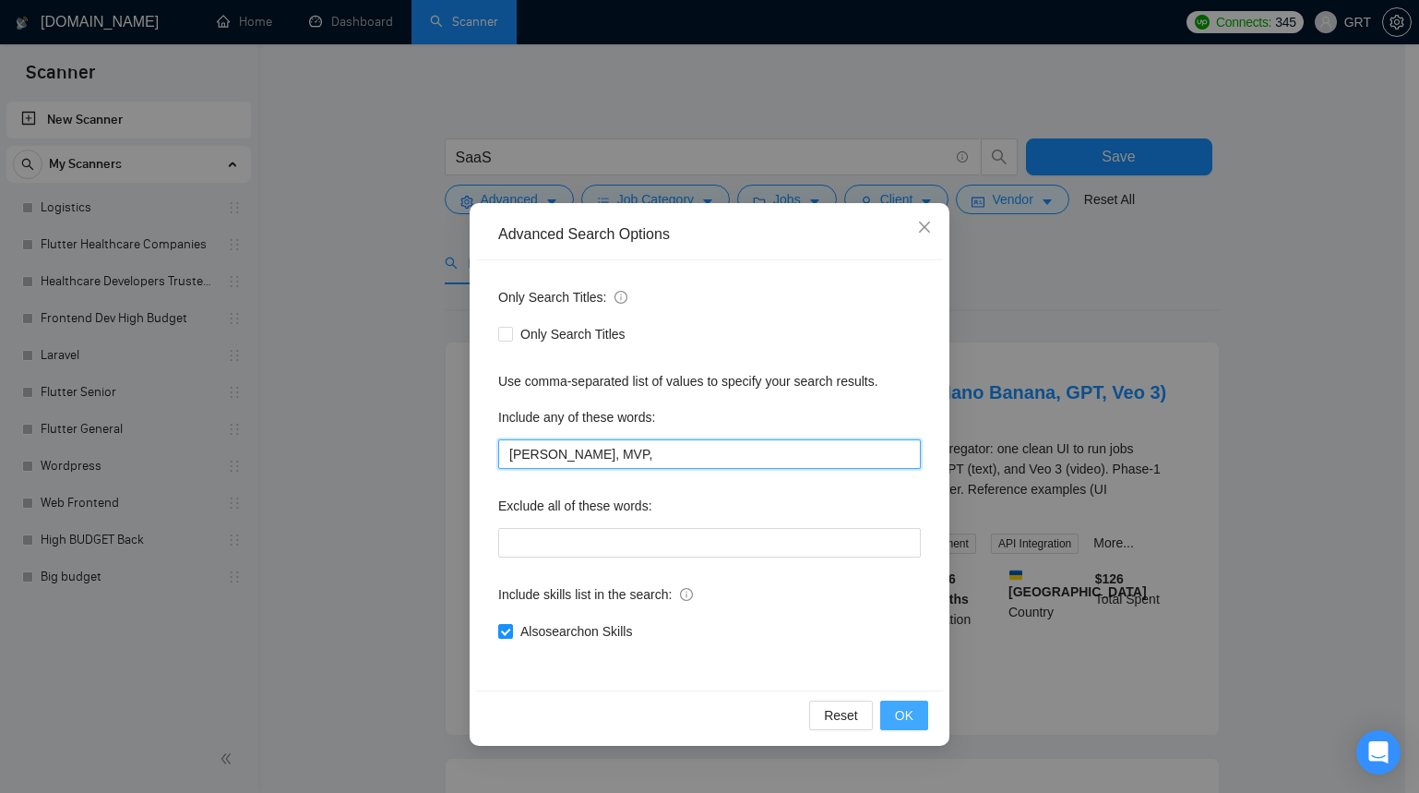
type input "[PERSON_NAME], MVP,"
click at [908, 712] on span "OK" at bounding box center [904, 715] width 18 height 20
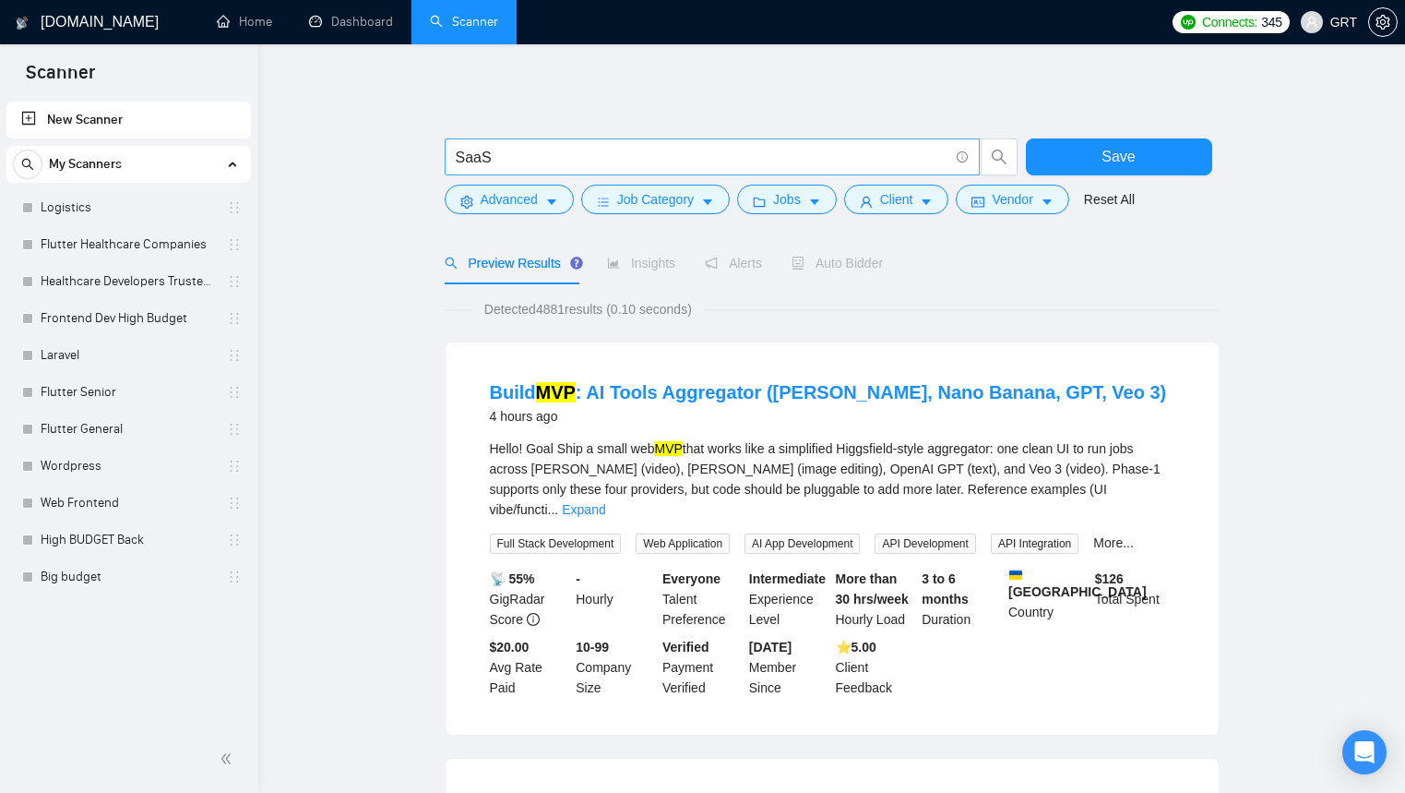
click at [544, 148] on input "SaaS" at bounding box center [702, 157] width 493 height 23
type input "SaaS"
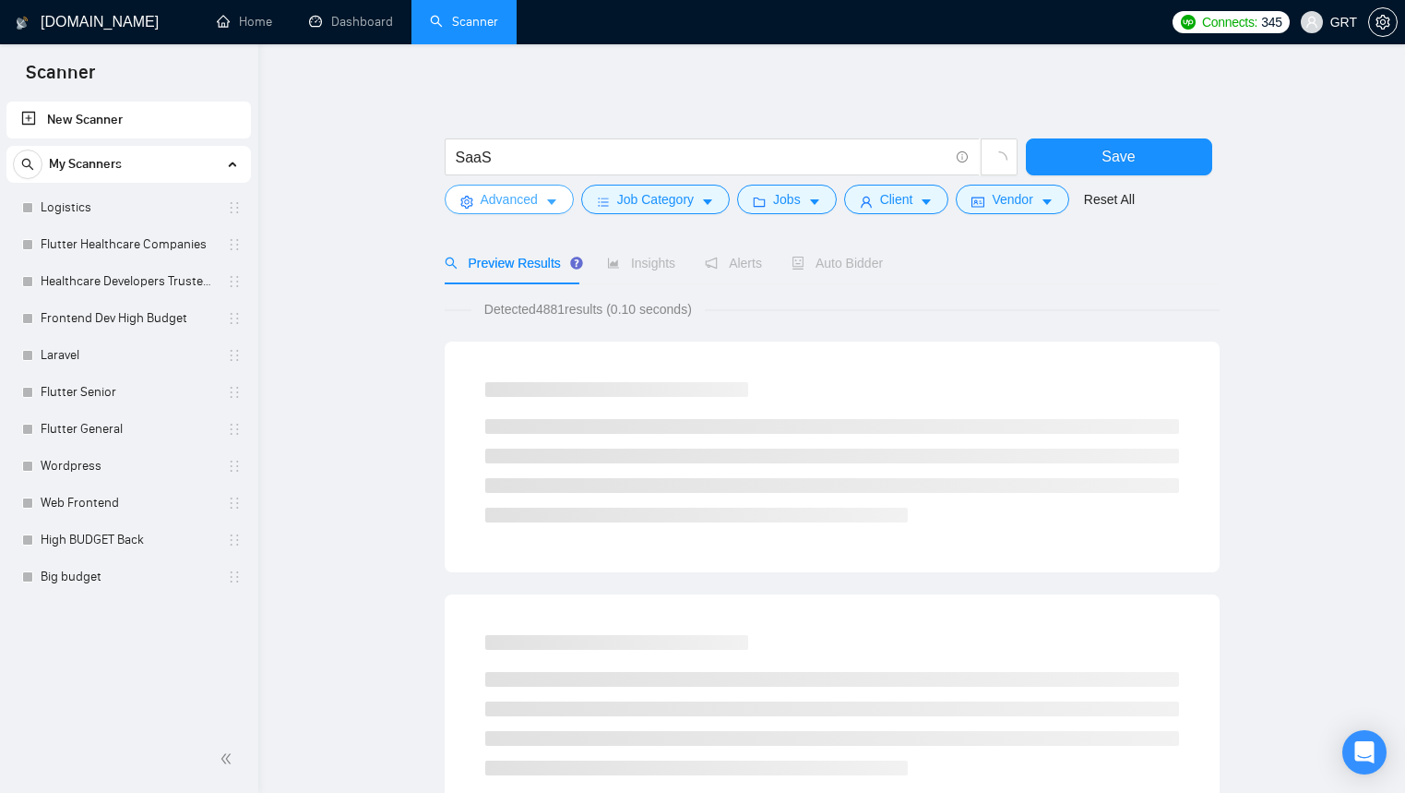
click at [449, 201] on button "Advanced" at bounding box center [509, 200] width 129 height 30
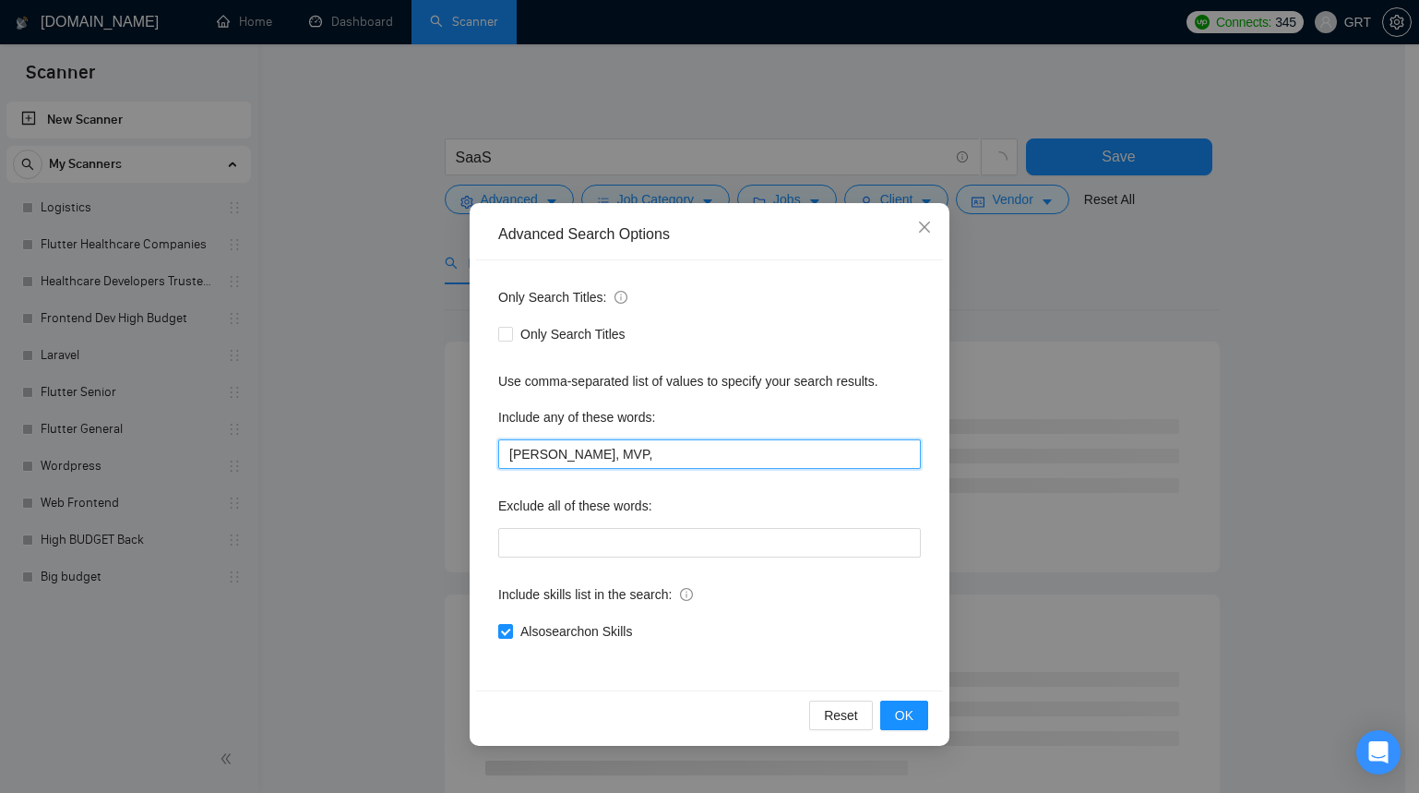
click at [659, 465] on input "[PERSON_NAME], MVP," at bounding box center [709, 454] width 423 height 30
type input "[PERSON_NAME], MVP, Full Stack Developer"
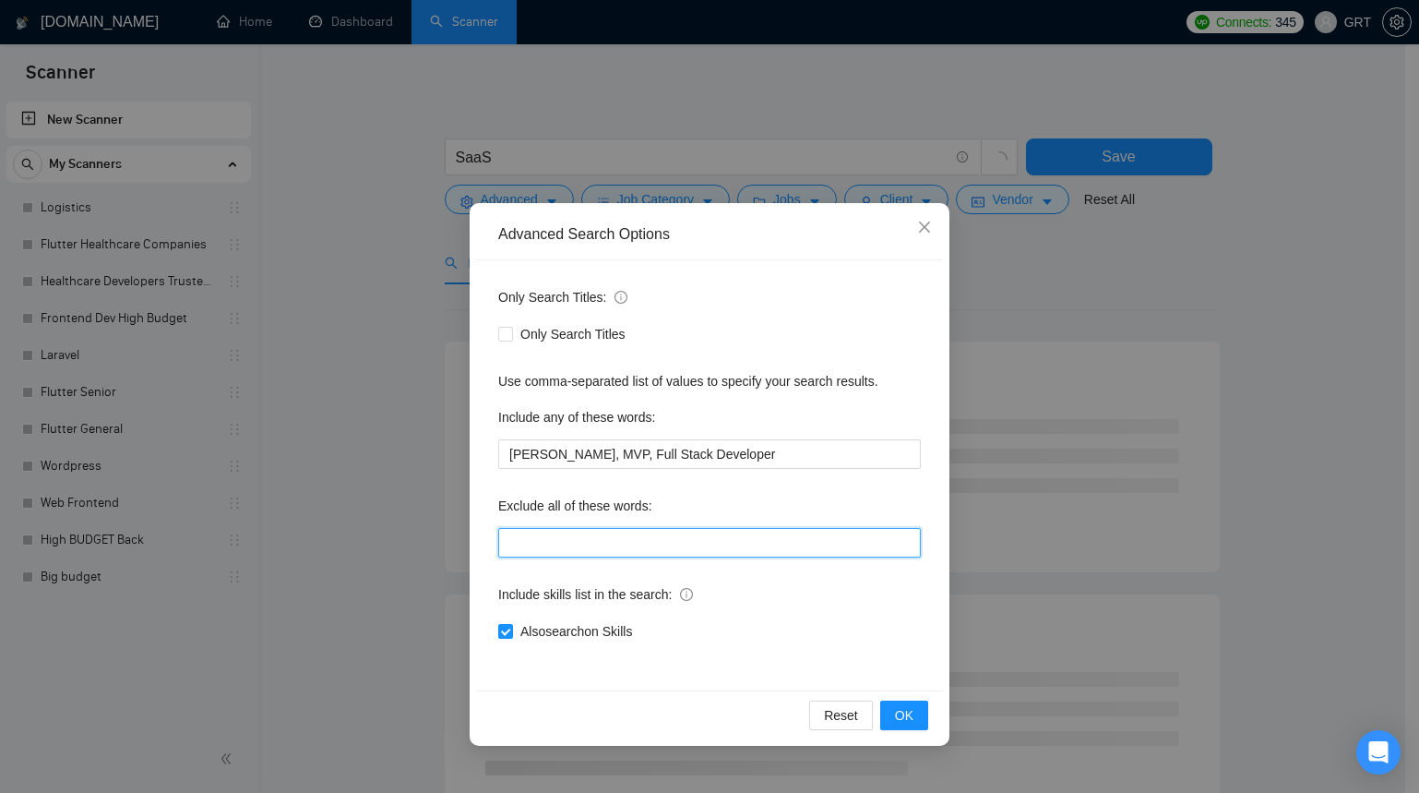
click at [668, 546] on input "text" at bounding box center [709, 543] width 423 height 30
click at [902, 699] on div "Reset OK" at bounding box center [709, 714] width 467 height 49
click at [902, 705] on span "OK" at bounding box center [904, 715] width 18 height 20
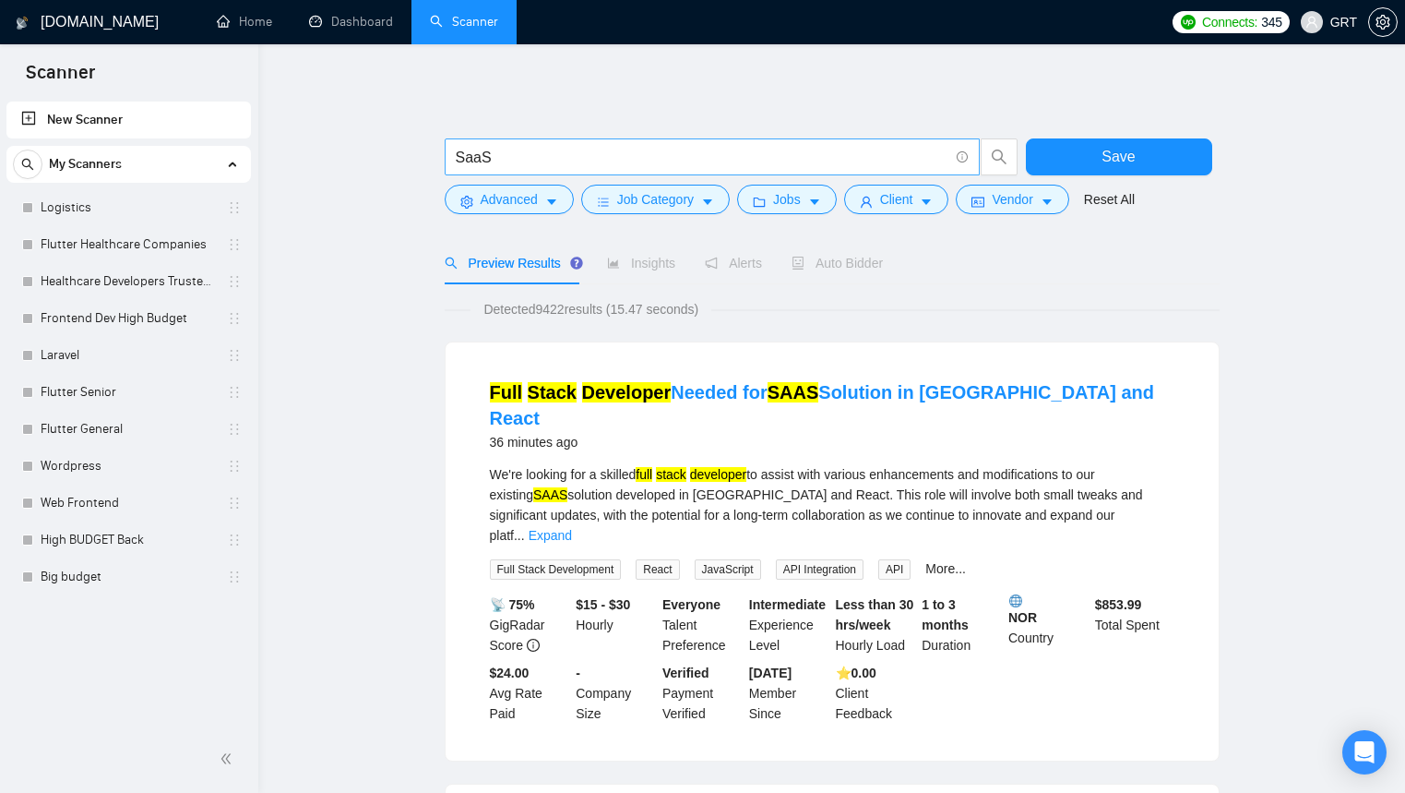
click at [615, 149] on input "SaaS" at bounding box center [702, 157] width 493 height 23
click at [534, 195] on span "Advanced" at bounding box center [509, 199] width 57 height 20
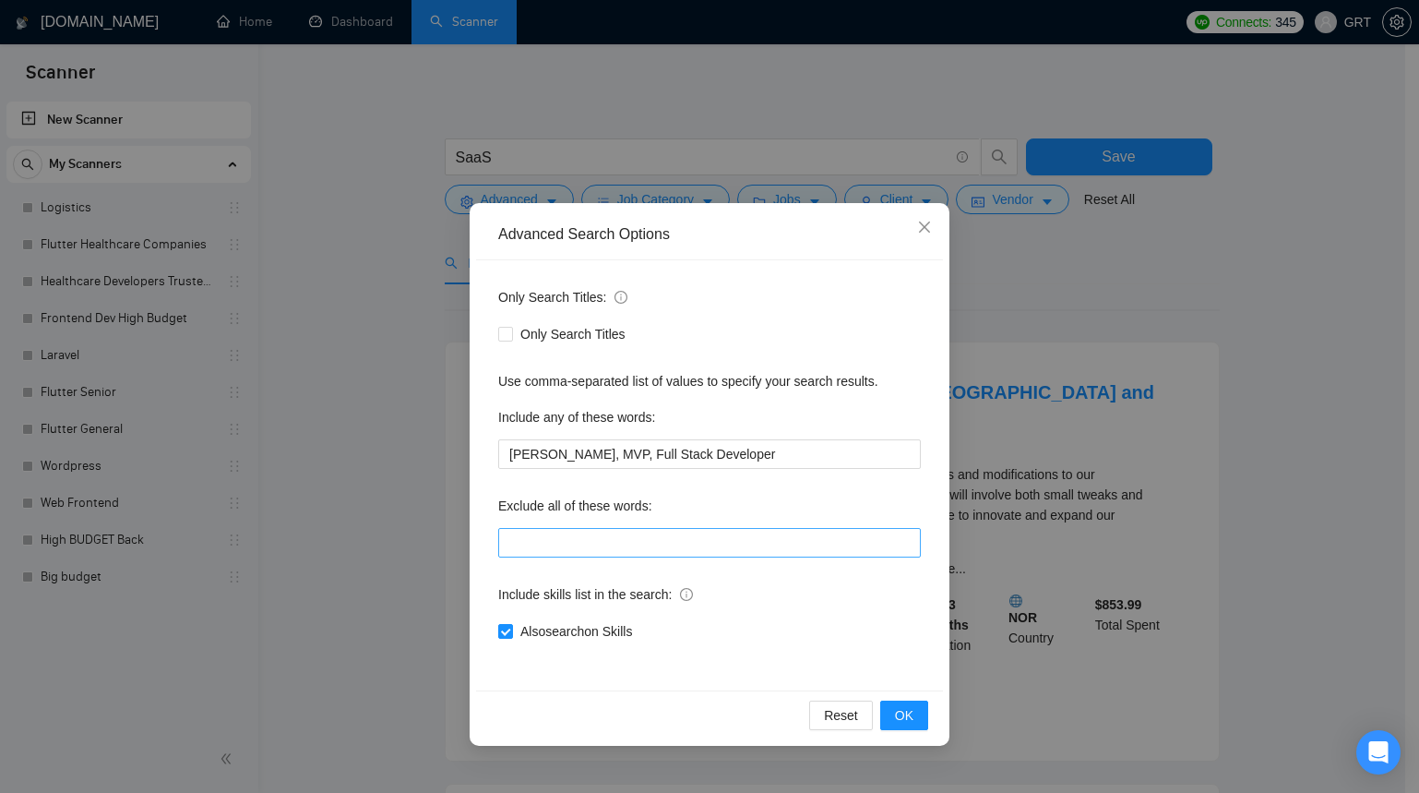
drag, startPoint x: 572, startPoint y: 525, endPoint x: 572, endPoint y: 536, distance: 11.1
click at [572, 527] on div "Exclude all of these words:" at bounding box center [709, 509] width 423 height 37
click at [572, 536] on input "text" at bounding box center [709, 543] width 423 height 30
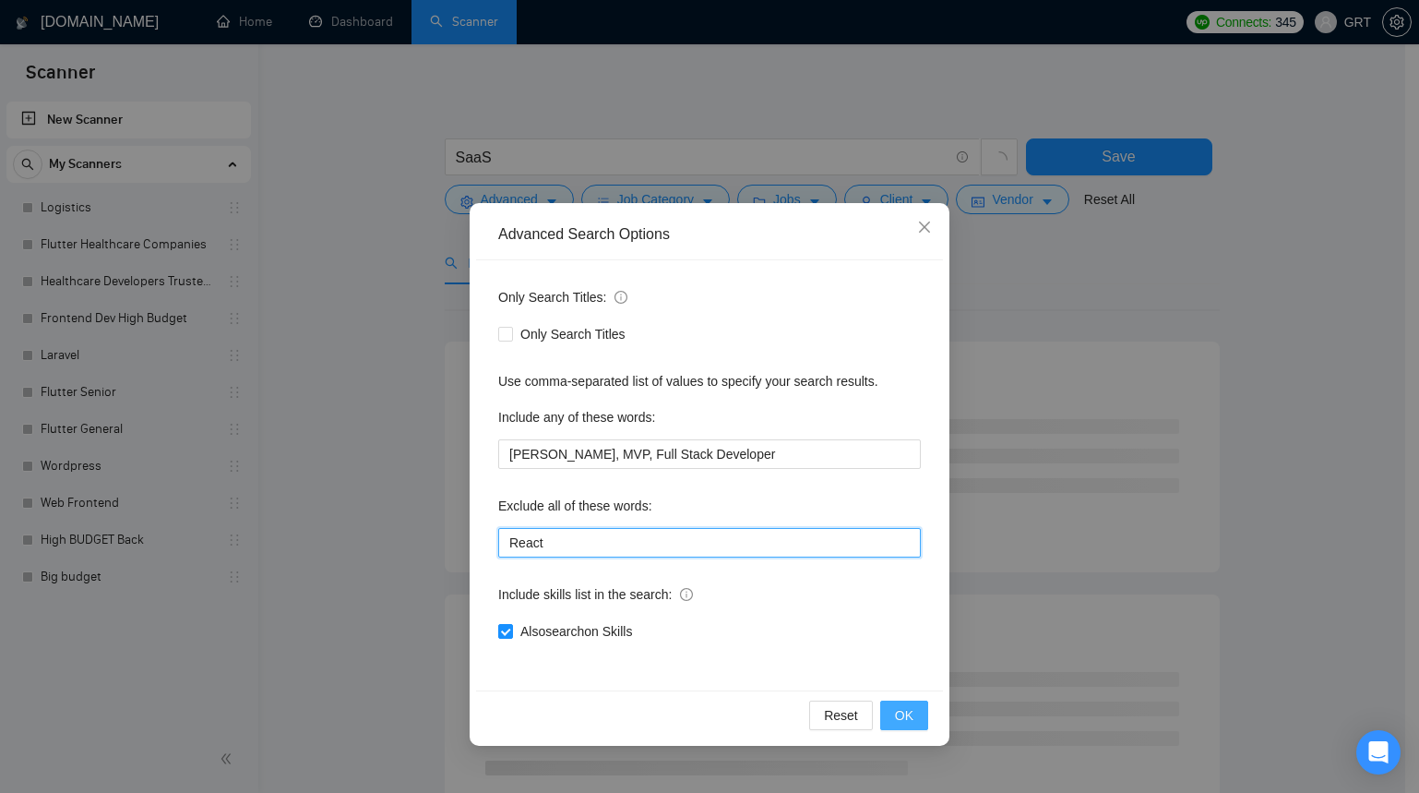
type input "React"
click at [919, 721] on button "OK" at bounding box center [904, 715] width 48 height 30
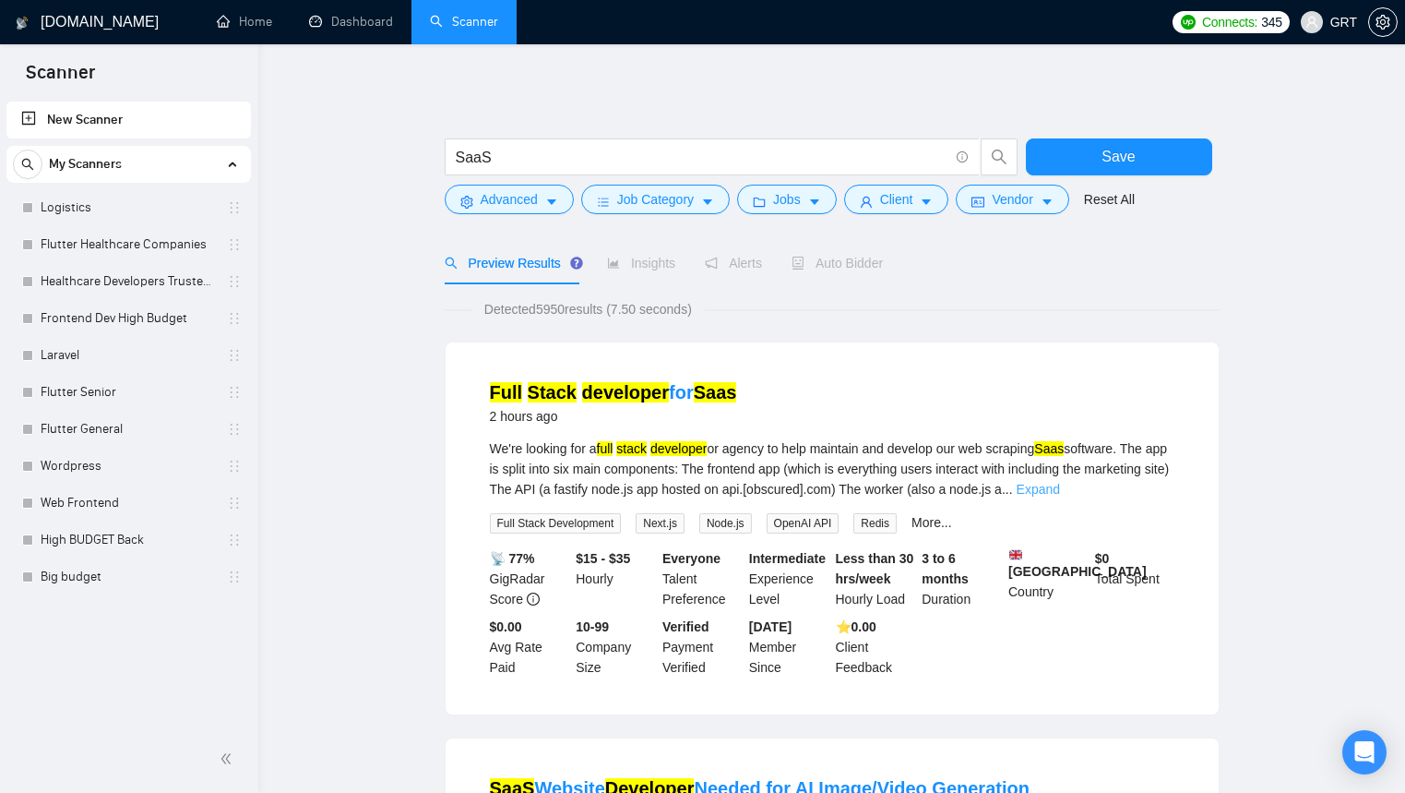
click at [1060, 490] on link "Expand" at bounding box center [1038, 489] width 43 height 15
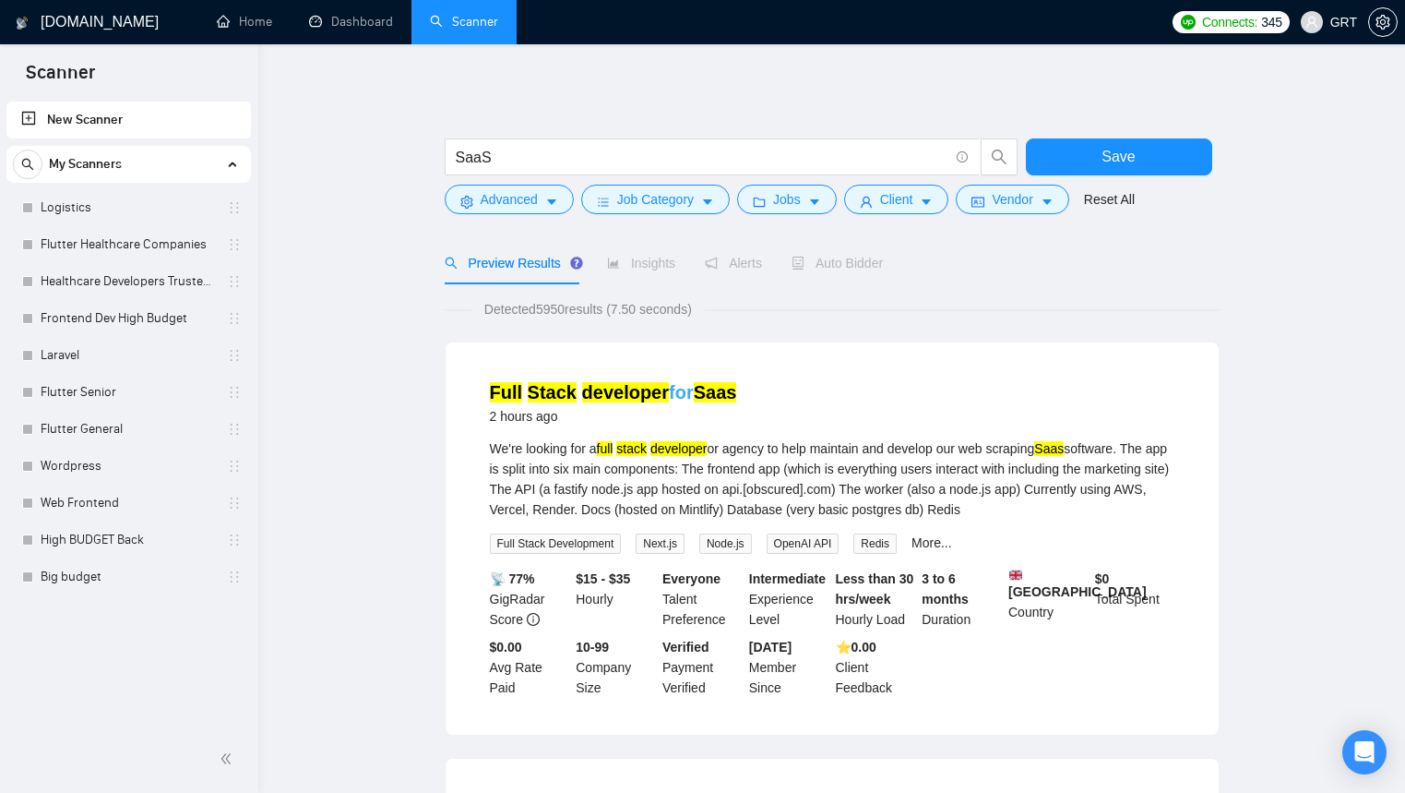
click at [591, 397] on mark "developer" at bounding box center [625, 392] width 87 height 20
click at [504, 161] on input "SaaS" at bounding box center [702, 157] width 493 height 23
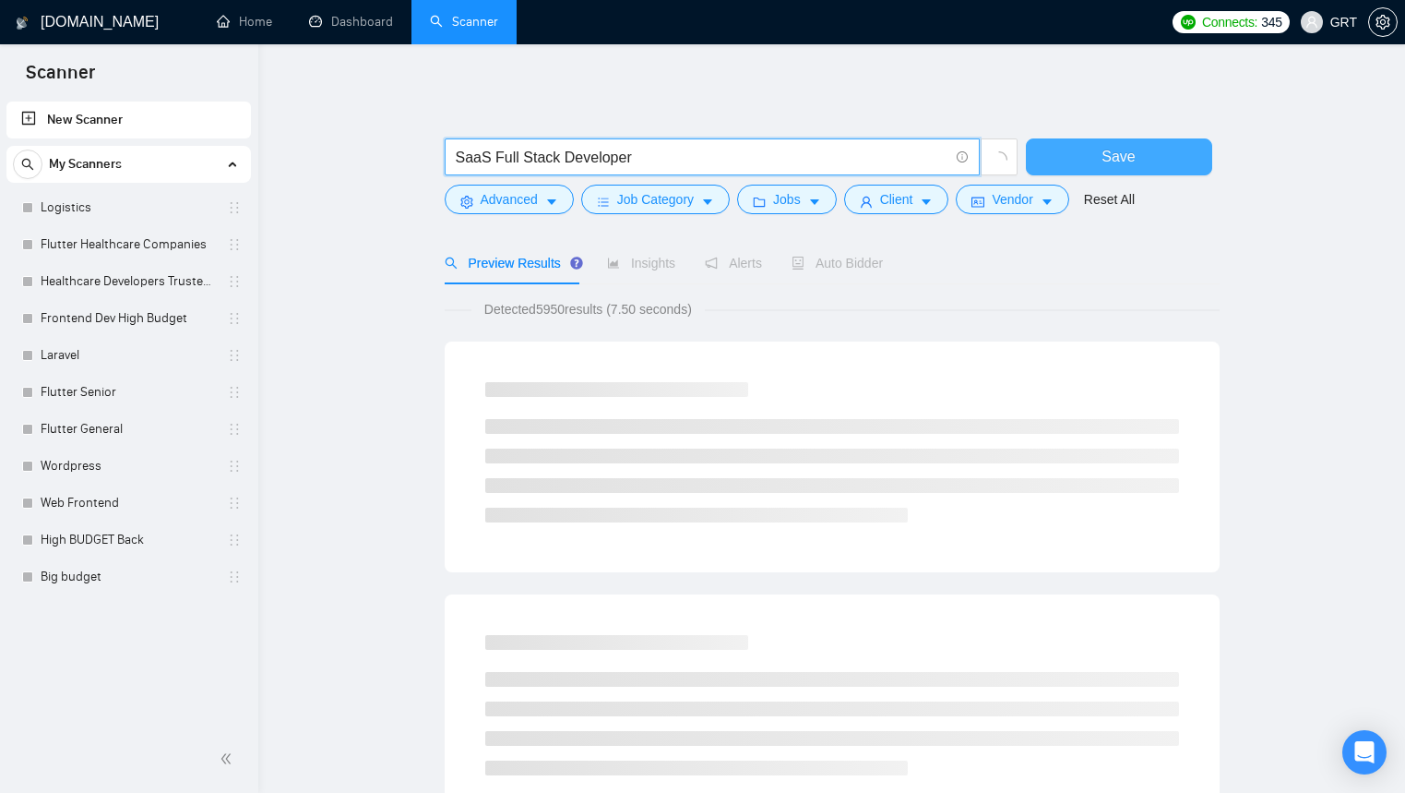
type input "SaaS Full Stack Developer"
click at [1113, 139] on button "Save" at bounding box center [1119, 156] width 186 height 37
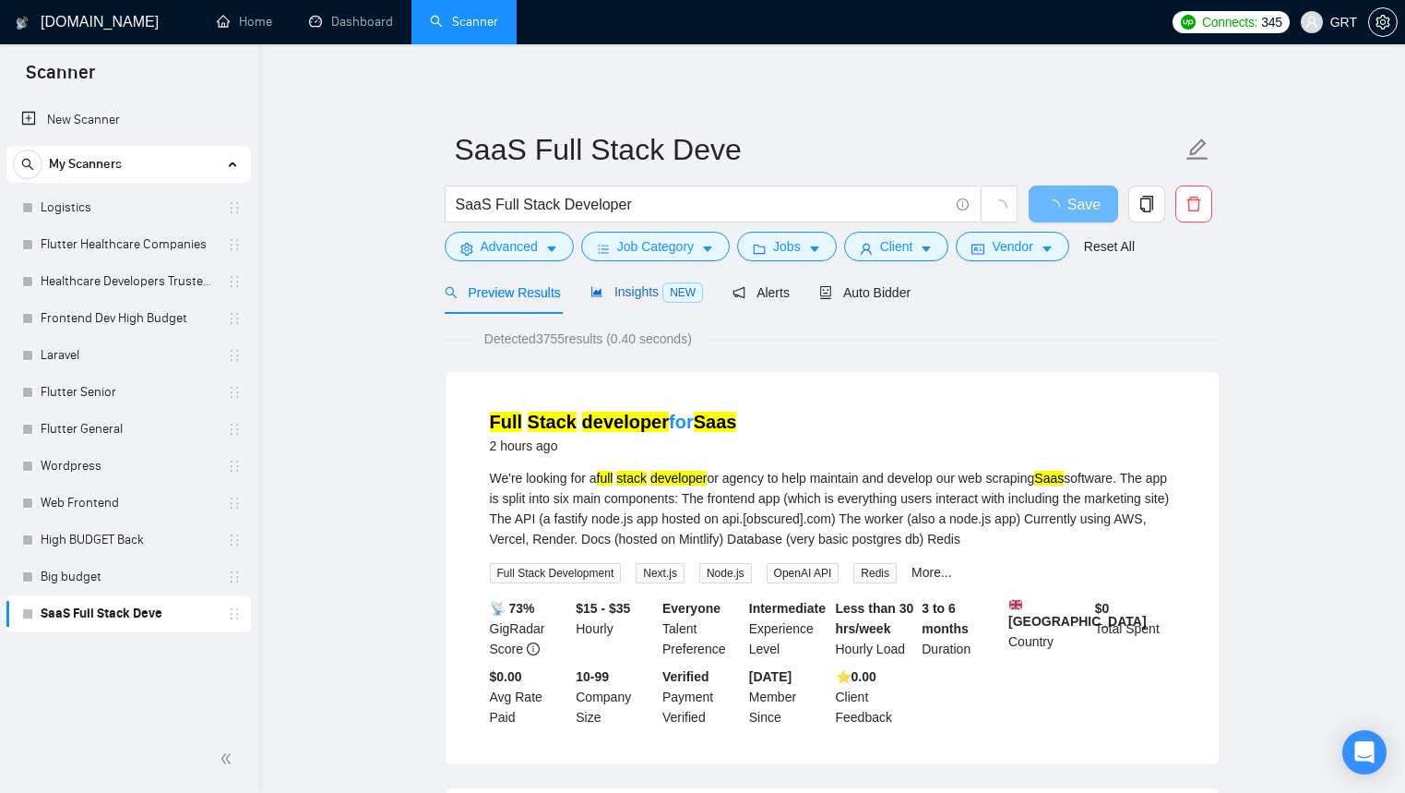
click at [616, 289] on span "Insights NEW" at bounding box center [647, 291] width 113 height 15
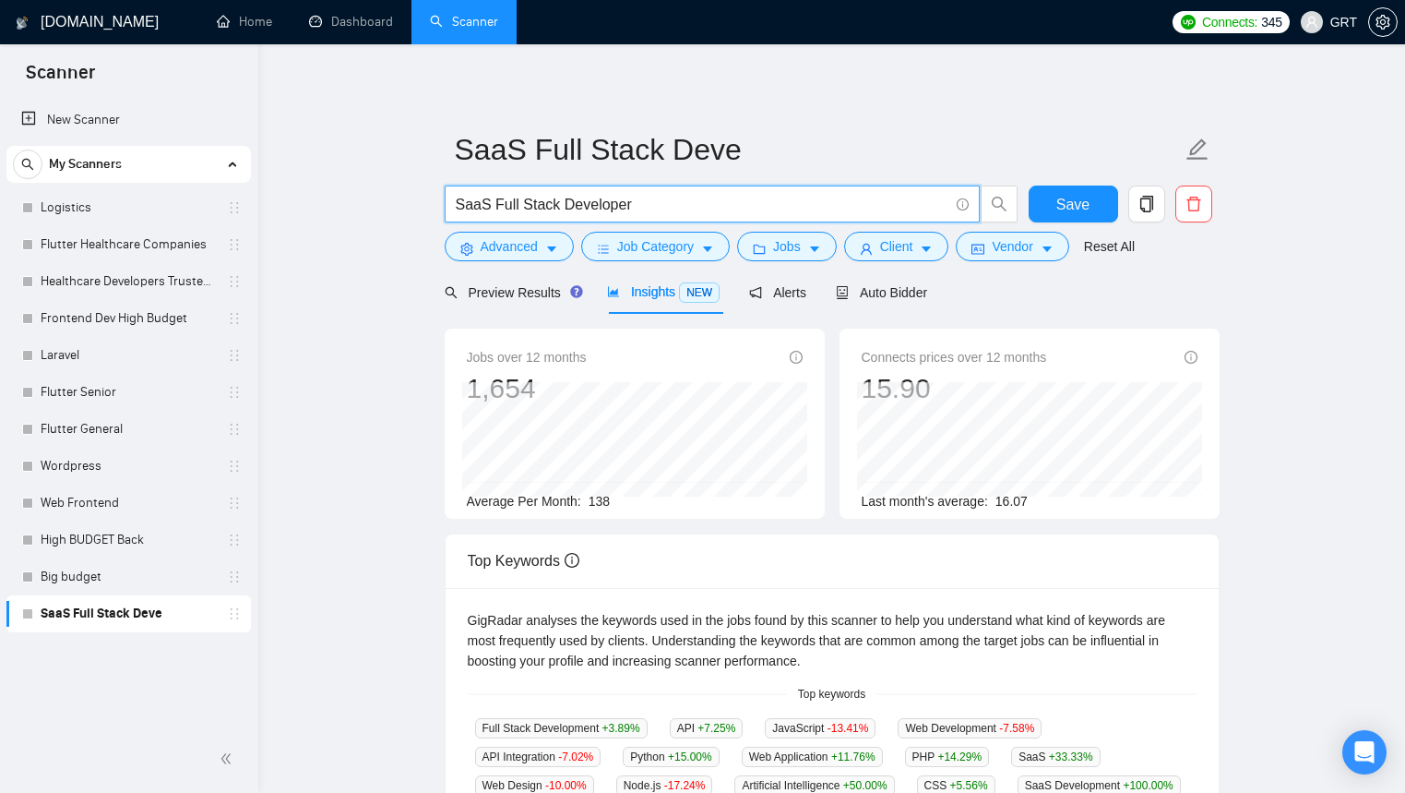
drag, startPoint x: 588, startPoint y: 201, endPoint x: 634, endPoint y: 198, distance: 46.2
click at [634, 198] on input "SaaS Full Stack Developer" at bounding box center [702, 204] width 493 height 23
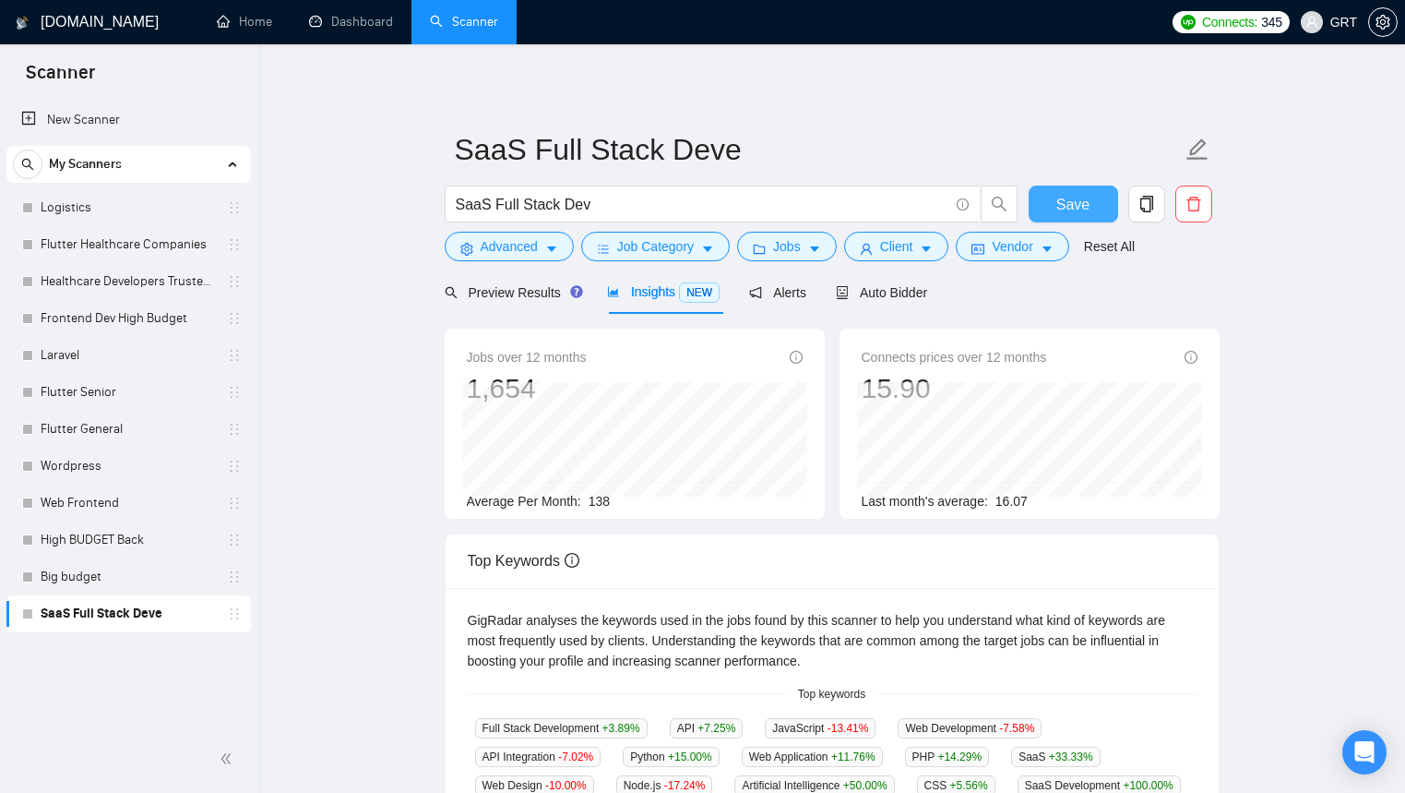
click at [1076, 220] on button "Save" at bounding box center [1074, 203] width 90 height 37
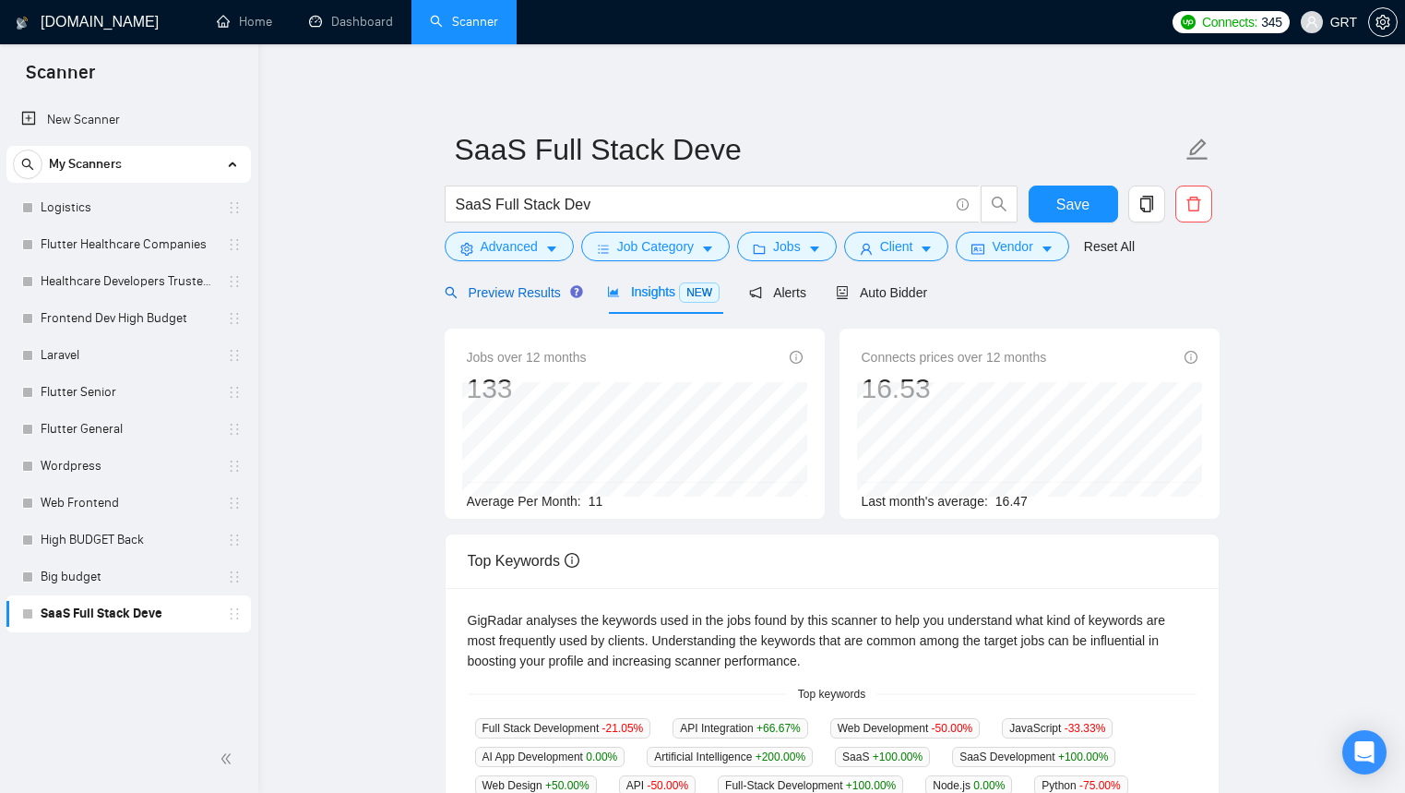
click at [518, 289] on span "Preview Results" at bounding box center [511, 292] width 133 height 15
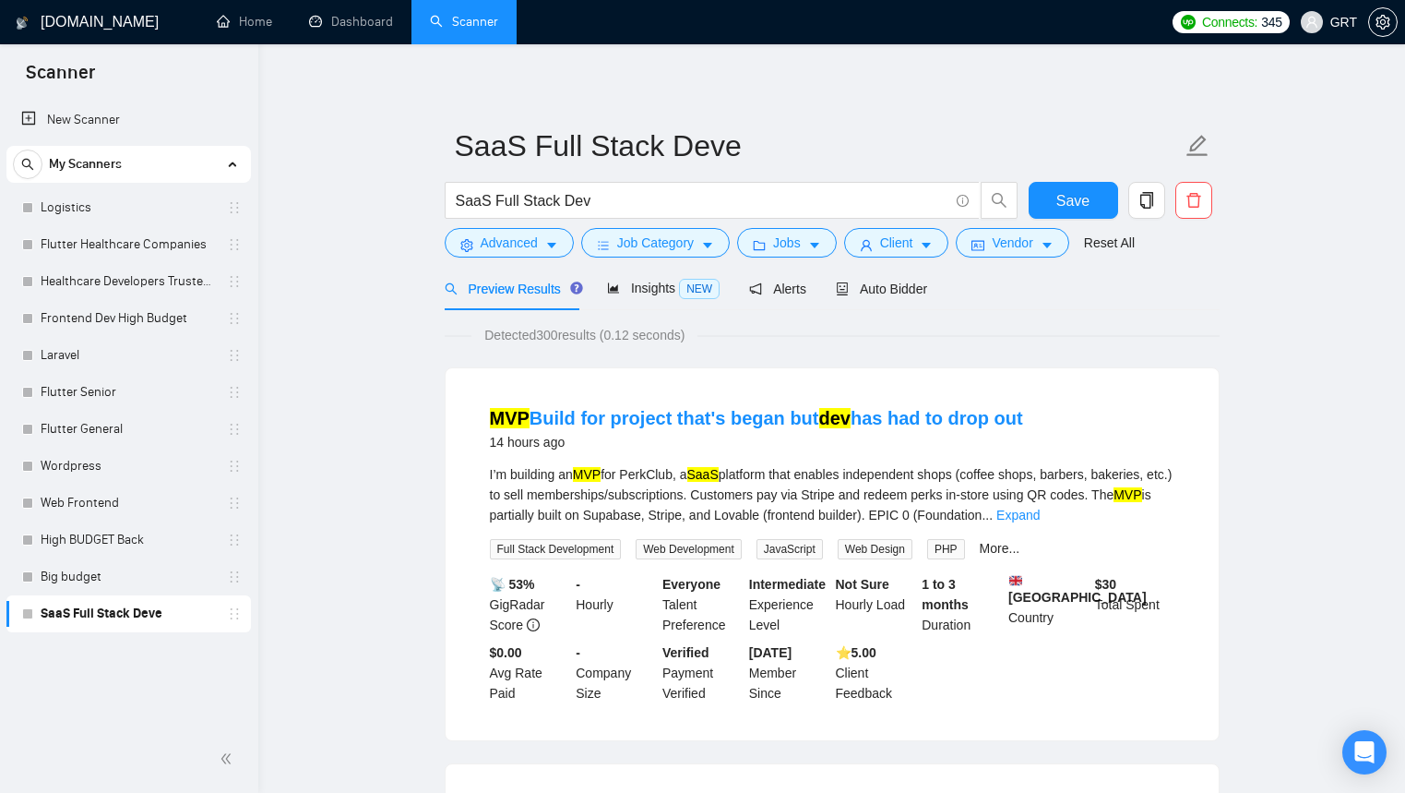
scroll to position [8, 0]
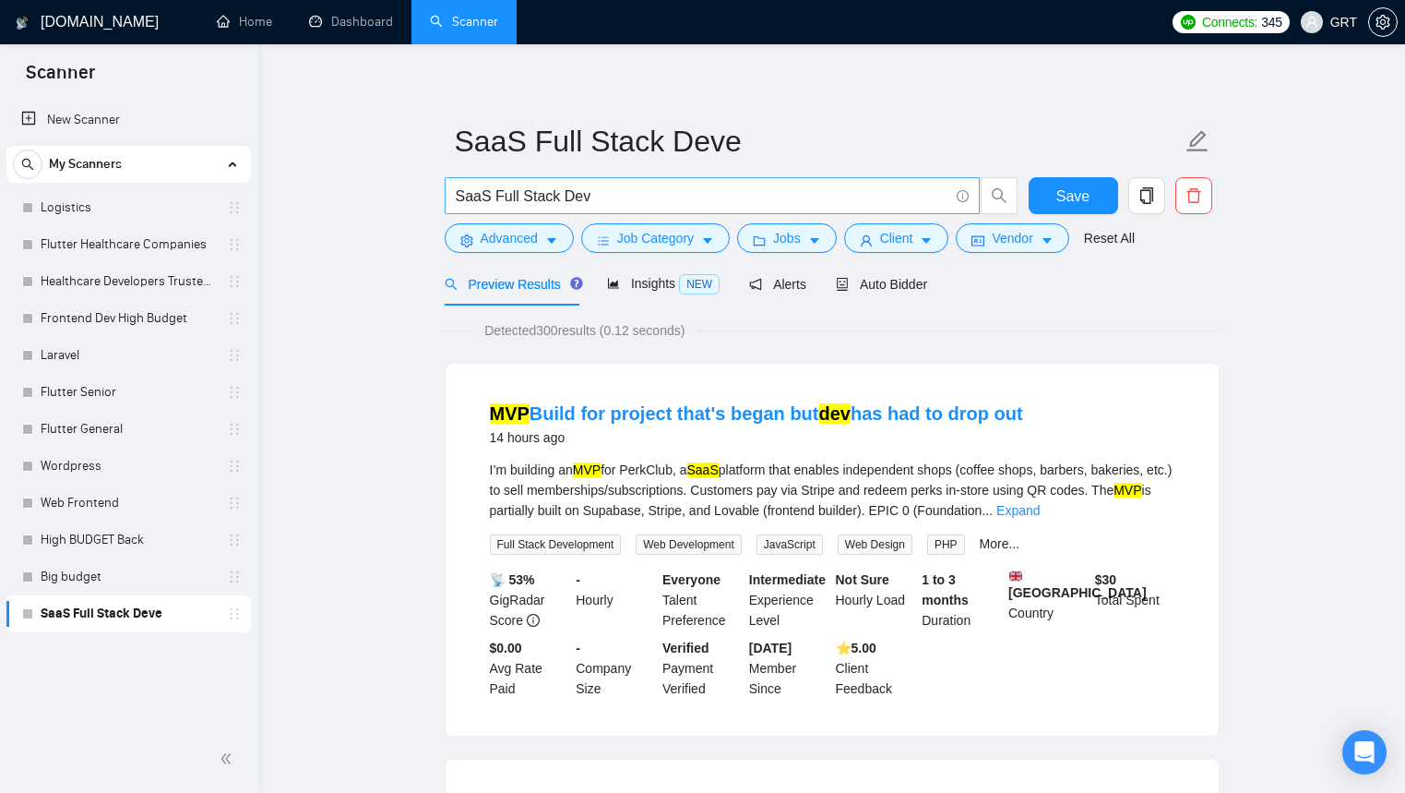
click at [588, 185] on input "SaaS Full Stack Dev" at bounding box center [702, 196] width 493 height 23
type input "SaaS Full Stack Developer"
click at [1072, 194] on span "Save" at bounding box center [1073, 196] width 33 height 23
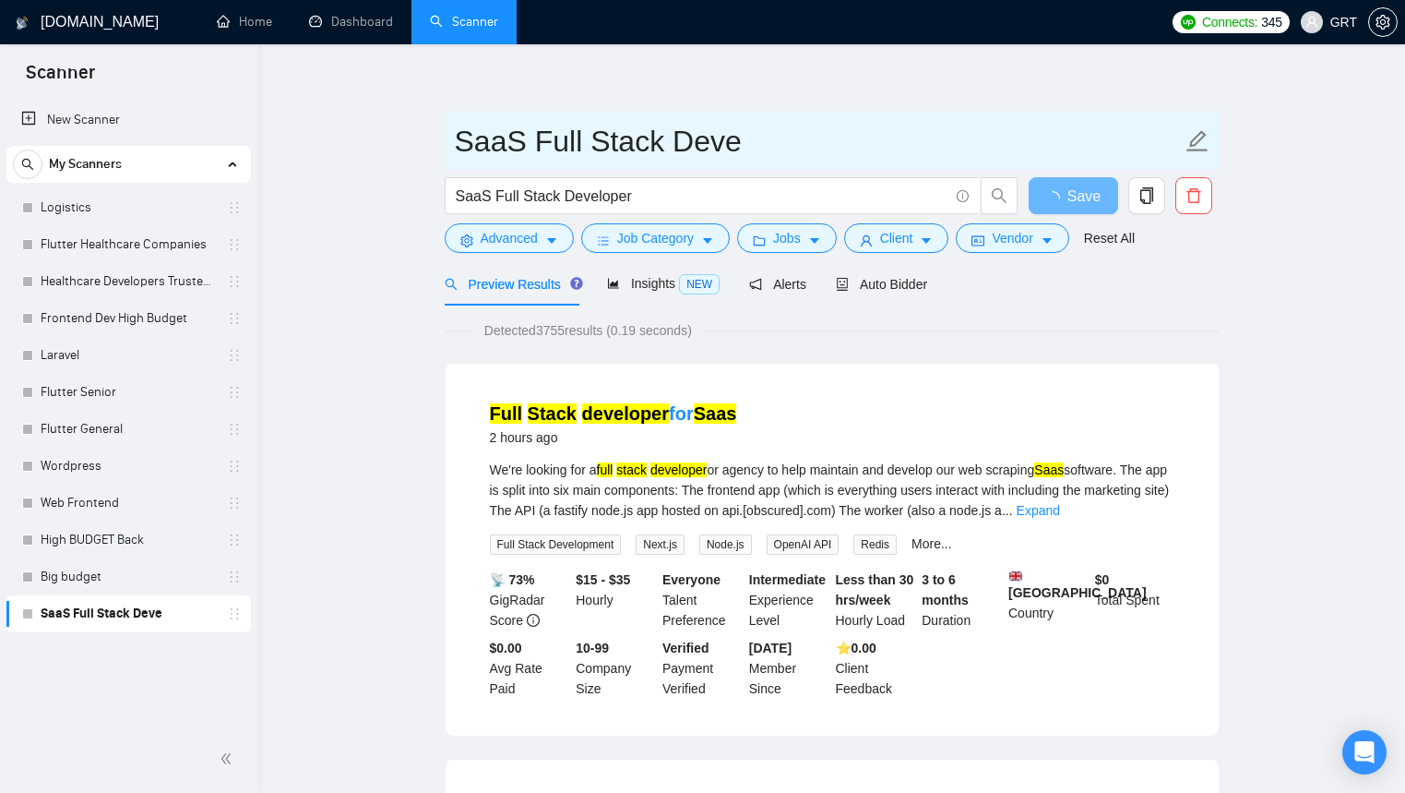
click at [1187, 139] on icon "edit" at bounding box center [1198, 141] width 24 height 24
drag, startPoint x: 732, startPoint y: 140, endPoint x: 714, endPoint y: 140, distance: 17.5
click at [714, 140] on input "SaaS Full Stack Deve" at bounding box center [818, 141] width 727 height 46
drag, startPoint x: 677, startPoint y: 139, endPoint x: 763, endPoint y: 144, distance: 85.9
click at [763, 144] on input "SaaS Full Stack Deve" at bounding box center [818, 141] width 727 height 46
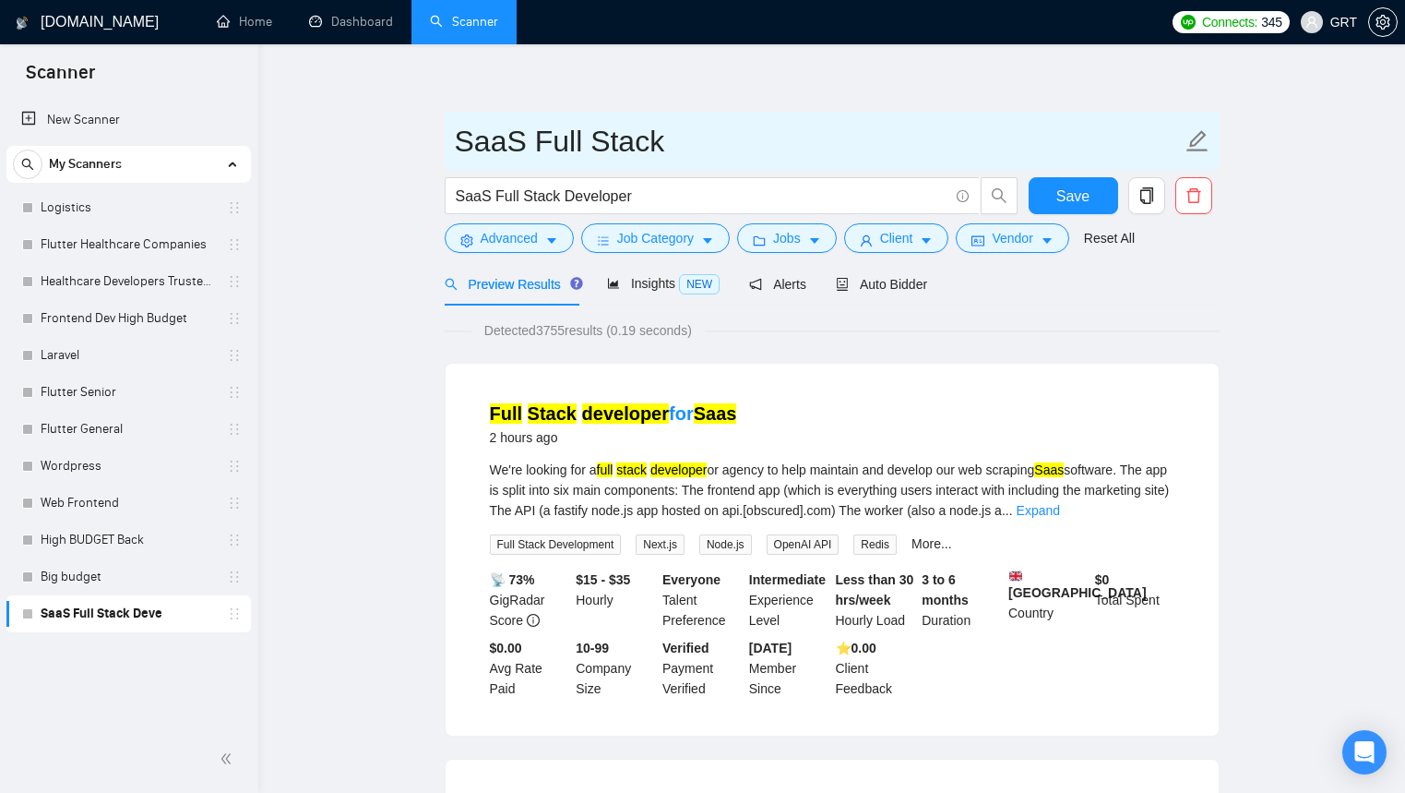
type input "SaaS Full Stack"
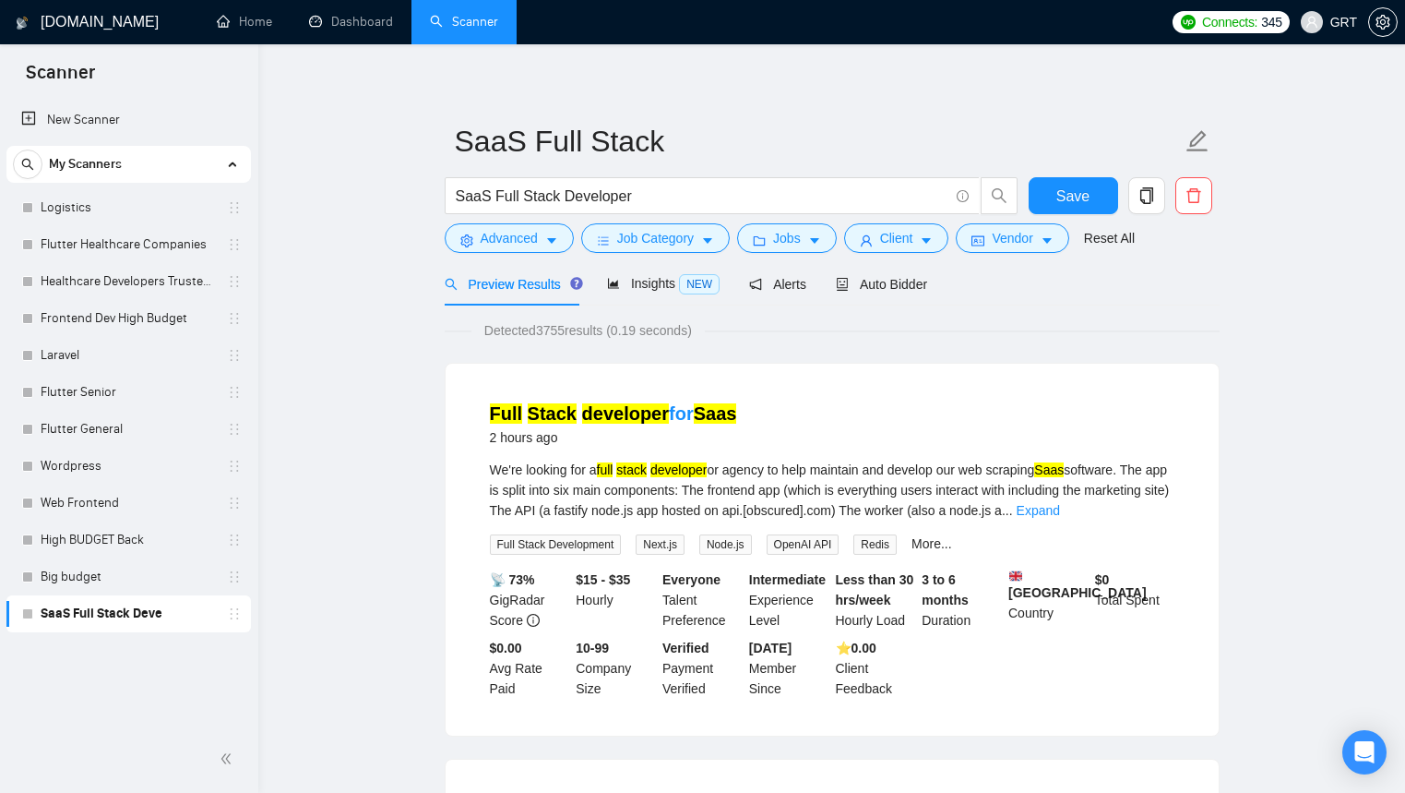
click at [1097, 183] on button "Save" at bounding box center [1074, 195] width 90 height 37
click at [774, 470] on div "We're looking for a full stack developer or agency to help maintain and develop…" at bounding box center [832, 490] width 685 height 61
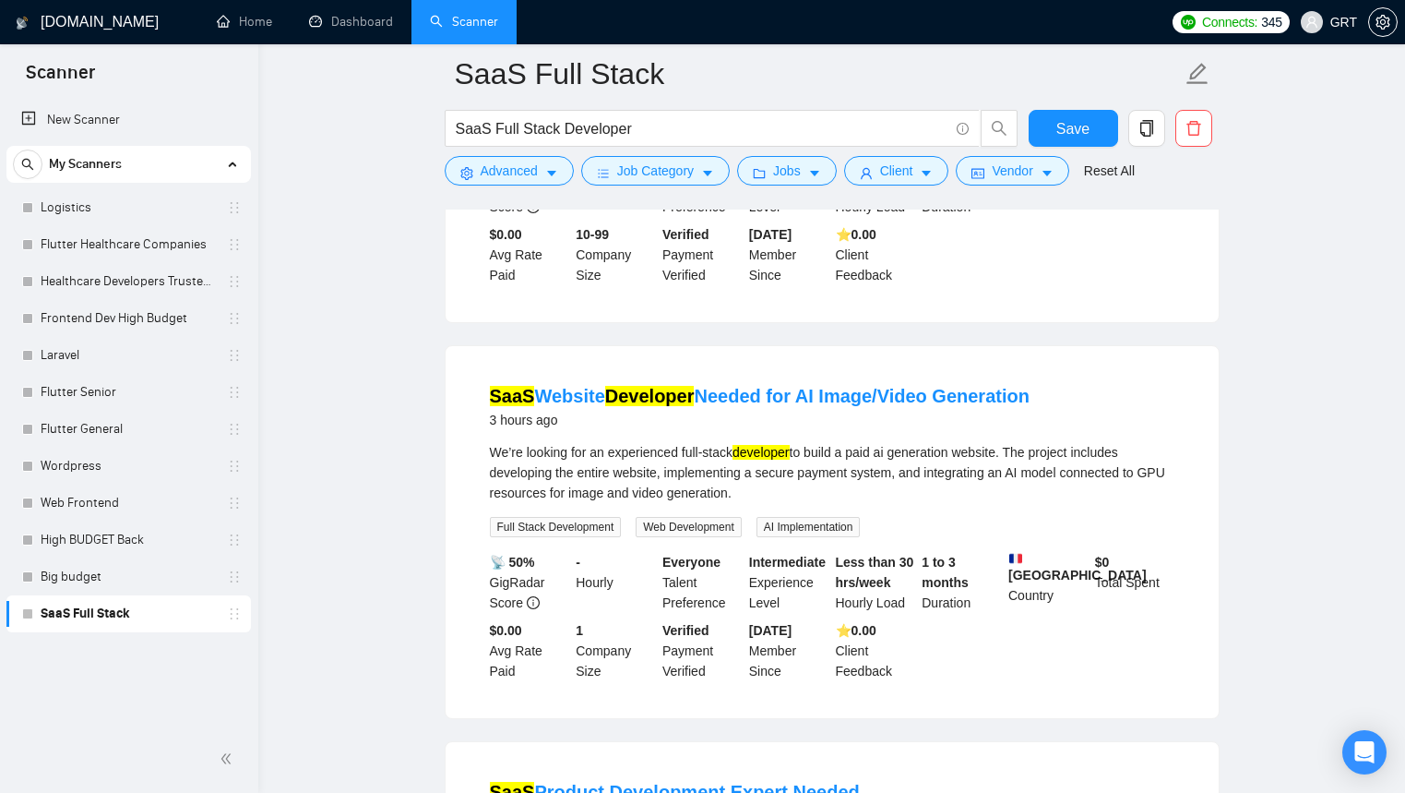
scroll to position [440, 0]
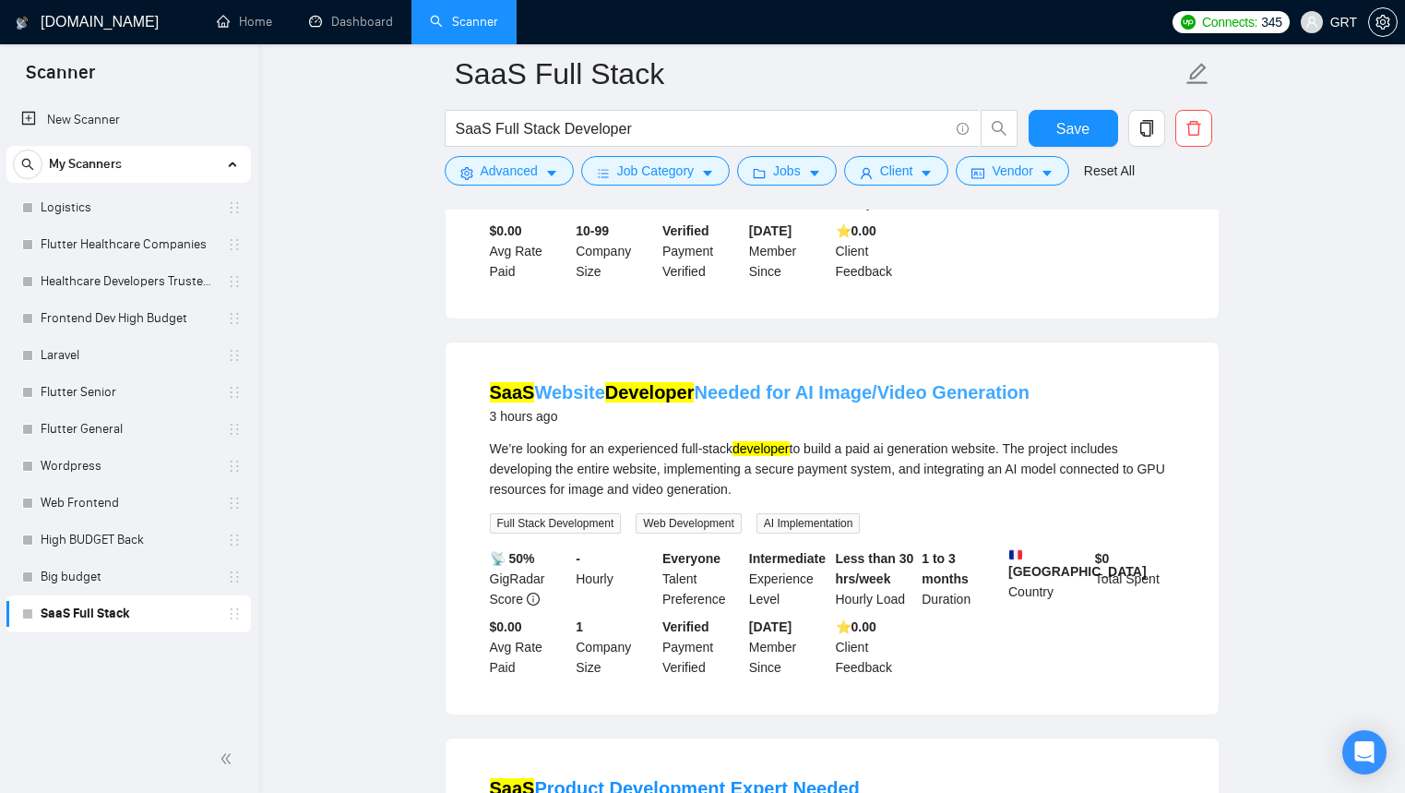
click at [825, 402] on link "SaaS Website Developer Needed for AI Image/Video Generation" at bounding box center [760, 392] width 540 height 20
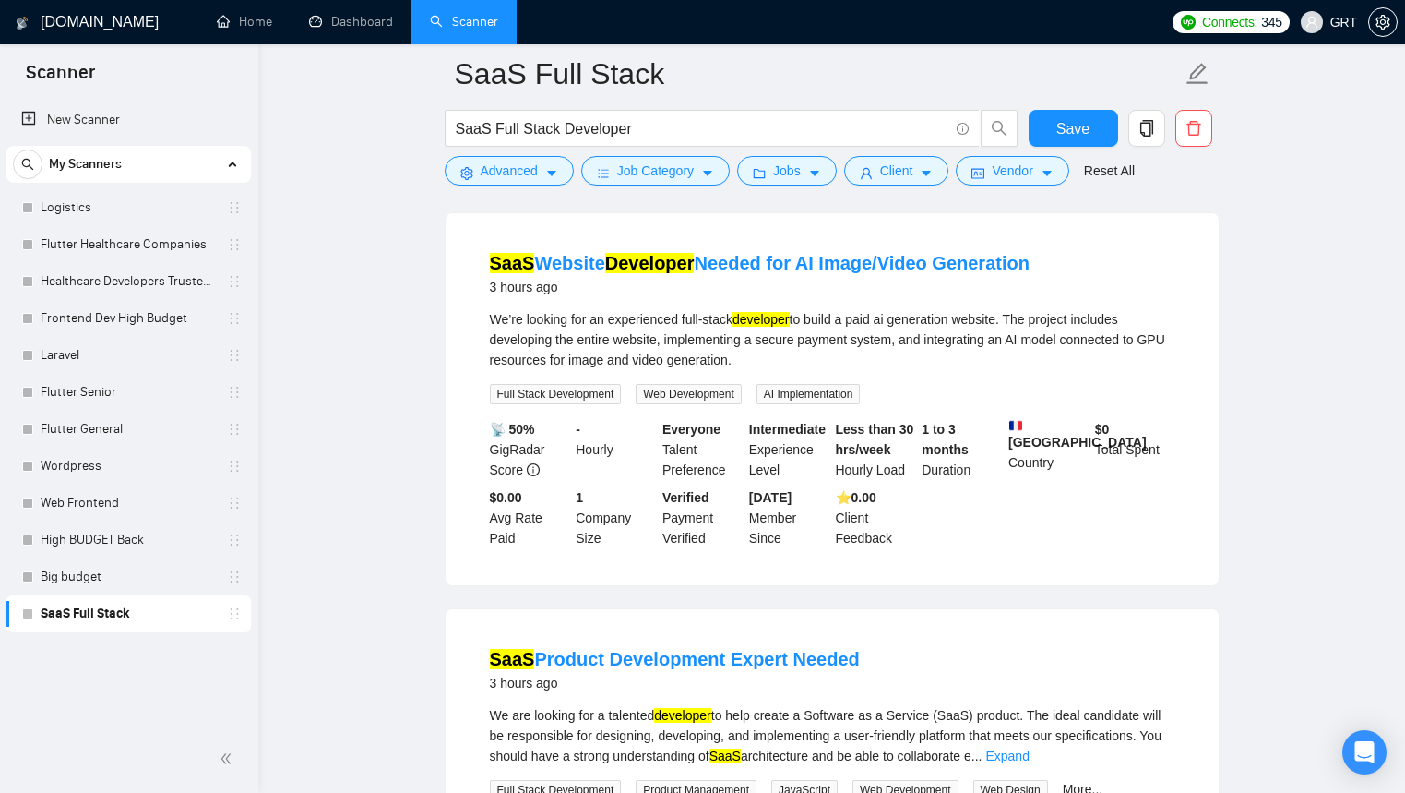
scroll to position [917, 0]
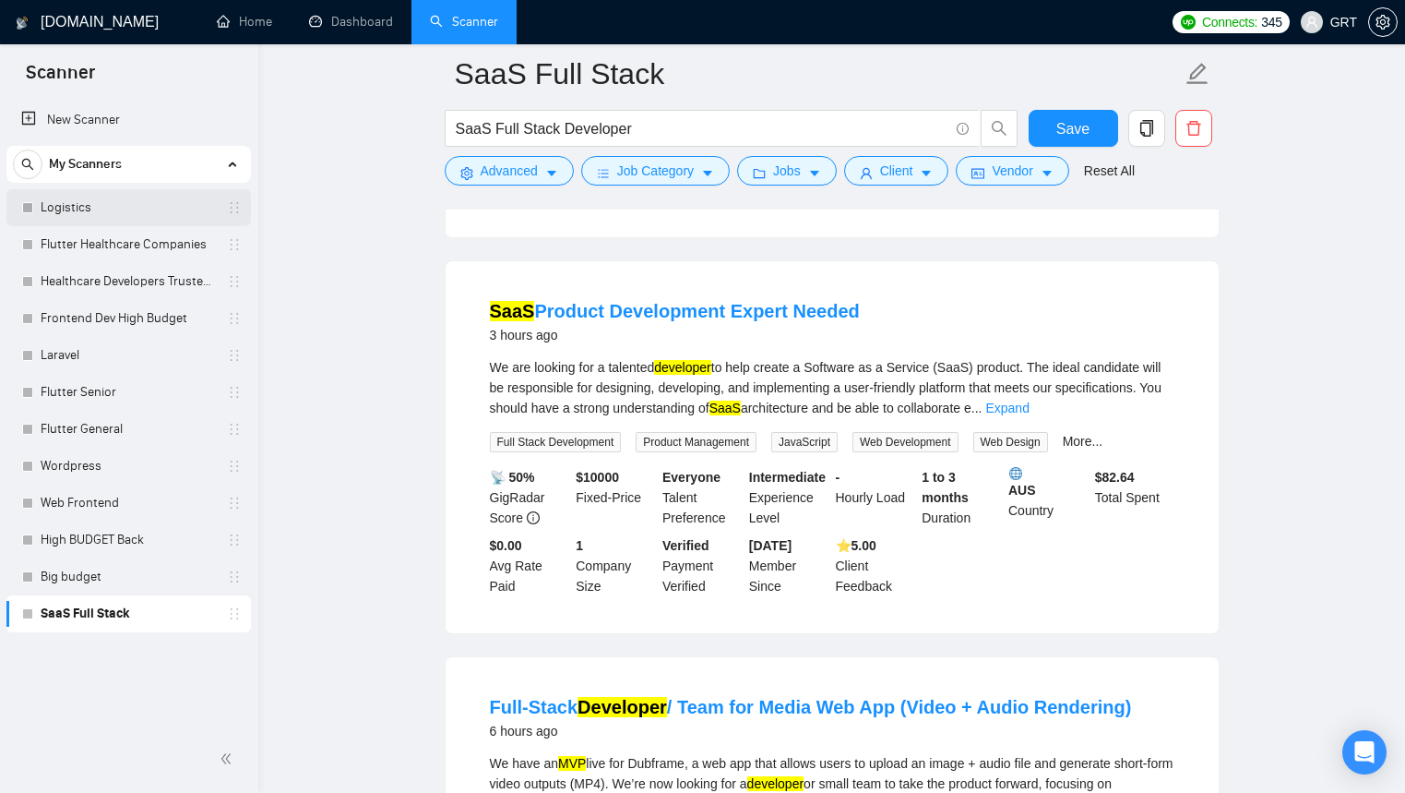
click at [82, 209] on link "Logistics" at bounding box center [128, 207] width 175 height 37
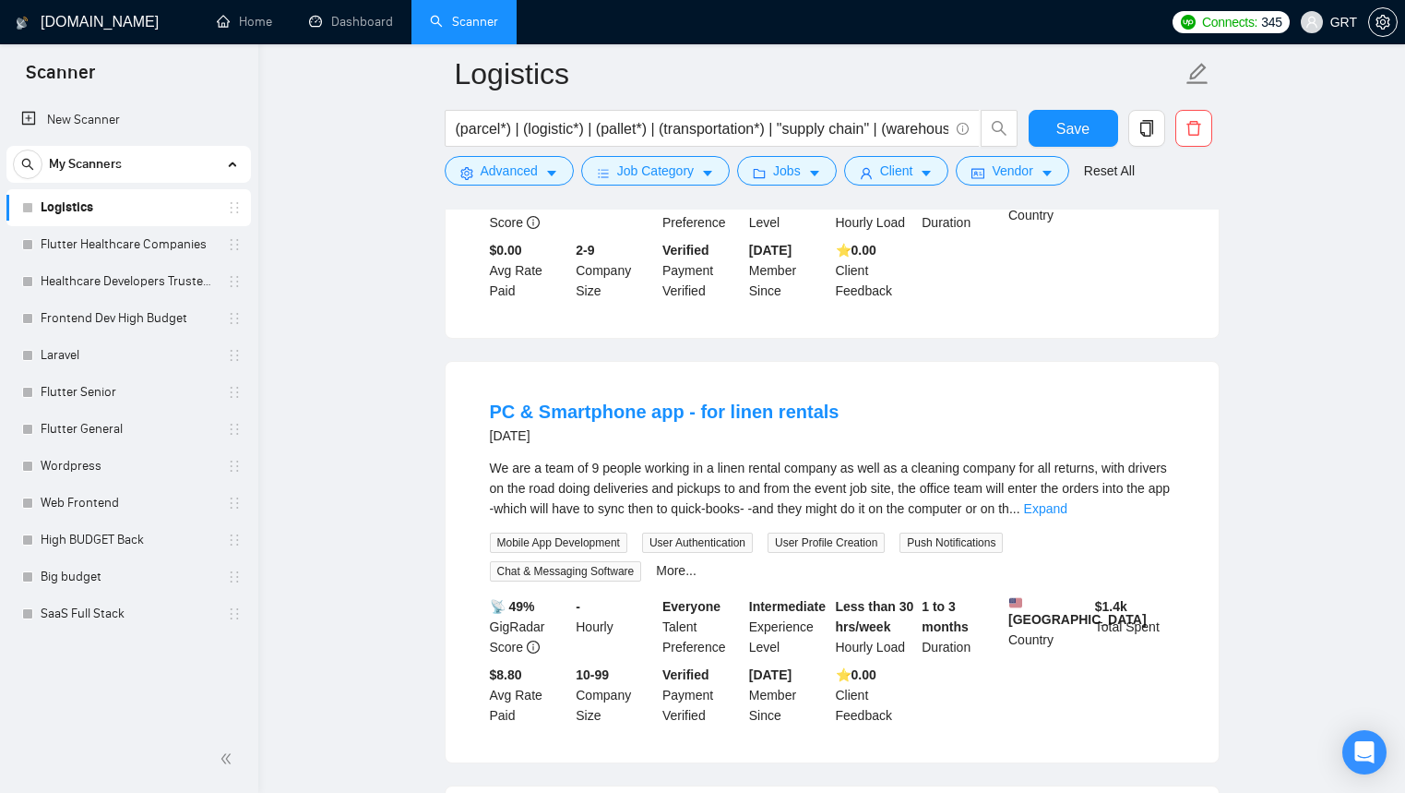
scroll to position [861, 0]
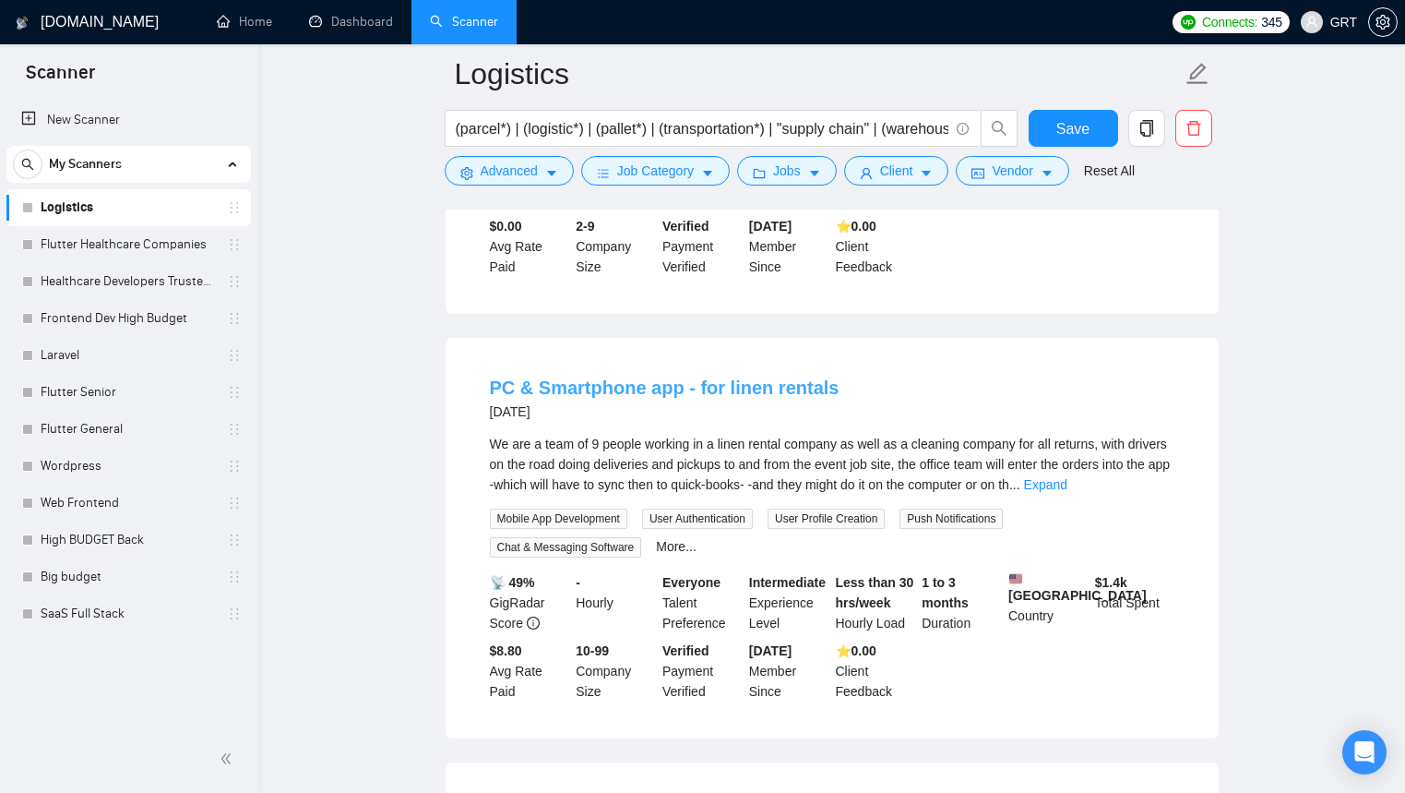
click at [619, 395] on link "PC & Smartphone app - for linen rentals" at bounding box center [665, 387] width 350 height 20
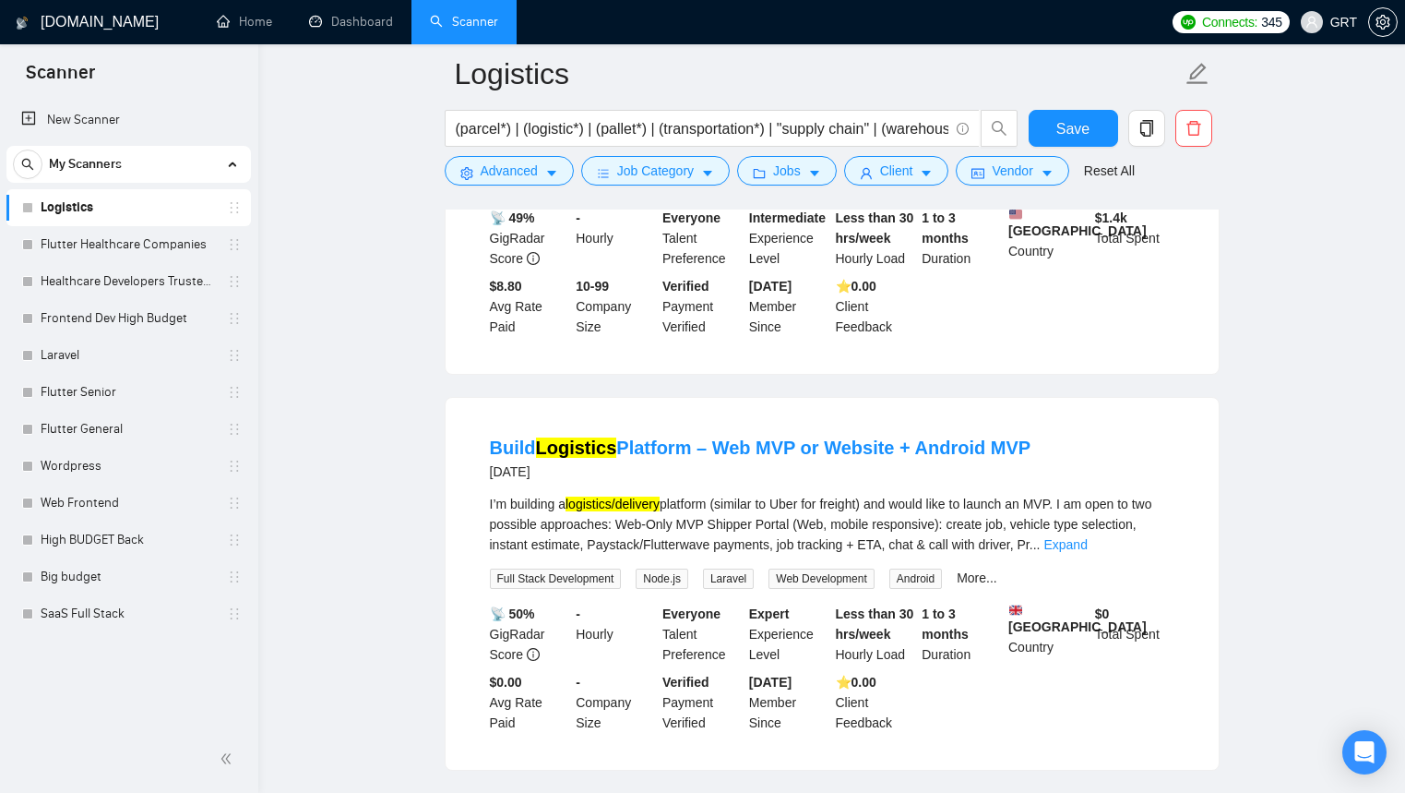
scroll to position [1431, 0]
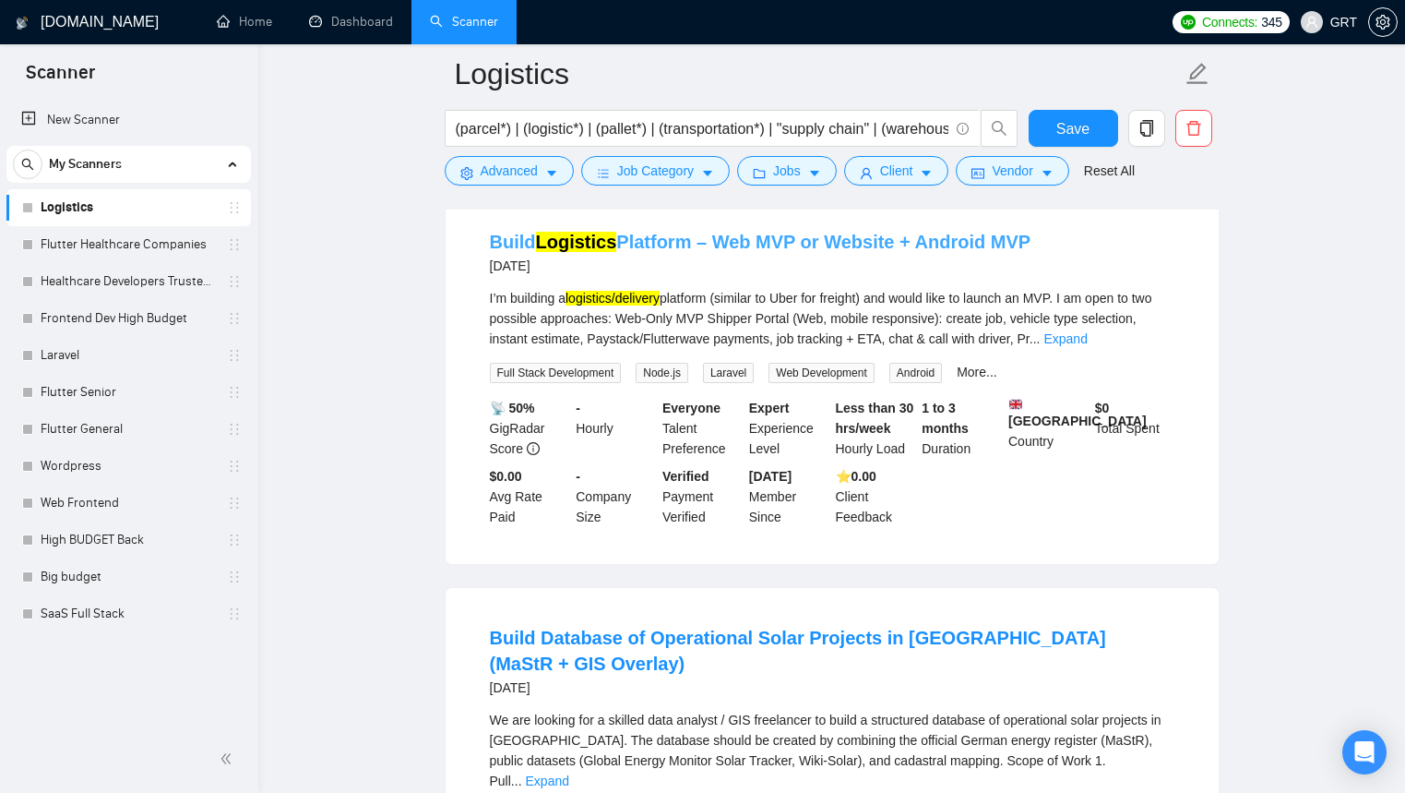
click at [651, 252] on link "Build Logistics Platform – Web MVP or Website + Android MVP" at bounding box center [761, 242] width 542 height 20
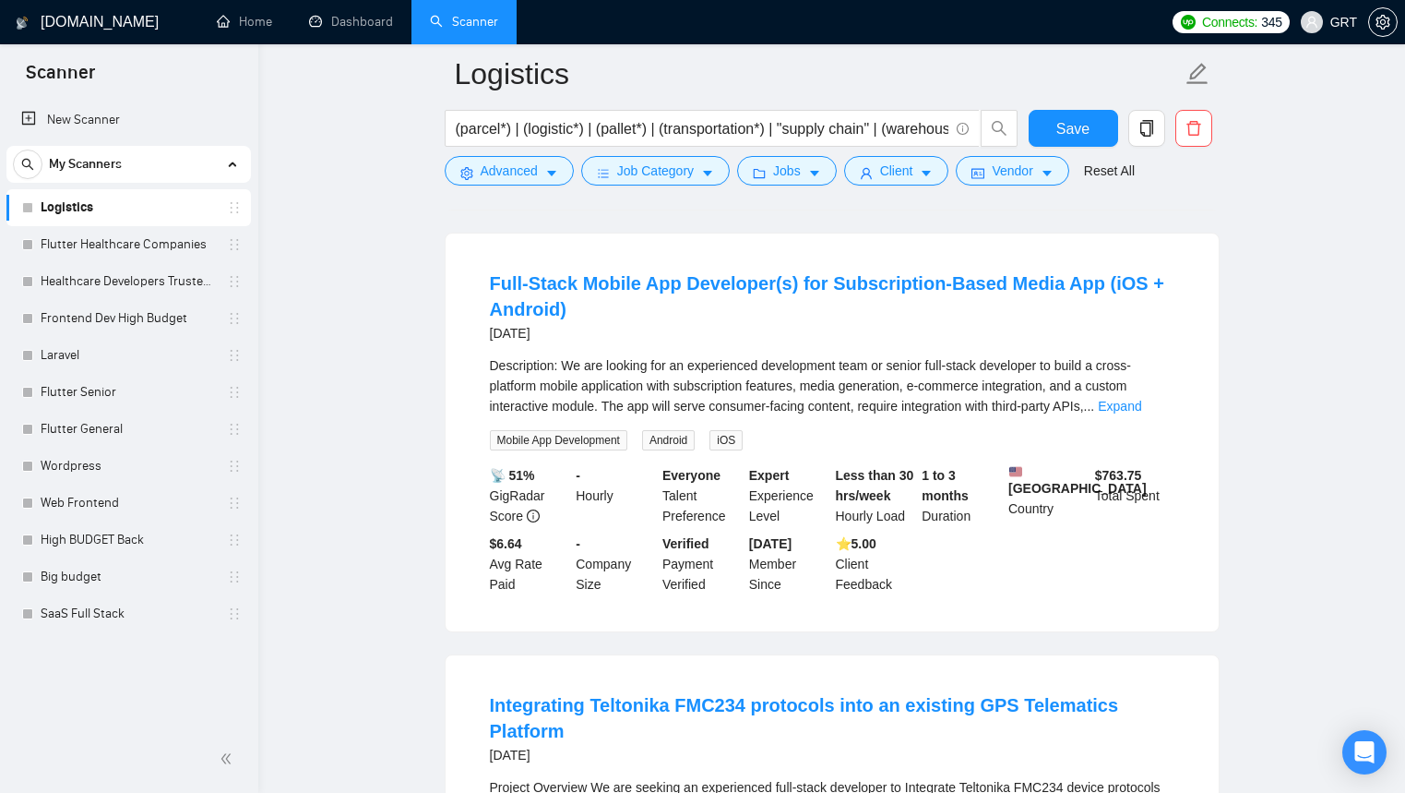
scroll to position [3432, 0]
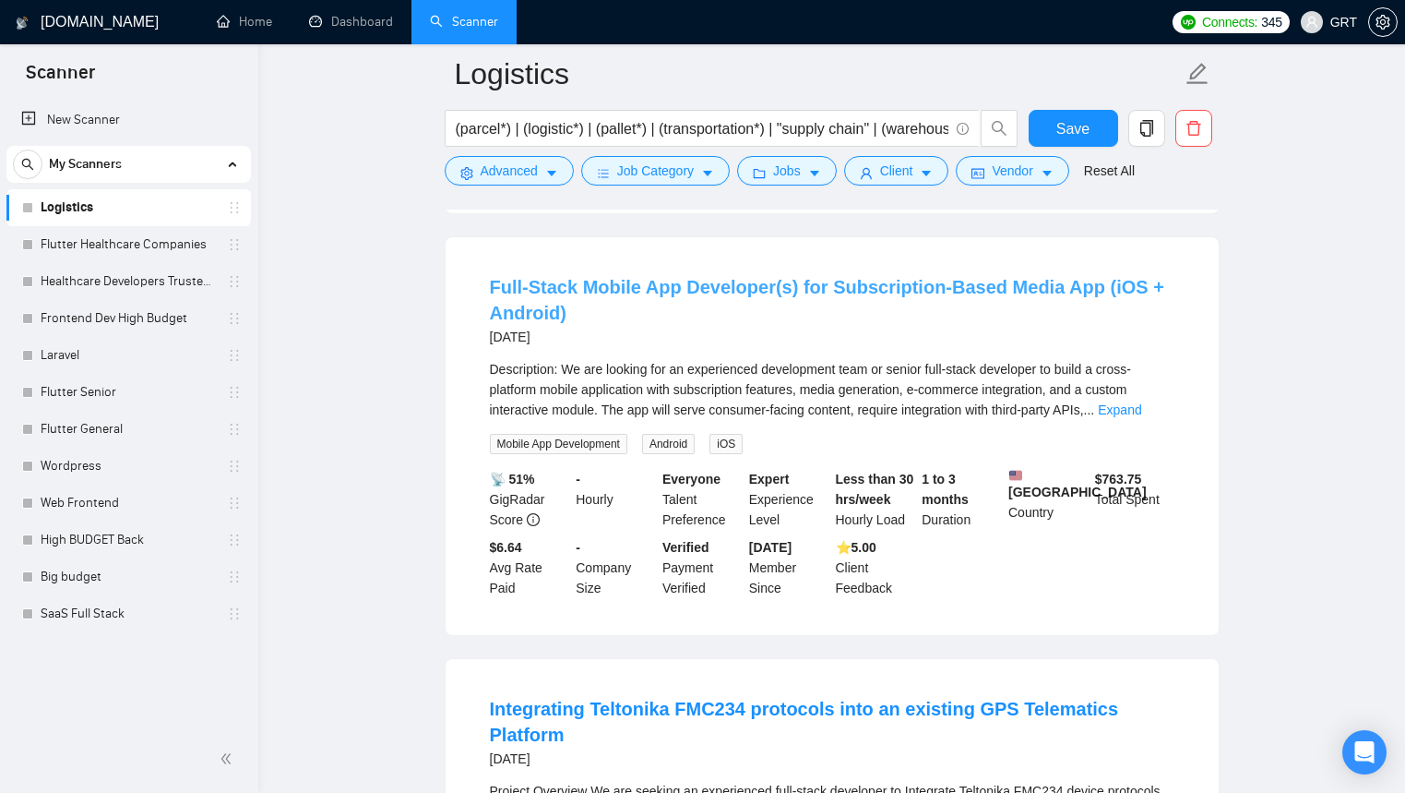
click at [532, 281] on link "Full-Stack Mobile App Developer(s) for Subscription-Based Media App (iOS + Andr…" at bounding box center [827, 300] width 675 height 46
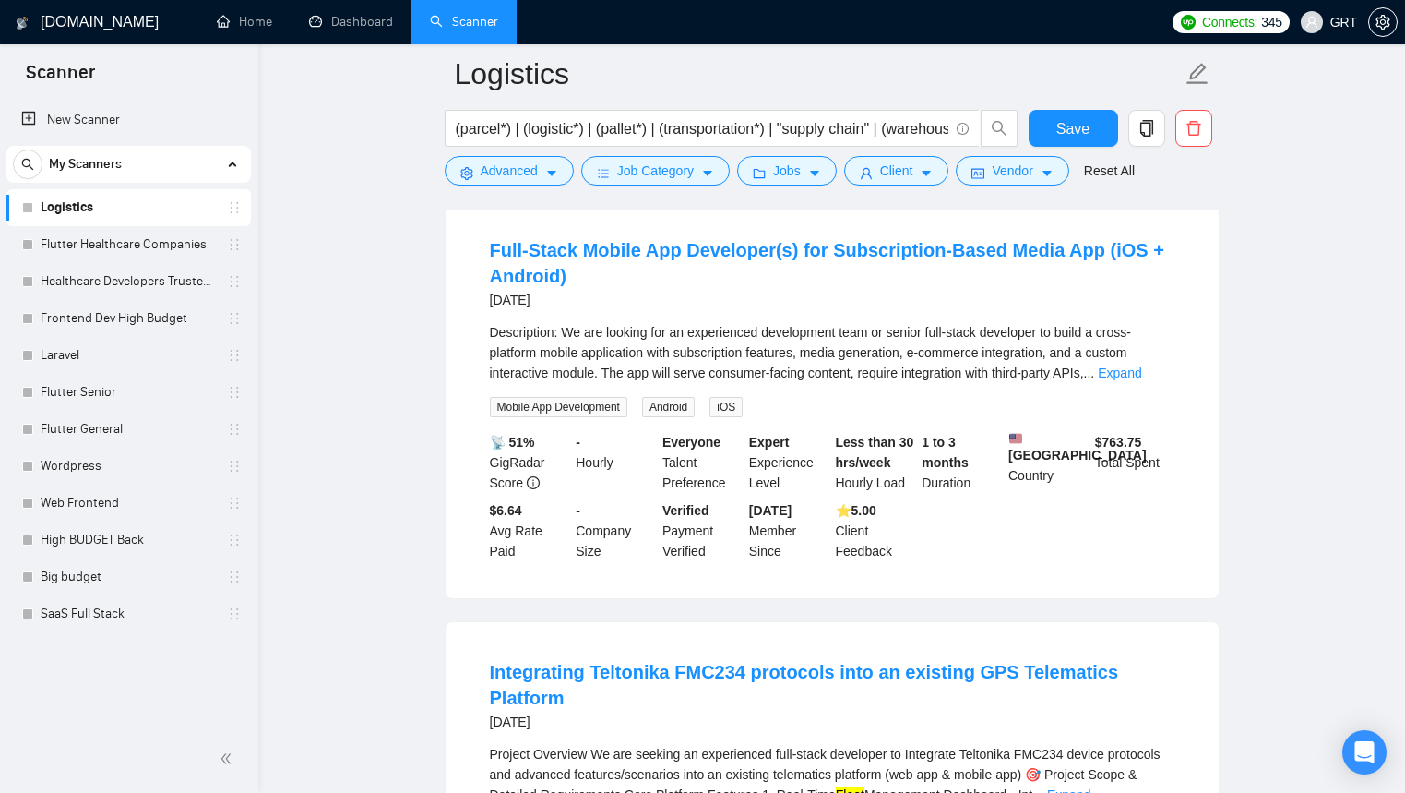
scroll to position [3864, 0]
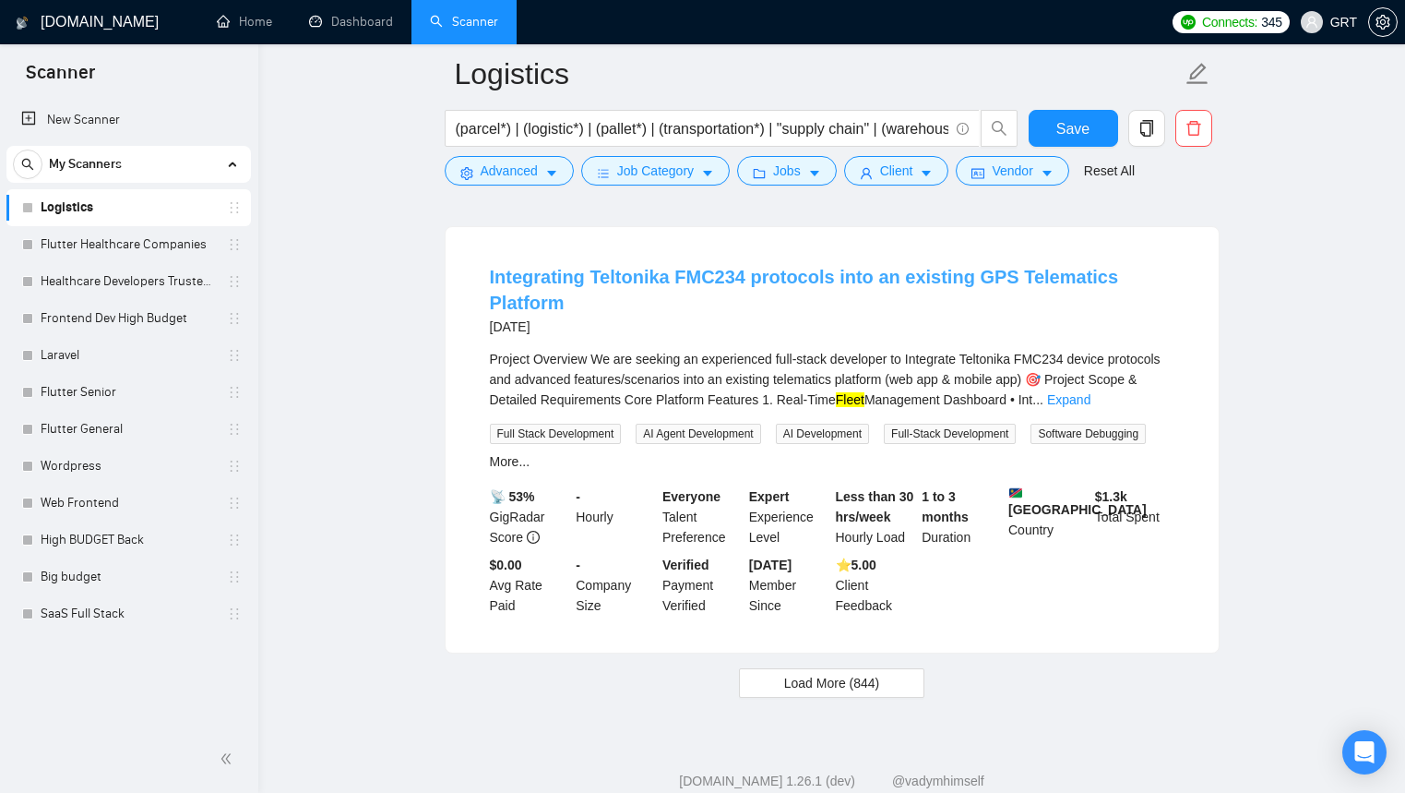
click at [604, 267] on link "Integrating Teltonika FMC234 protocols into an existing GPS Telematics Platform" at bounding box center [804, 290] width 629 height 46
click at [96, 248] on link "Flutter Healthcare Companies" at bounding box center [128, 244] width 175 height 37
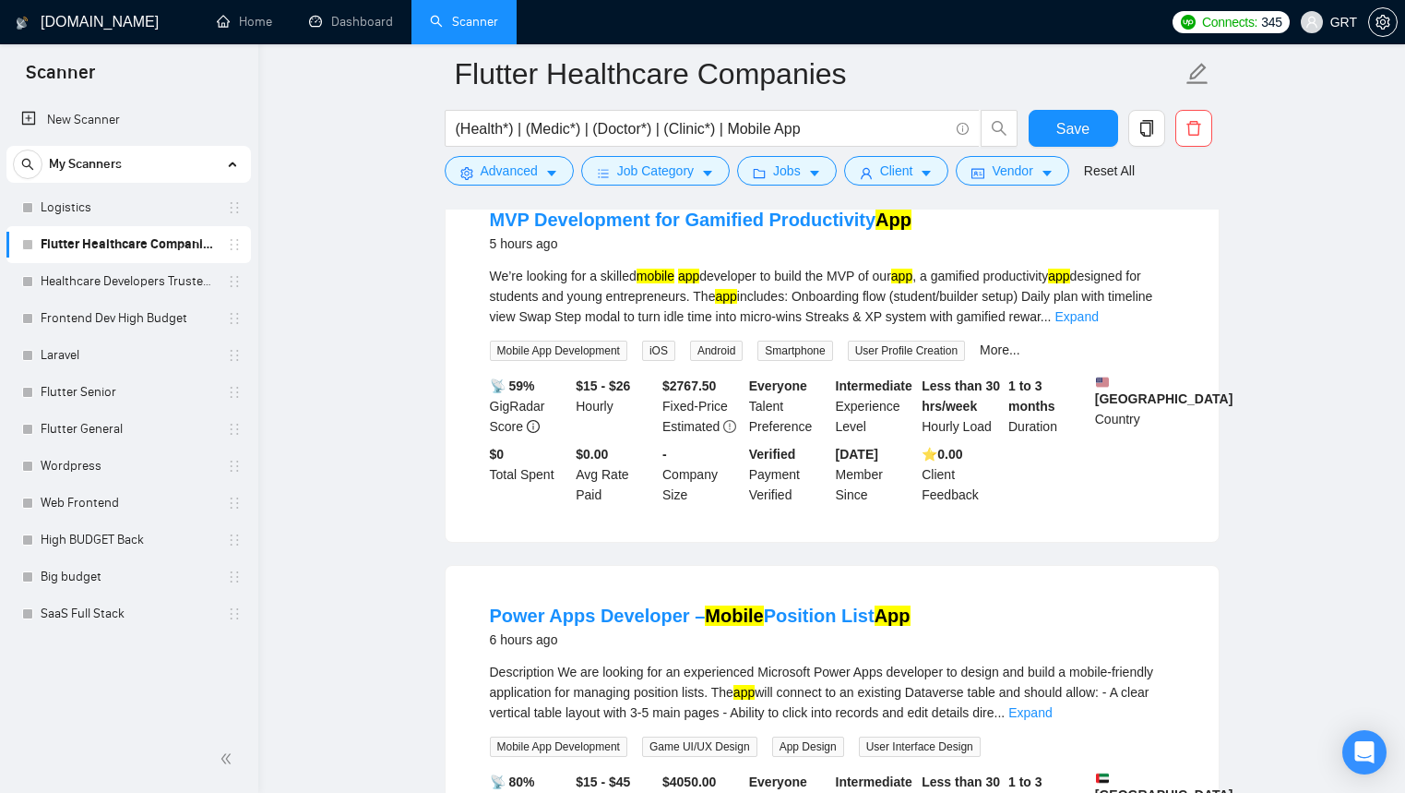
scroll to position [1388, 0]
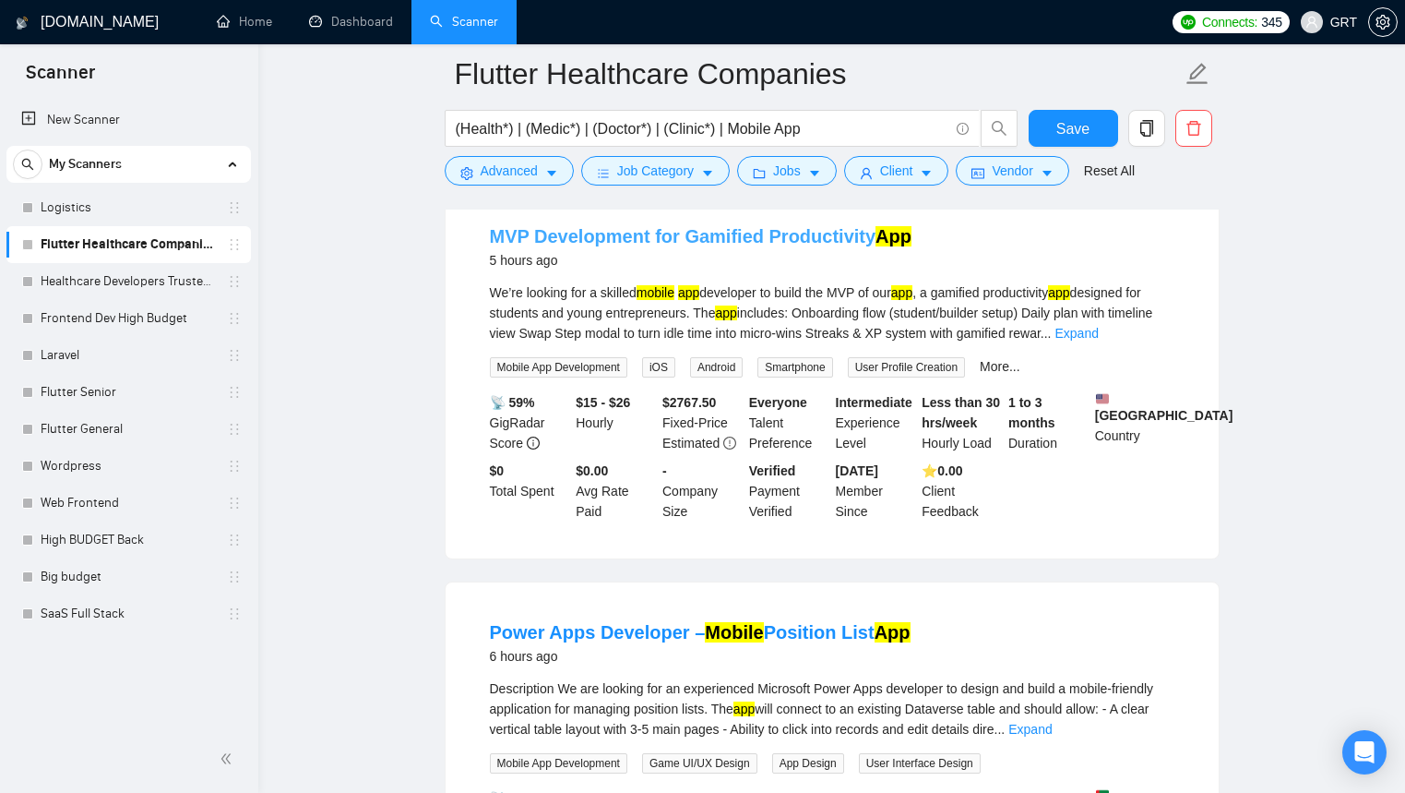
click at [578, 241] on link "MVP Development for Gamified Productivity App" at bounding box center [701, 236] width 423 height 20
click at [154, 292] on link "Healthcare Developers Trusted Clients" at bounding box center [128, 281] width 175 height 37
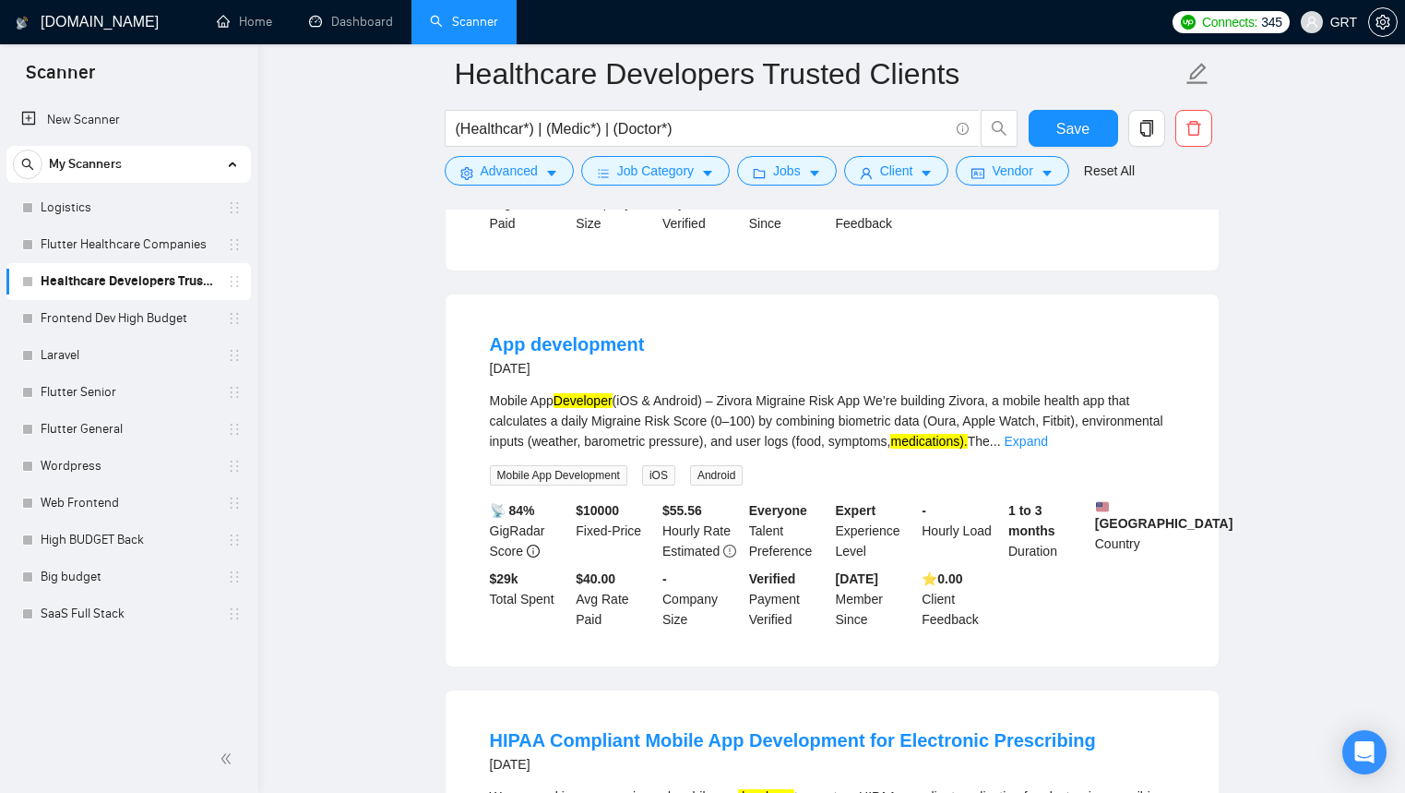
scroll to position [1444, 0]
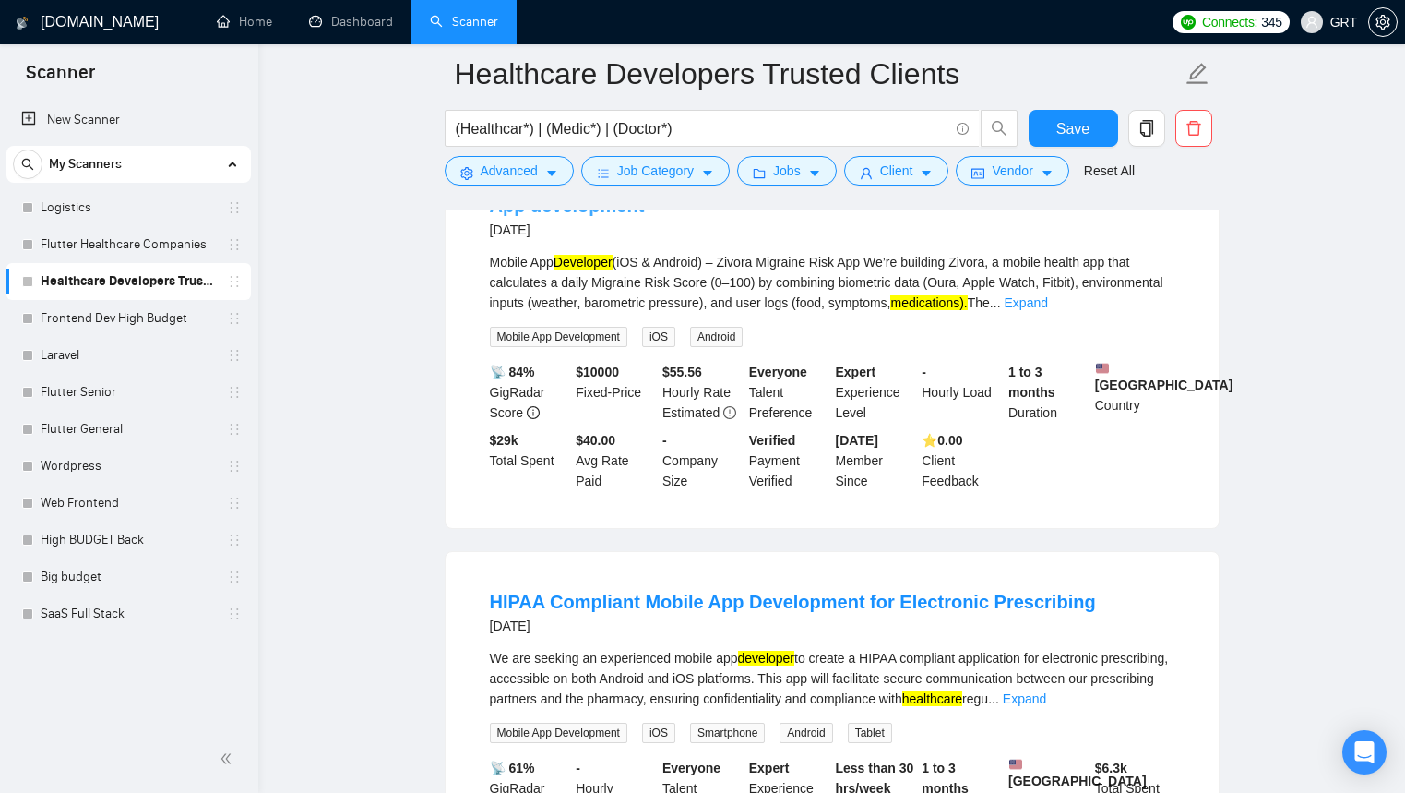
click at [595, 216] on link "App development" at bounding box center [567, 206] width 155 height 20
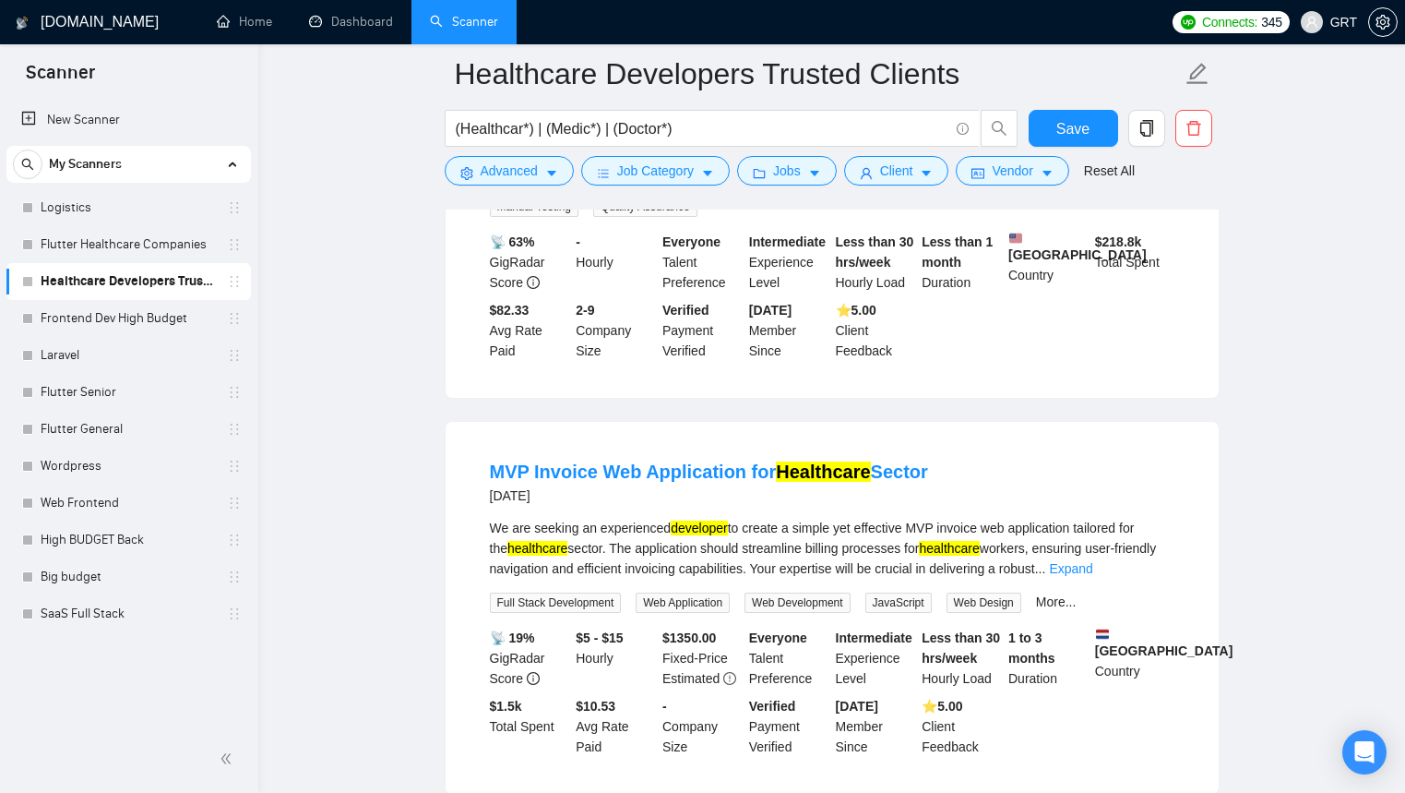
scroll to position [2436, 0]
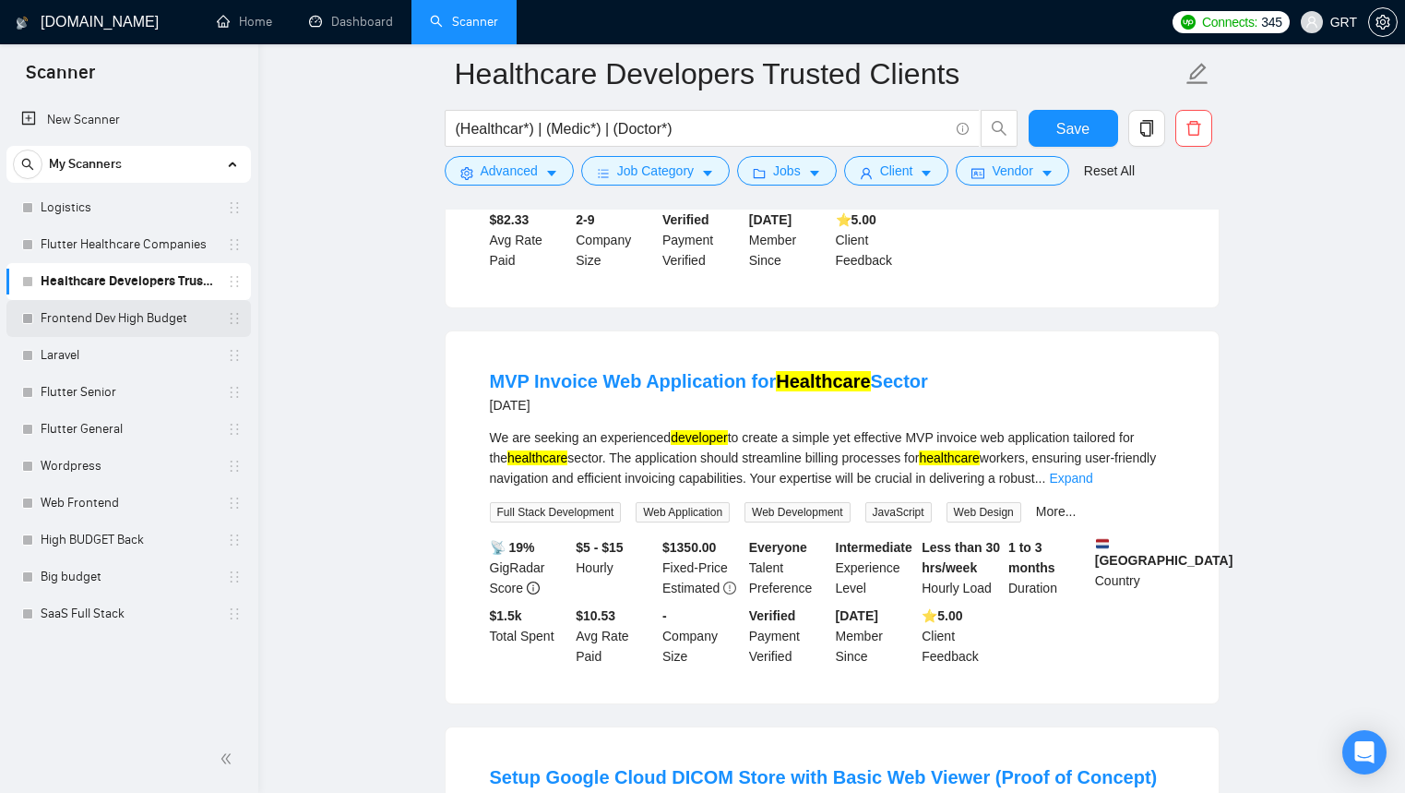
click at [89, 307] on link "Frontend Dev High Budget" at bounding box center [128, 318] width 175 height 37
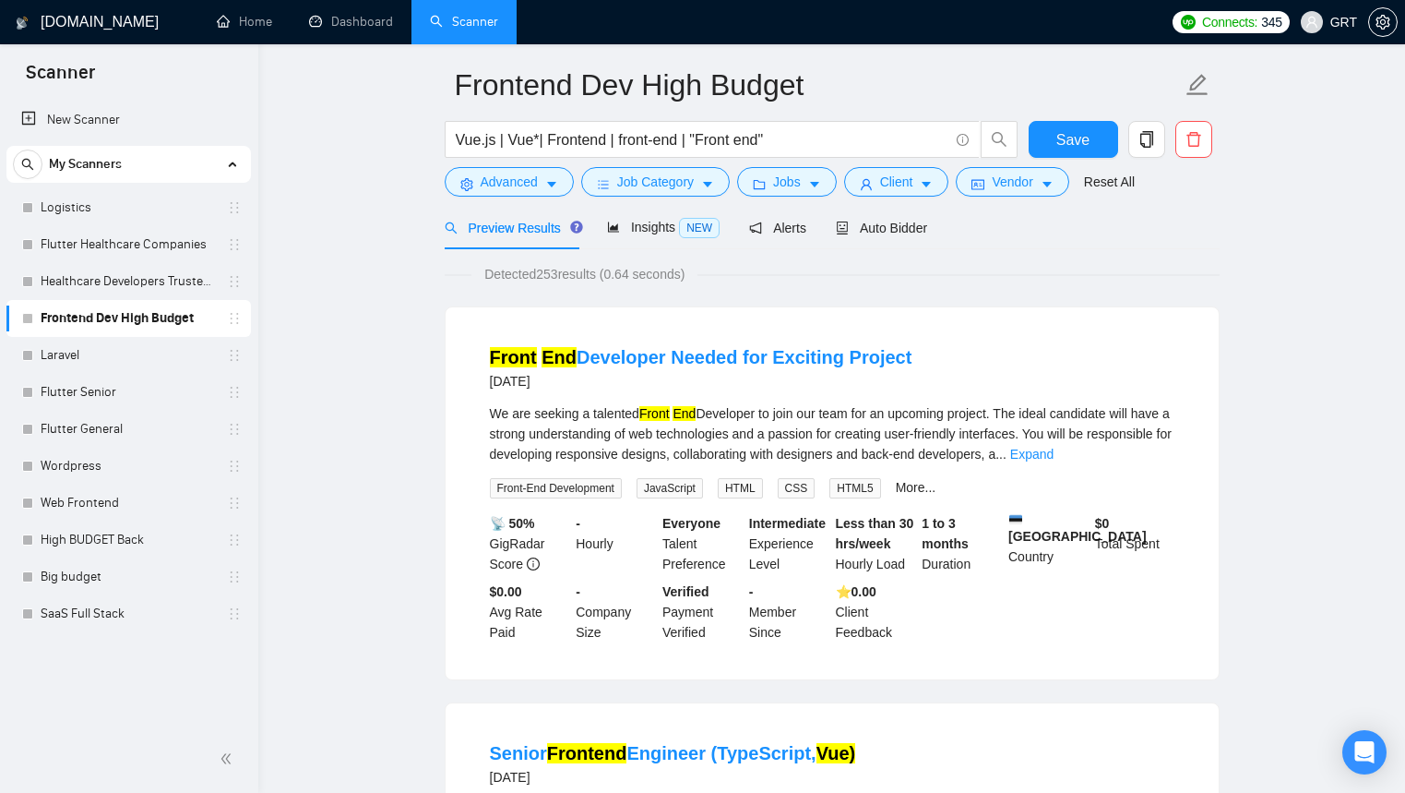
scroll to position [149, 0]
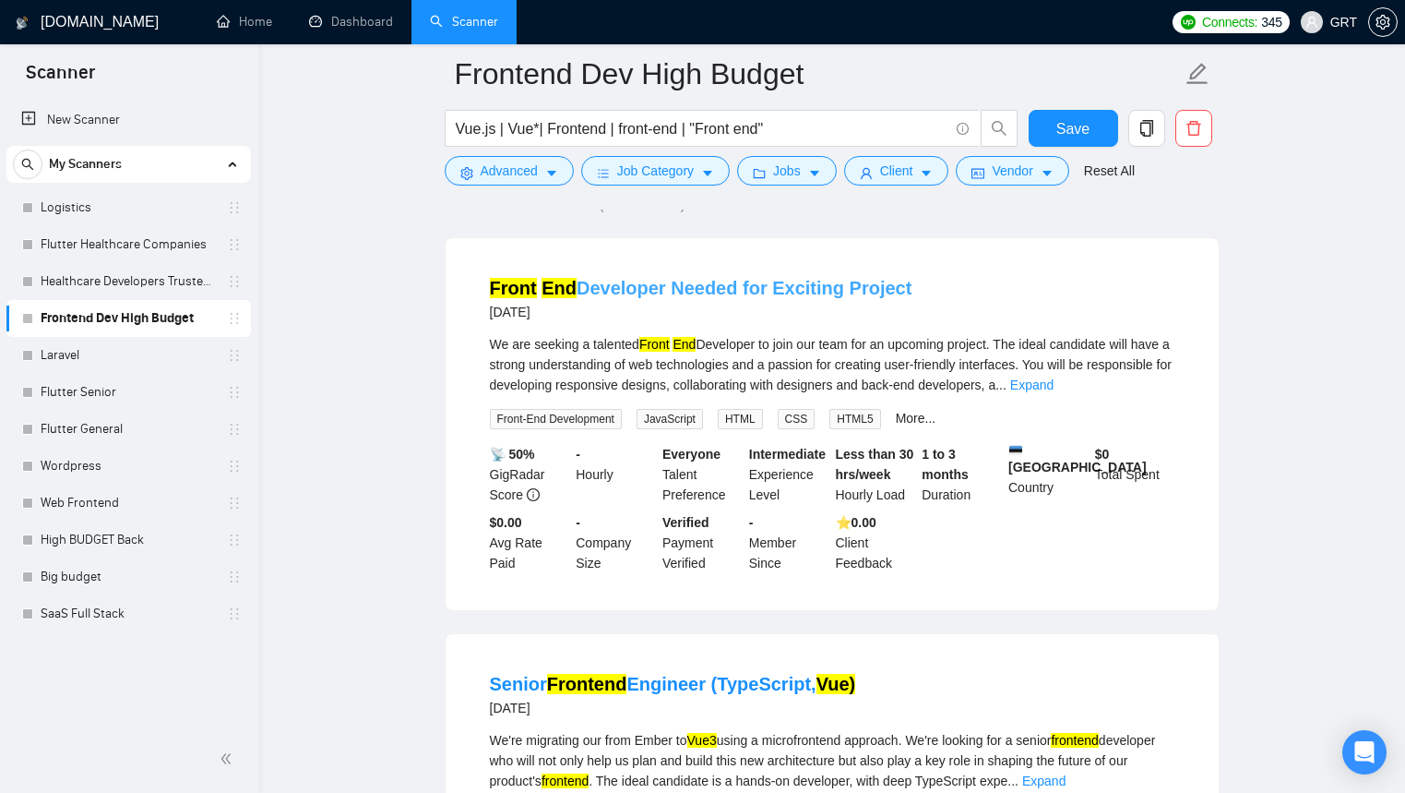
click at [639, 288] on link "Front End Developer Needed for Exciting Project" at bounding box center [701, 288] width 423 height 20
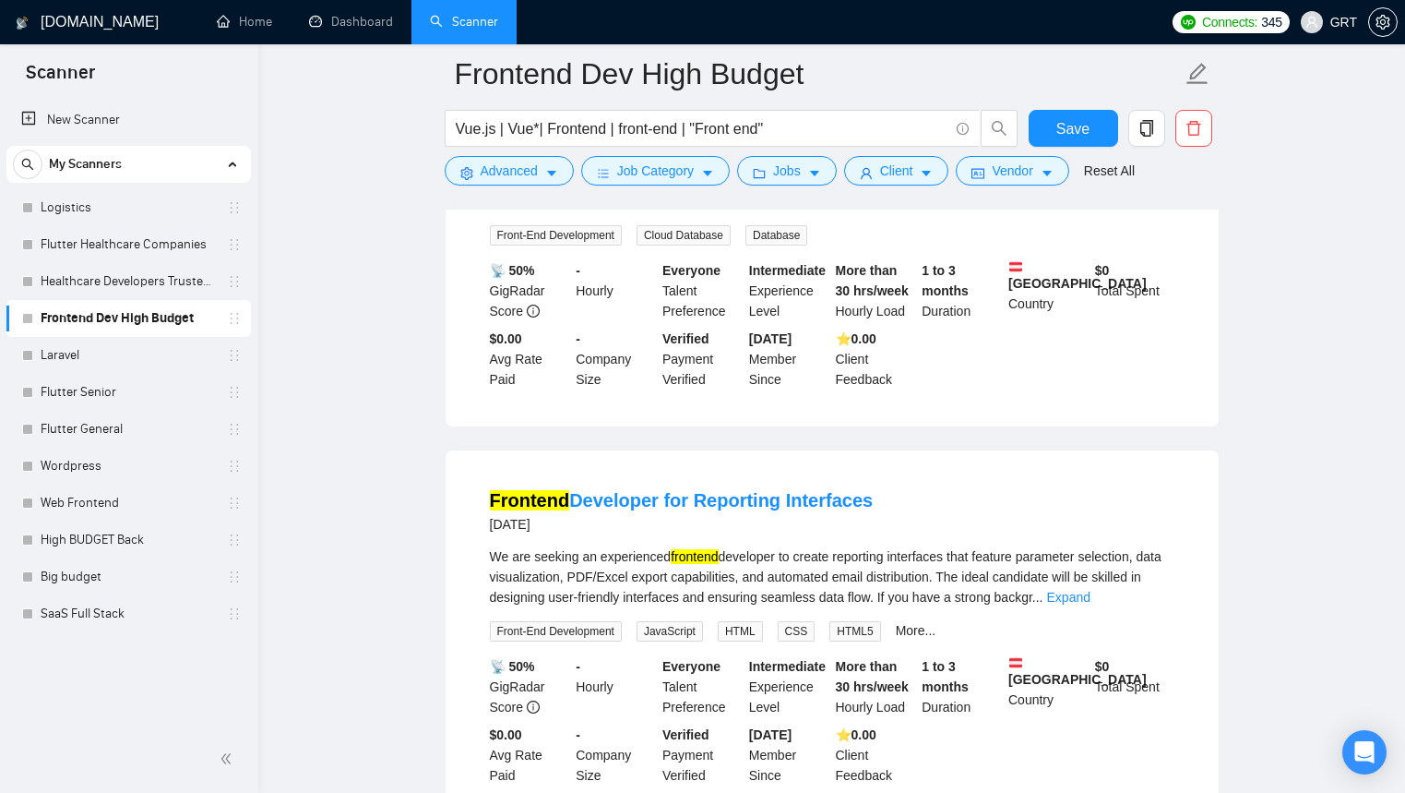
scroll to position [2005, 0]
